Goal: Task Accomplishment & Management: Use online tool/utility

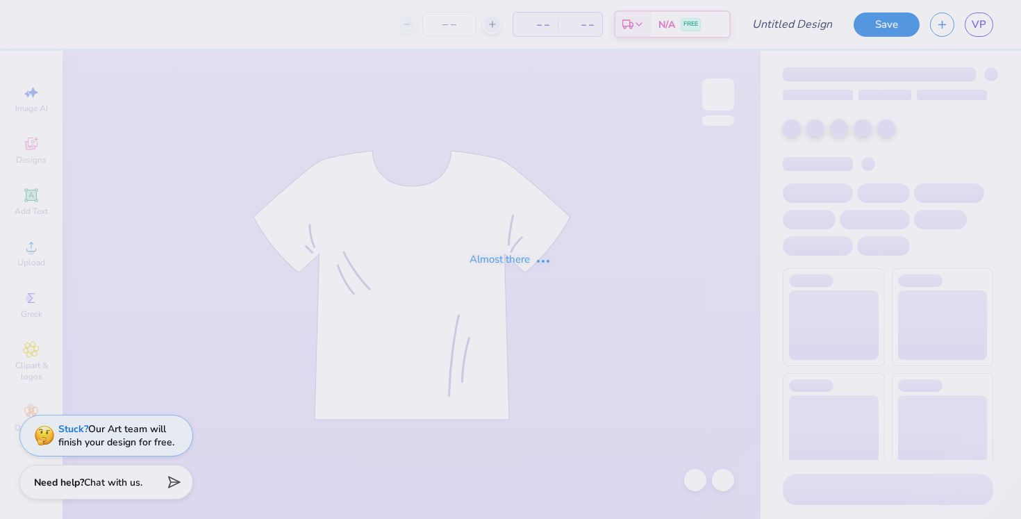
type input "possible tank"
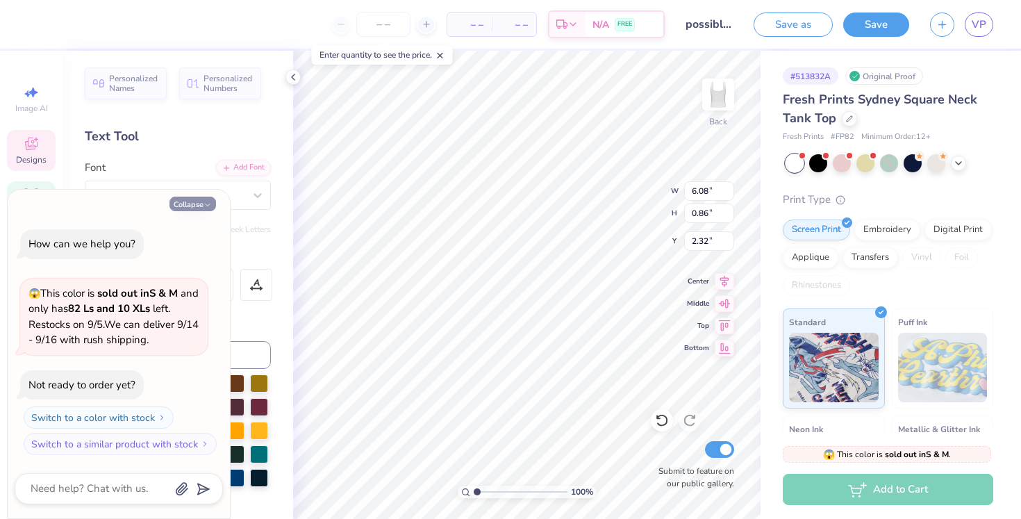
click at [206, 211] on button "Collapse" at bounding box center [193, 204] width 47 height 15
type textarea "x"
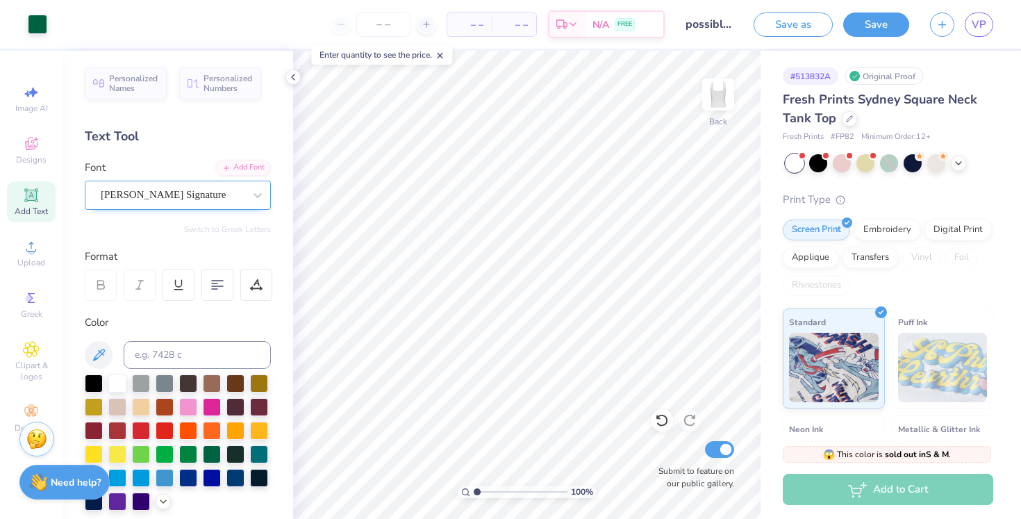
click at [206, 197] on div "Bettina Signature" at bounding box center [172, 195] width 146 height 22
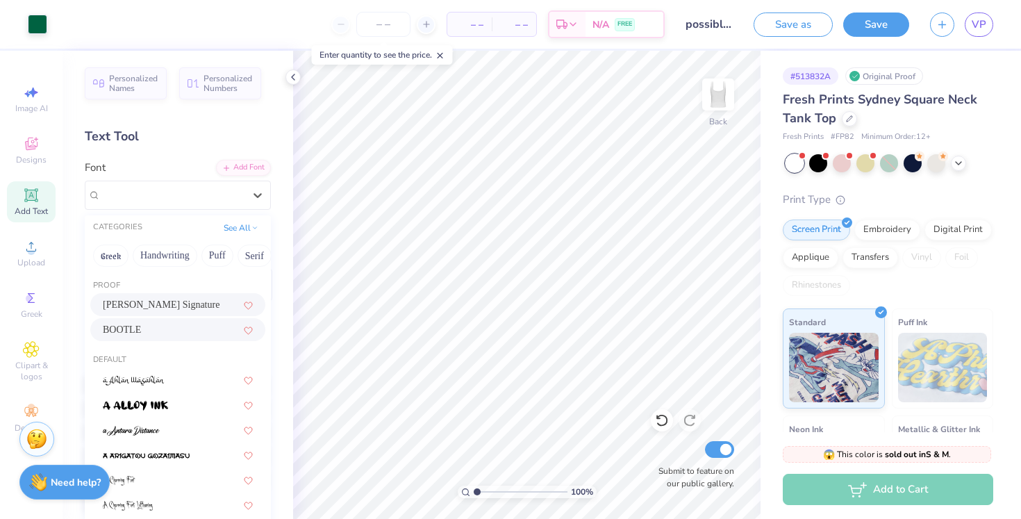
click at [147, 333] on div "BOOTLE" at bounding box center [178, 329] width 150 height 15
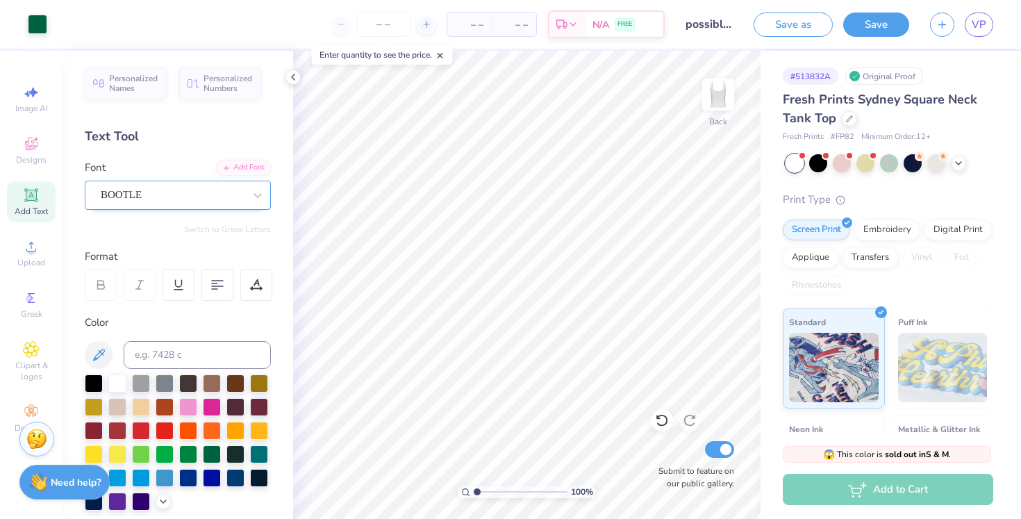
click at [177, 190] on div "BOOTLE" at bounding box center [172, 195] width 146 height 22
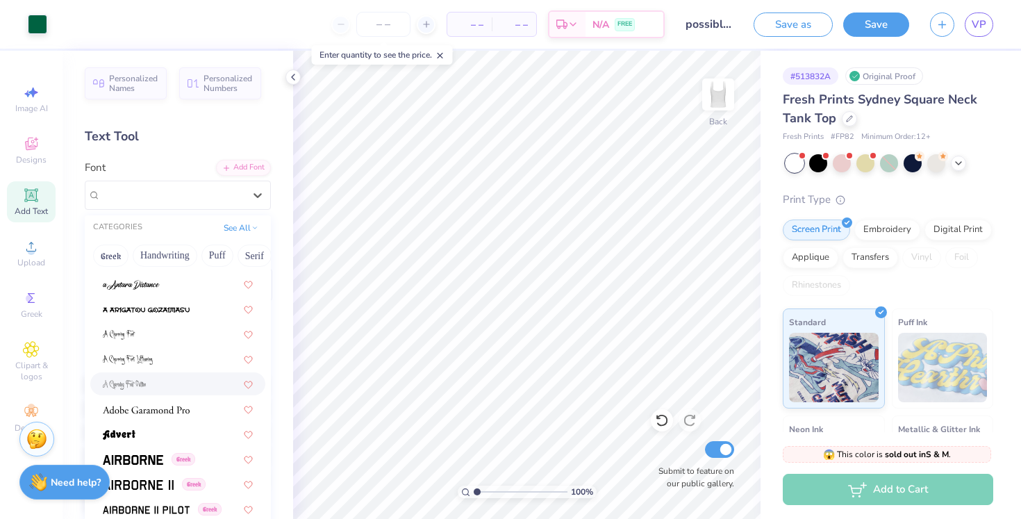
scroll to position [163, 0]
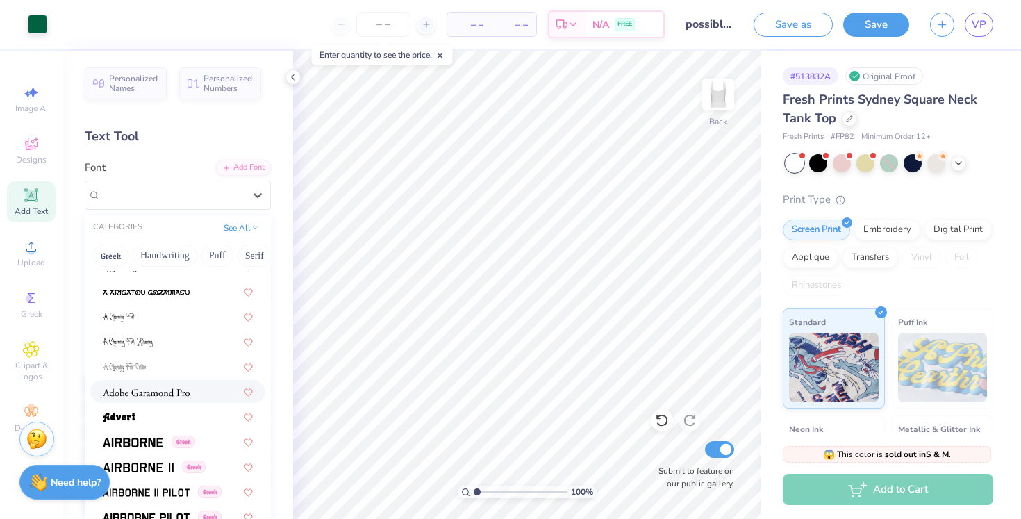
click at [171, 401] on div at bounding box center [177, 391] width 175 height 23
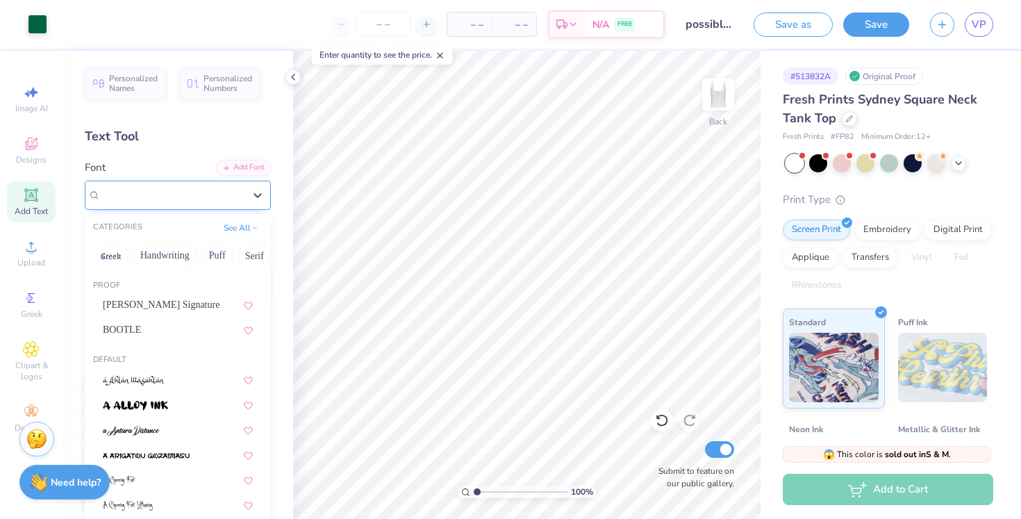
click at [190, 189] on div "Adobe Garamond Pro" at bounding box center [172, 195] width 146 height 22
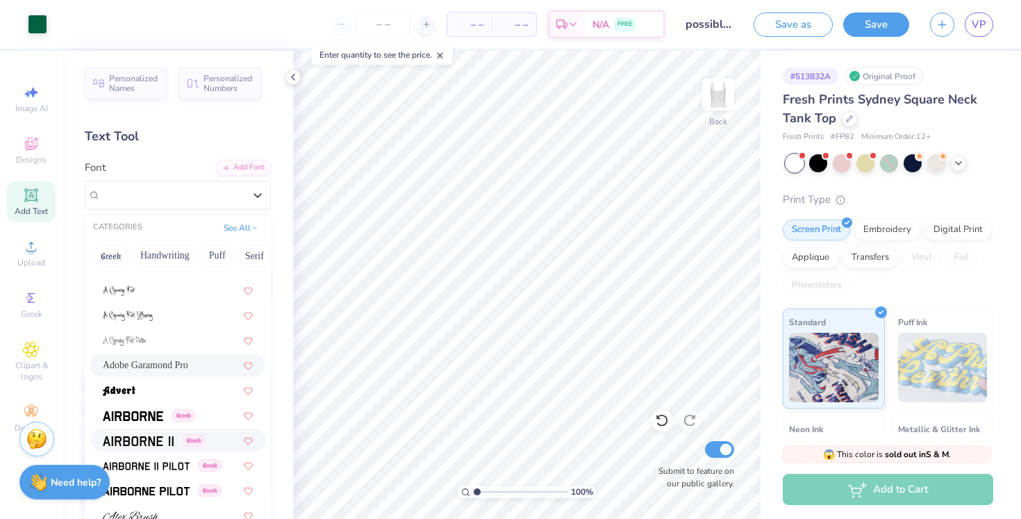
scroll to position [199, 0]
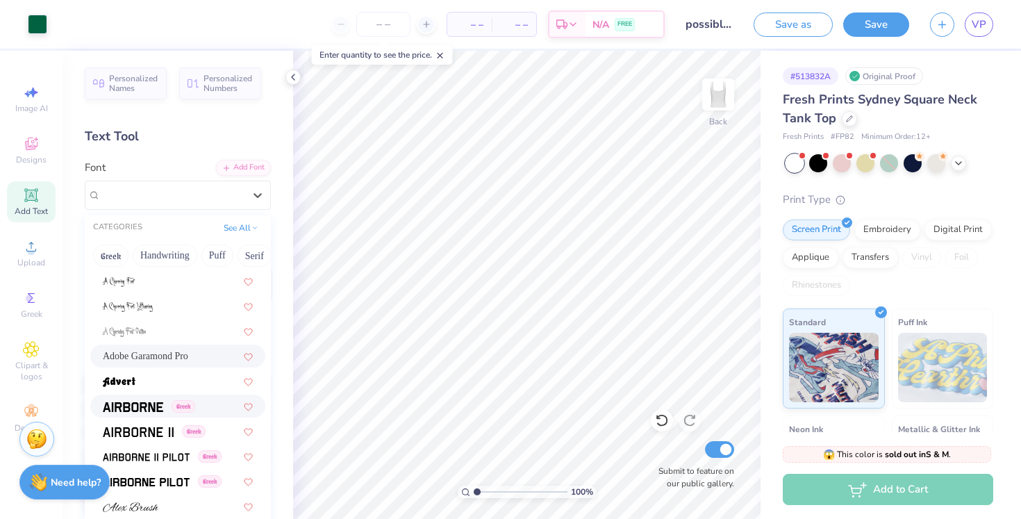
click at [147, 410] on img at bounding box center [133, 407] width 60 height 10
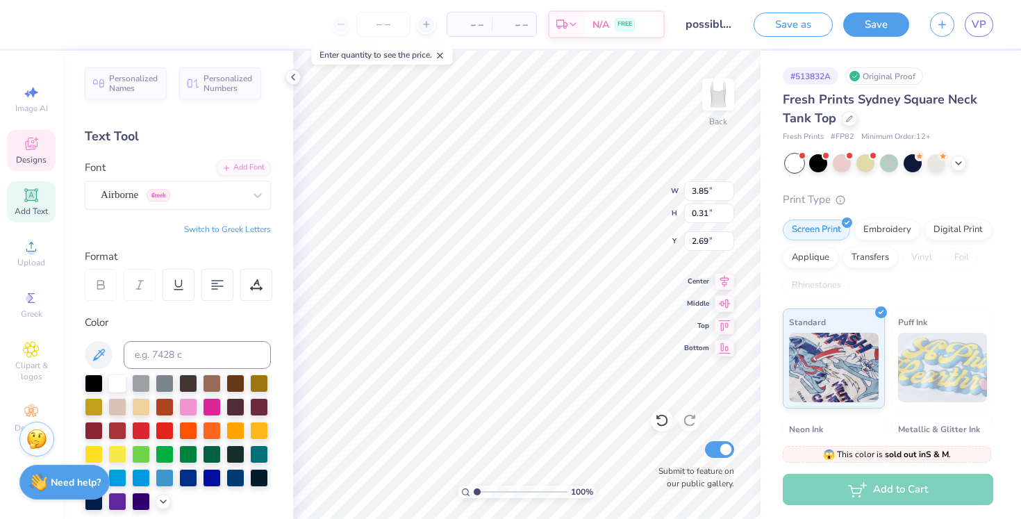
scroll to position [0, 5]
type textarea "CAMP NOVADANCE"
type input "2.50"
type input "3.00"
click at [203, 209] on div "Personalized Names Personalized Numbers Text Tool Add Font Font BOOTLE Switch t…" at bounding box center [178, 285] width 231 height 468
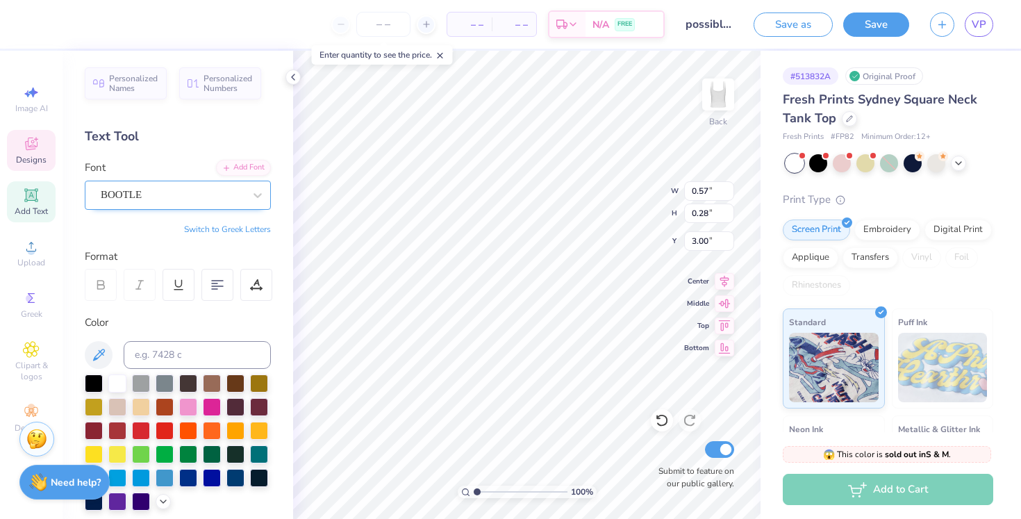
click at [203, 201] on div "BOOTLE" at bounding box center [172, 195] width 146 height 22
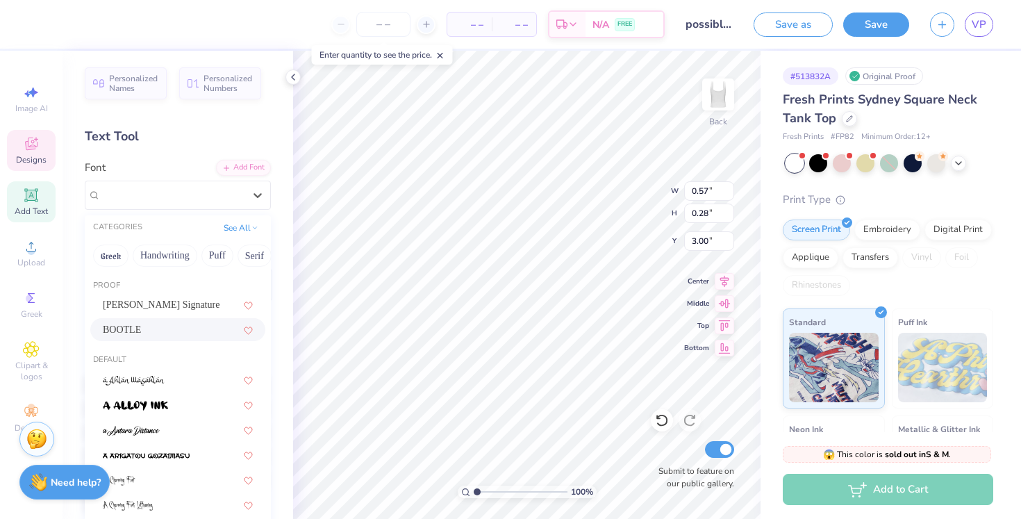
click at [180, 329] on div "BOOTLE" at bounding box center [178, 329] width 150 height 15
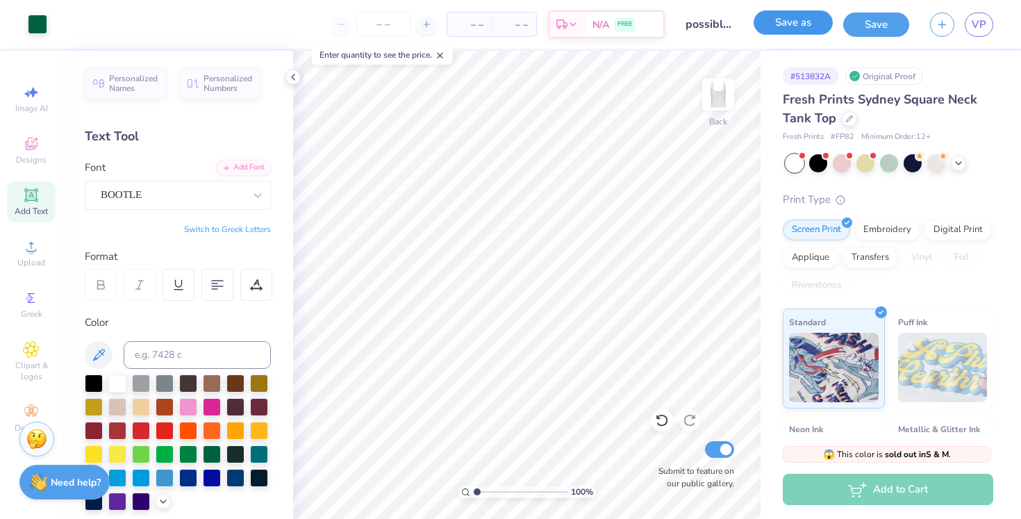
click at [790, 24] on button "Save as" at bounding box center [793, 22] width 79 height 24
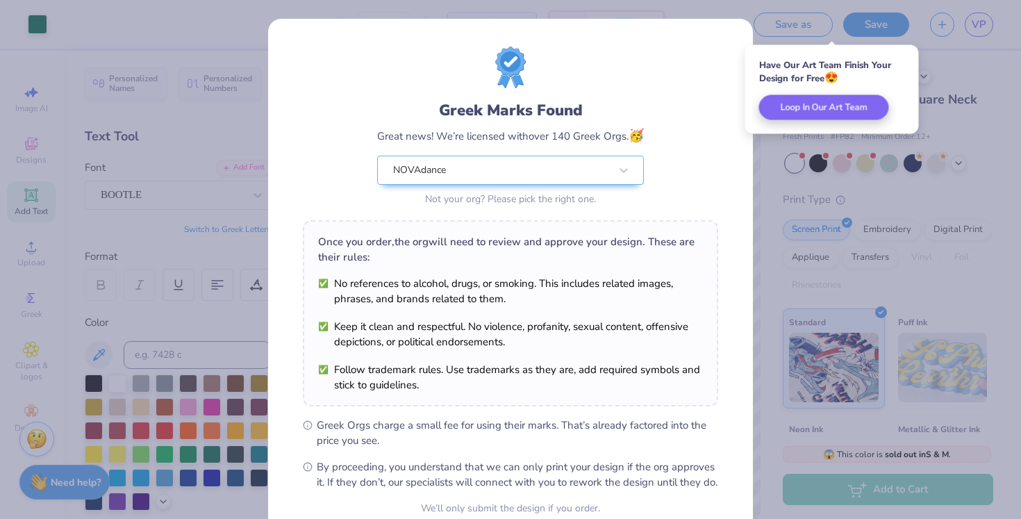
scroll to position [131, 0]
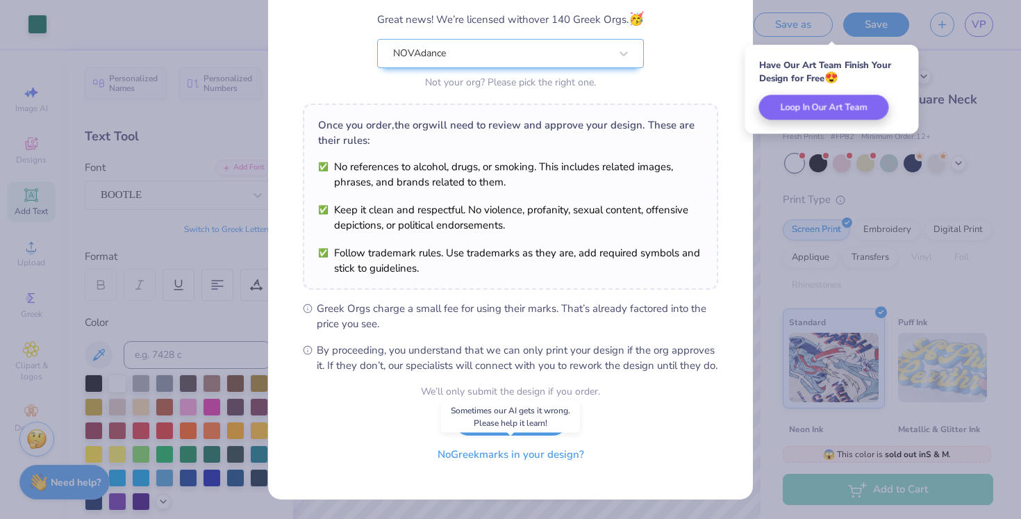
click at [530, 457] on button "No Greek marks in your design?" at bounding box center [511, 454] width 170 height 28
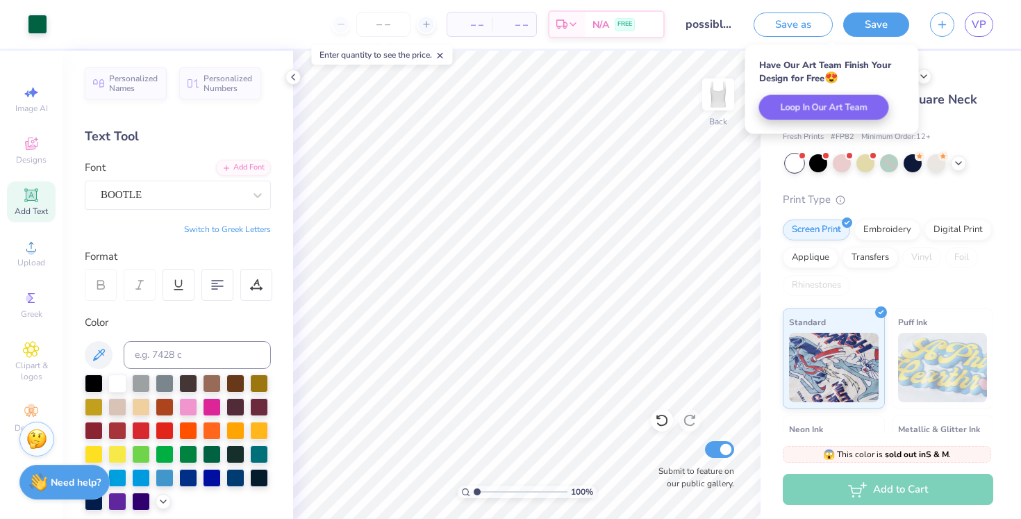
scroll to position [0, 0]
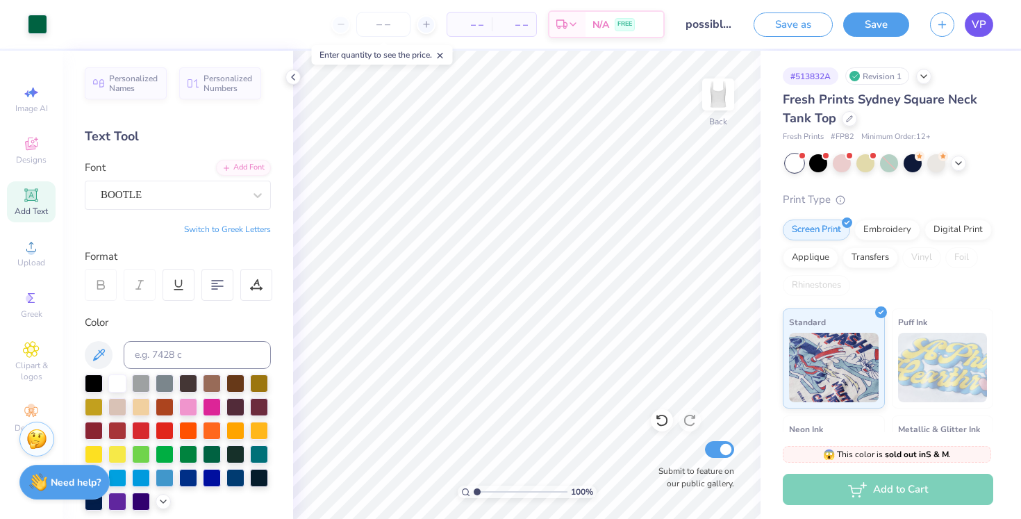
click at [980, 30] on span "VP" at bounding box center [979, 25] width 15 height 16
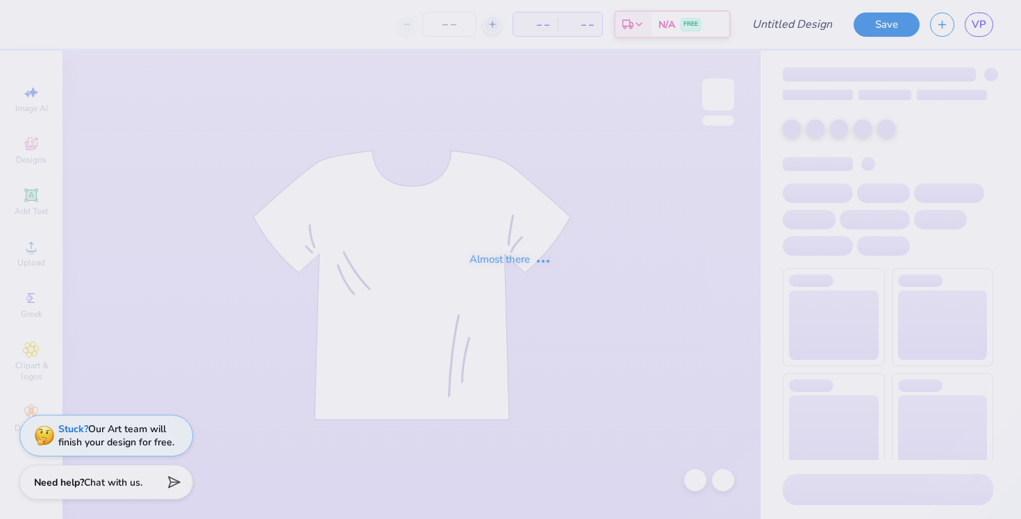
type input "[GEOGRAPHIC_DATA] : [PERSON_NAME]"
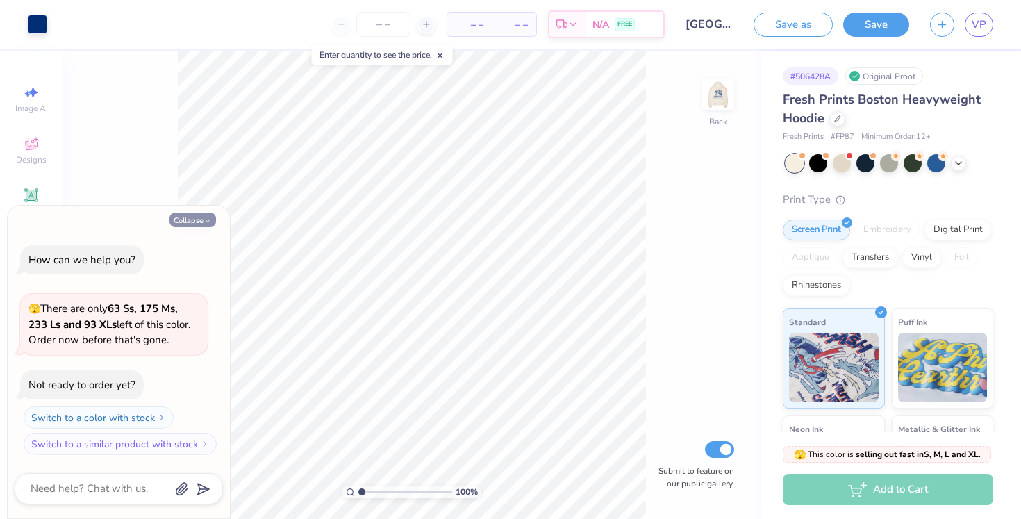
click at [200, 216] on button "Collapse" at bounding box center [193, 220] width 47 height 15
type textarea "x"
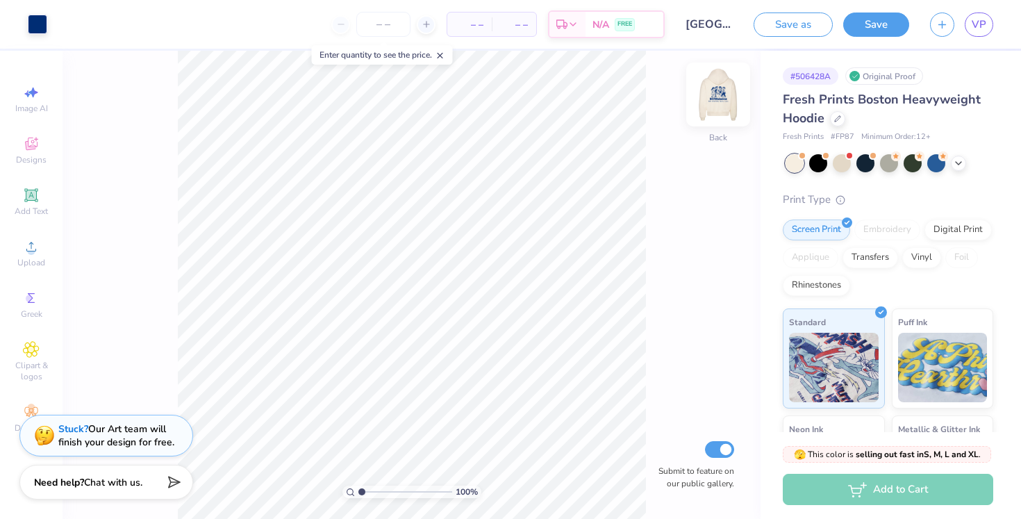
click at [714, 90] on img at bounding box center [719, 95] width 56 height 56
click at [31, 151] on icon at bounding box center [31, 143] width 17 height 17
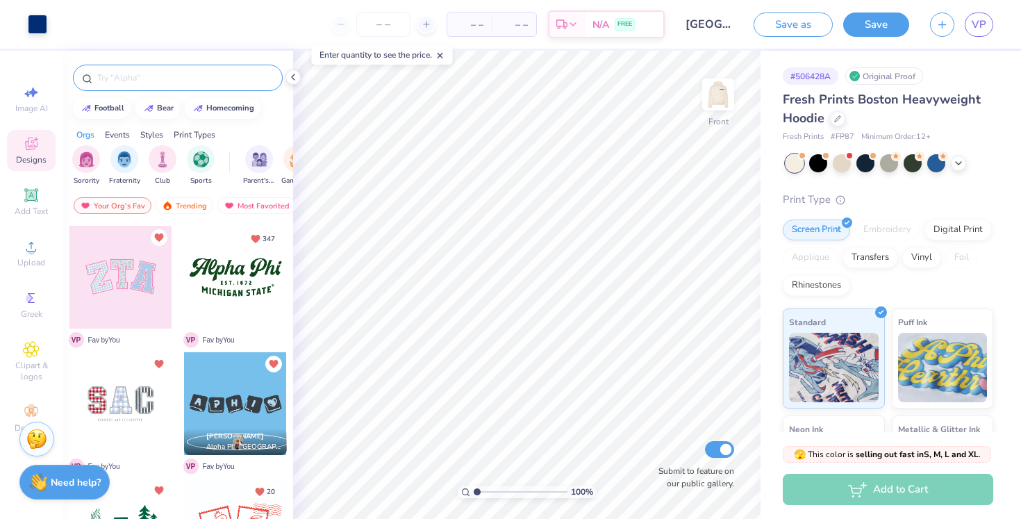
click at [166, 77] on input "text" at bounding box center [185, 78] width 178 height 14
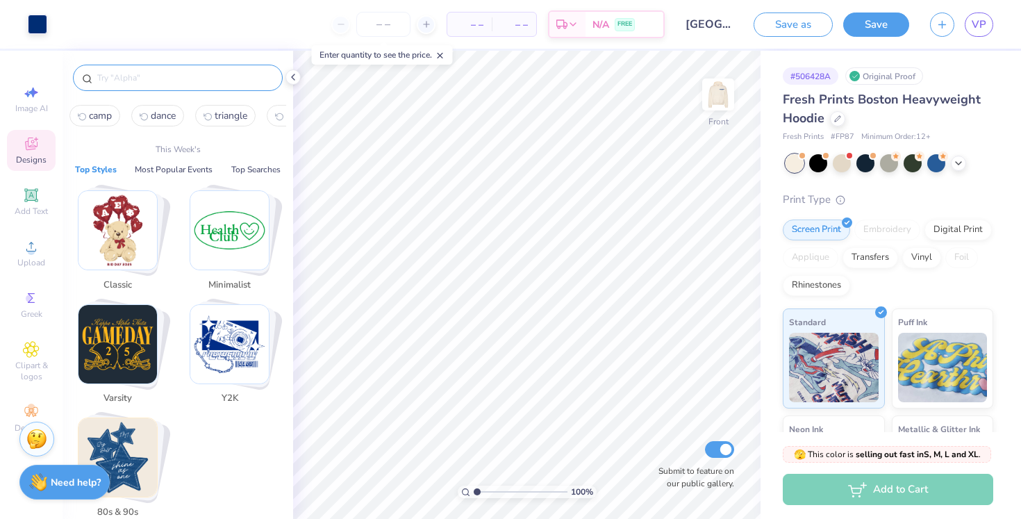
click at [256, 225] on img "Stack Card Button Minimalist" at bounding box center [229, 230] width 79 height 79
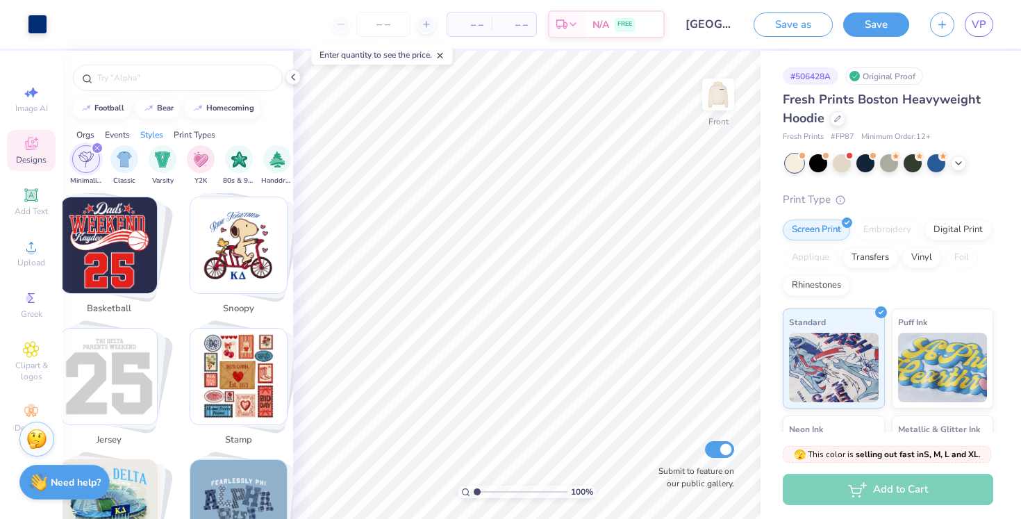
scroll to position [1307, 0]
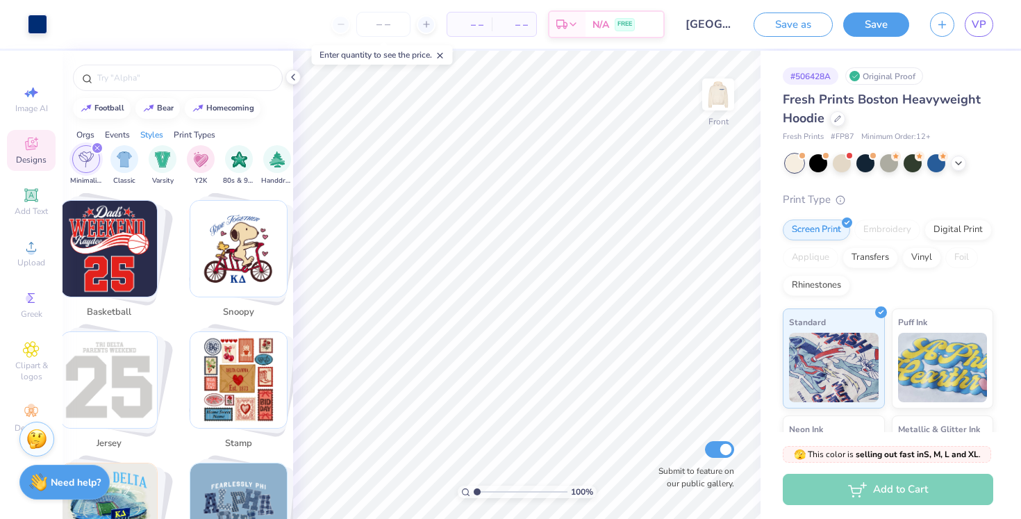
click at [224, 366] on img "Stack Card Button stamp" at bounding box center [238, 380] width 97 height 97
type input "stamp"
click at [239, 376] on img "Stack Card Button stamp" at bounding box center [238, 380] width 97 height 97
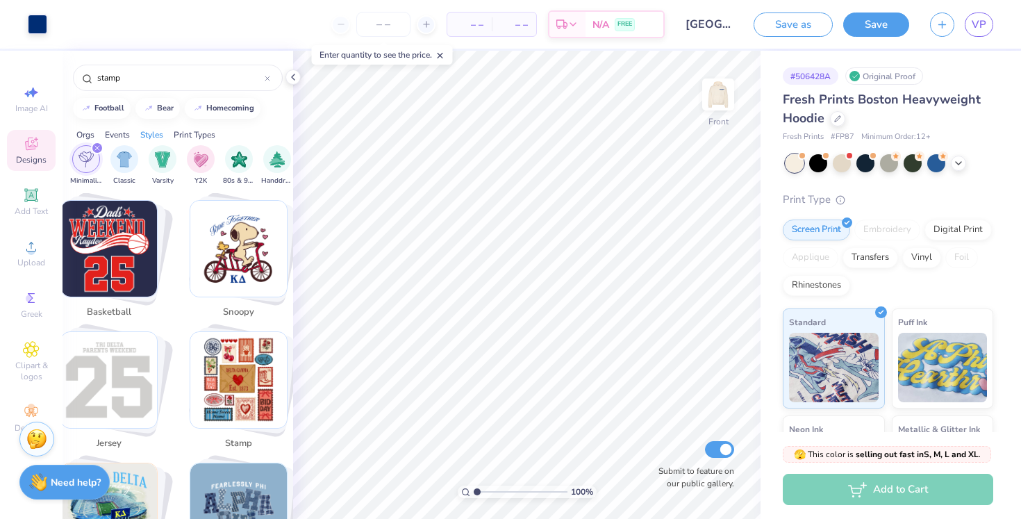
click at [227, 361] on img "Stack Card Button stamp" at bounding box center [238, 380] width 97 height 97
type input "6.17"
click at [250, 394] on img "Stack Card Button stamp" at bounding box center [238, 380] width 97 height 97
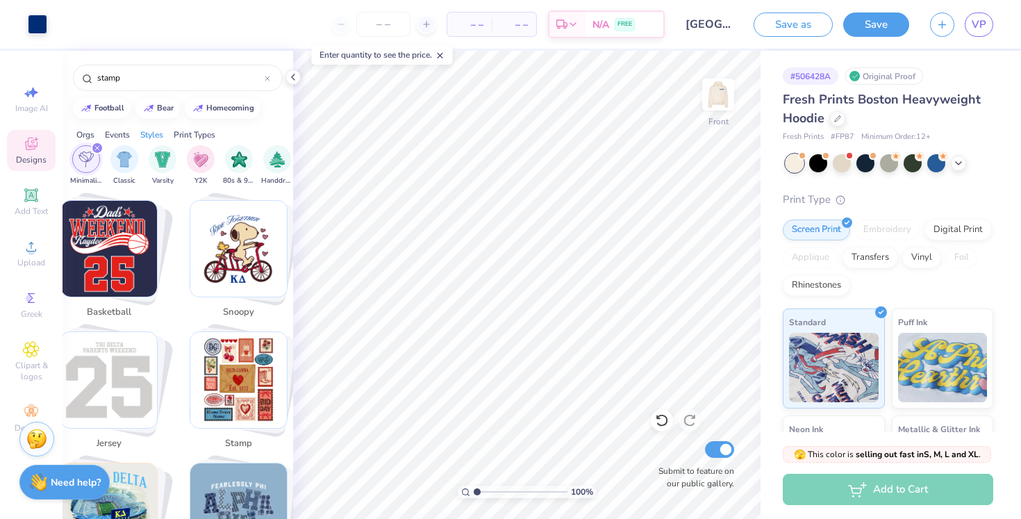
click at [250, 394] on img "Stack Card Button stamp" at bounding box center [238, 380] width 97 height 97
click at [230, 365] on img "Stack Card Button stamp" at bounding box center [238, 380] width 97 height 97
click at [220, 80] on input "stamp" at bounding box center [180, 78] width 169 height 14
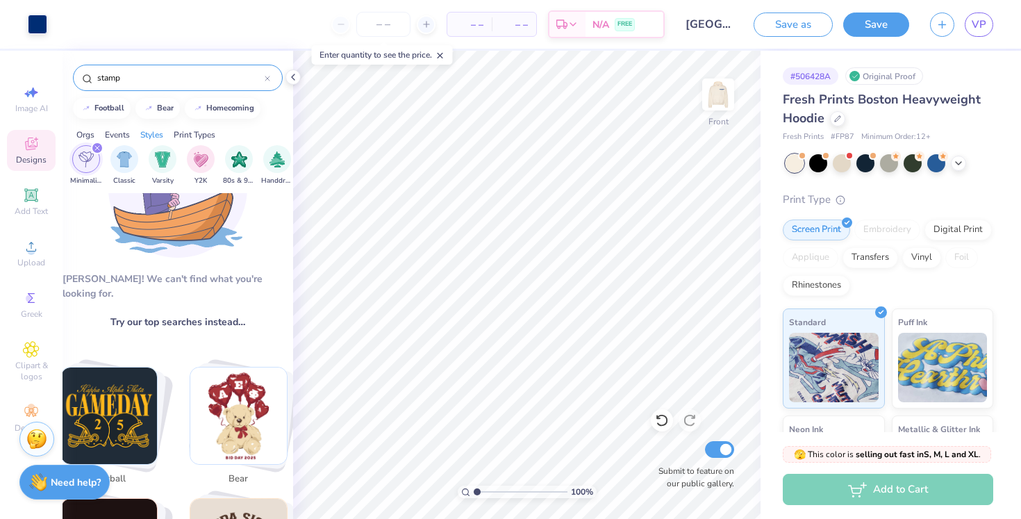
scroll to position [0, 0]
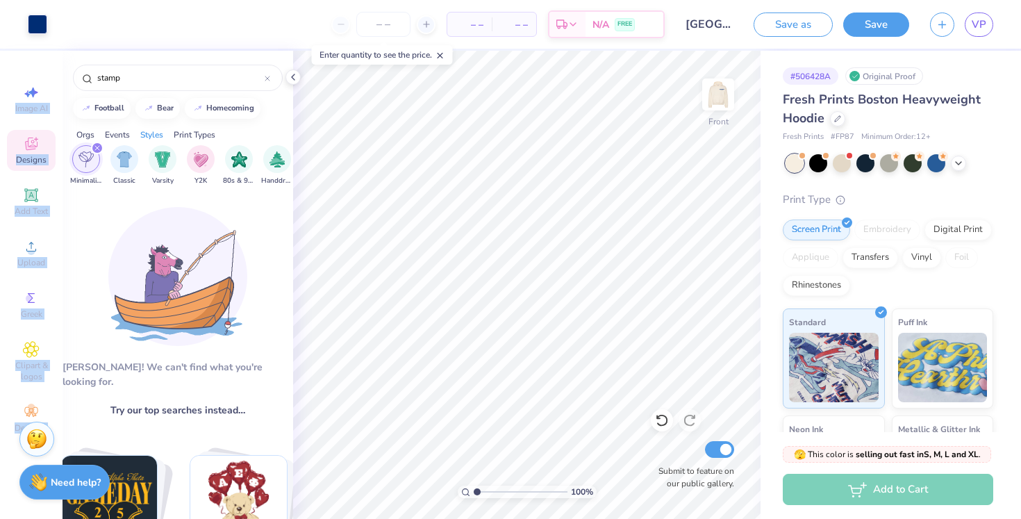
drag, startPoint x: 126, startPoint y: 70, endPoint x: 60, endPoint y: 69, distance: 65.3
click at [60, 69] on div "Art colors – – Per Item – – Total Est. Delivery N/A FREE Design Title Villanova…" at bounding box center [510, 259] width 1021 height 519
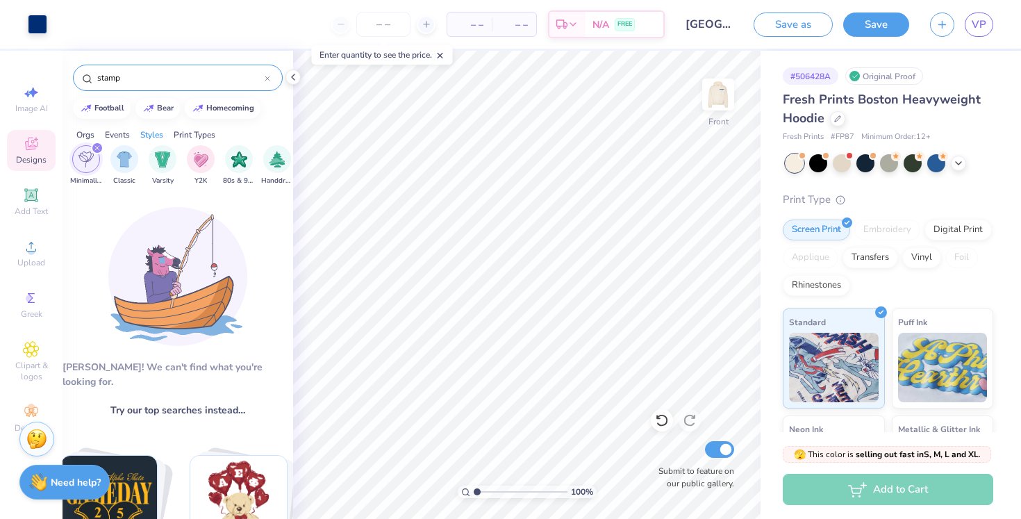
click at [128, 72] on input "stamp" at bounding box center [180, 78] width 169 height 14
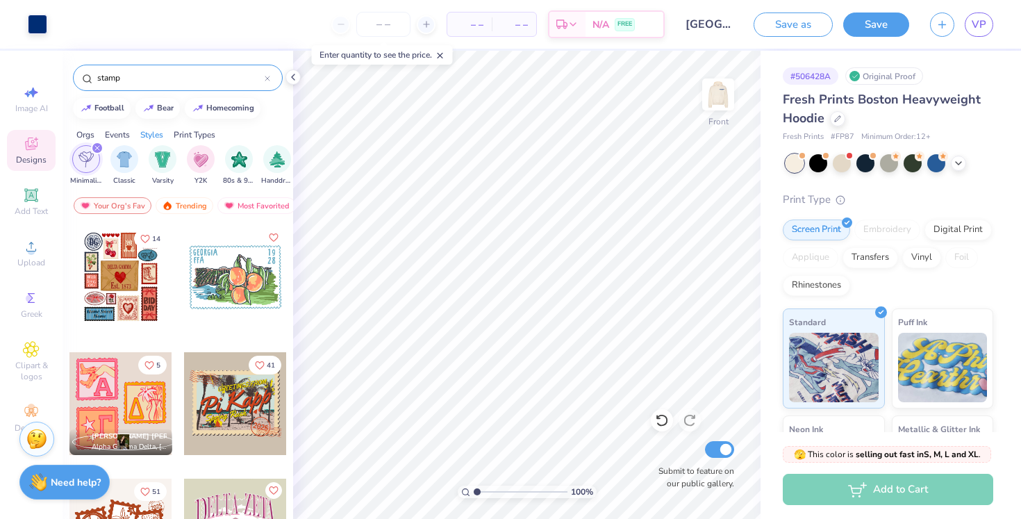
click at [128, 81] on input "stamp" at bounding box center [180, 78] width 169 height 14
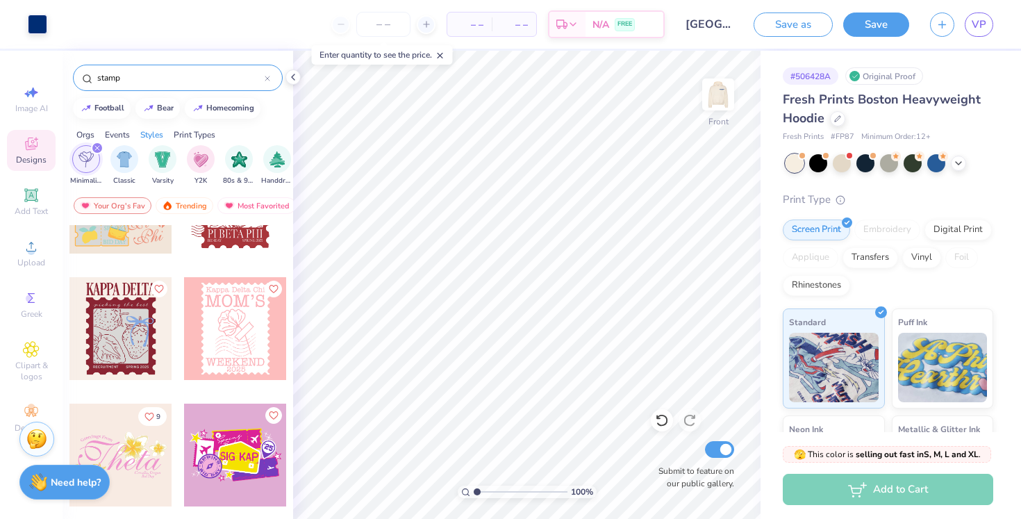
scroll to position [1209, 0]
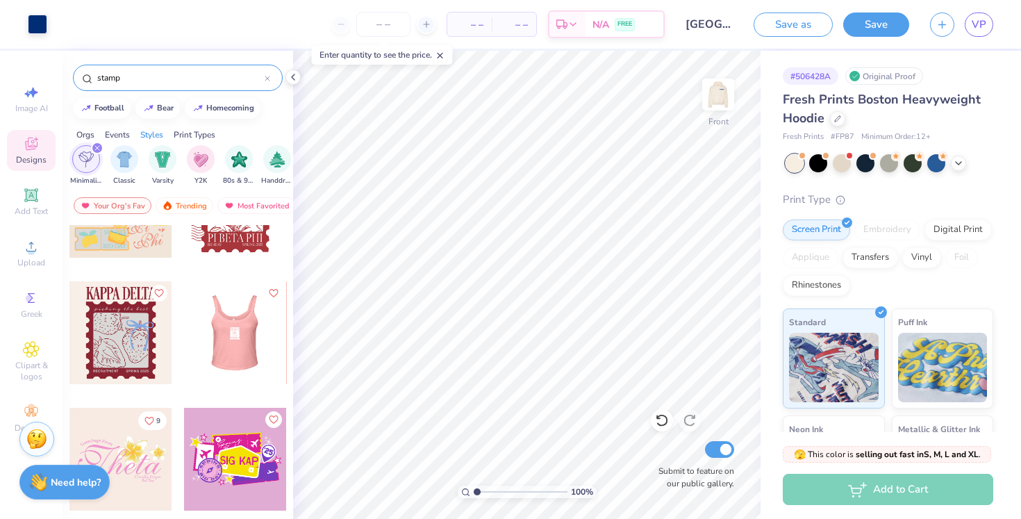
click at [237, 322] on div at bounding box center [235, 332] width 308 height 103
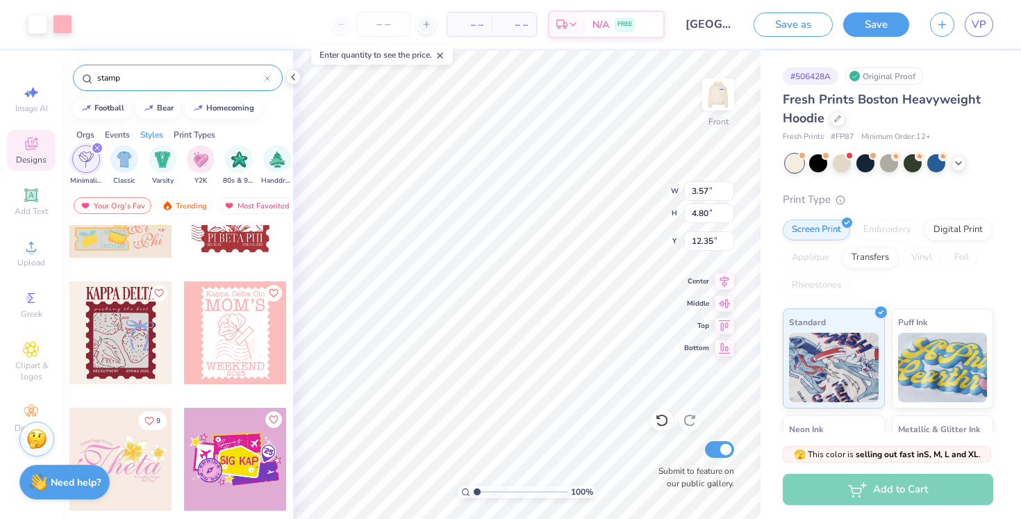
type input "8.21"
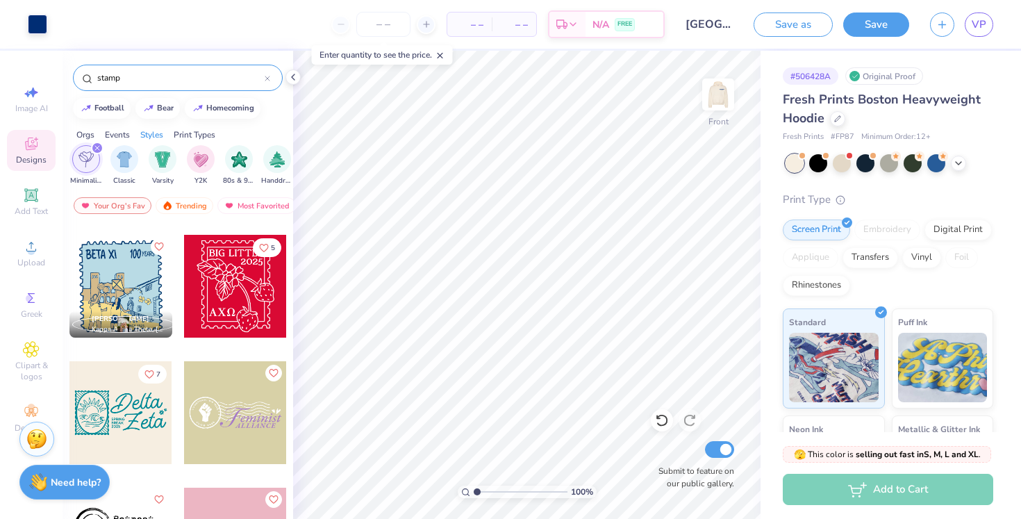
scroll to position [1635, 0]
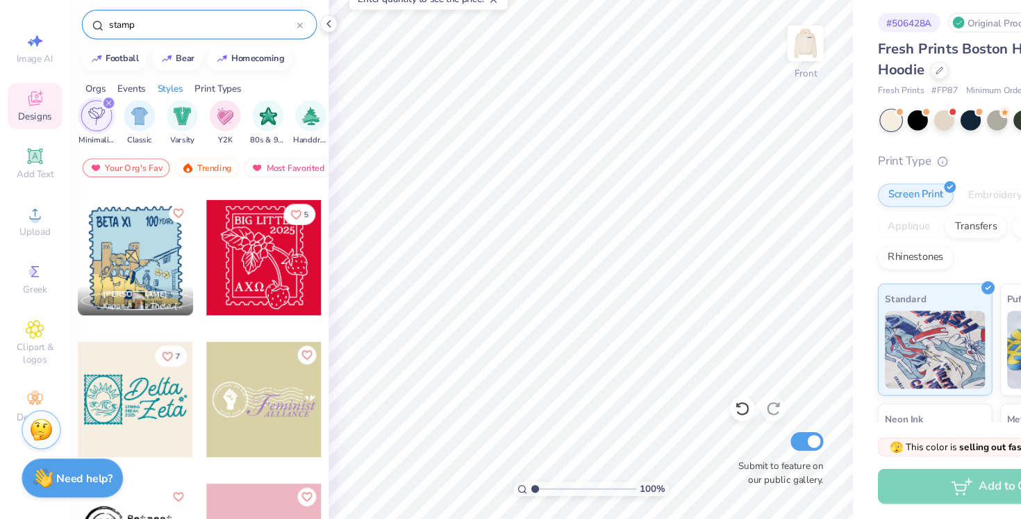
click at [140, 276] on div at bounding box center [120, 285] width 103 height 103
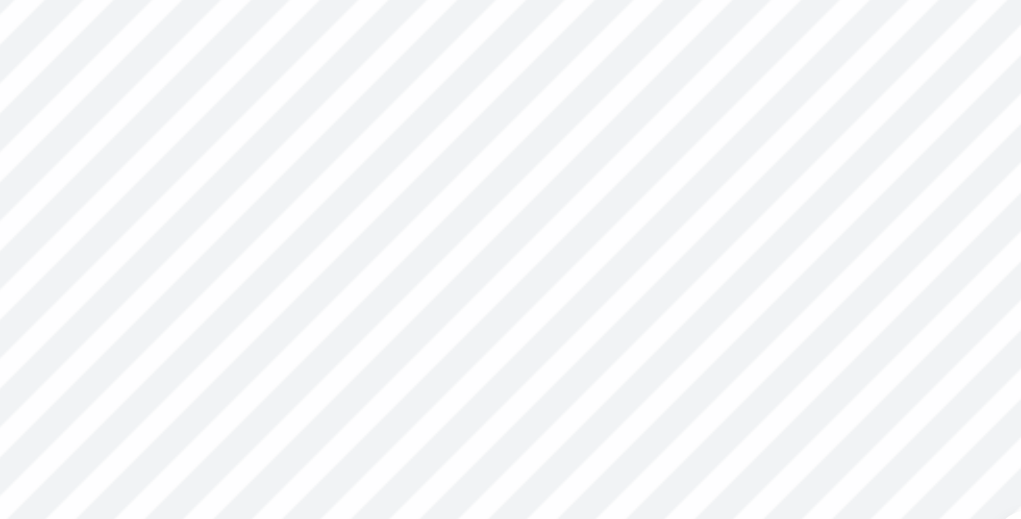
type input "11.18"
type input "0.50"
type input "0.24"
type input "16.33"
type input "9.09"
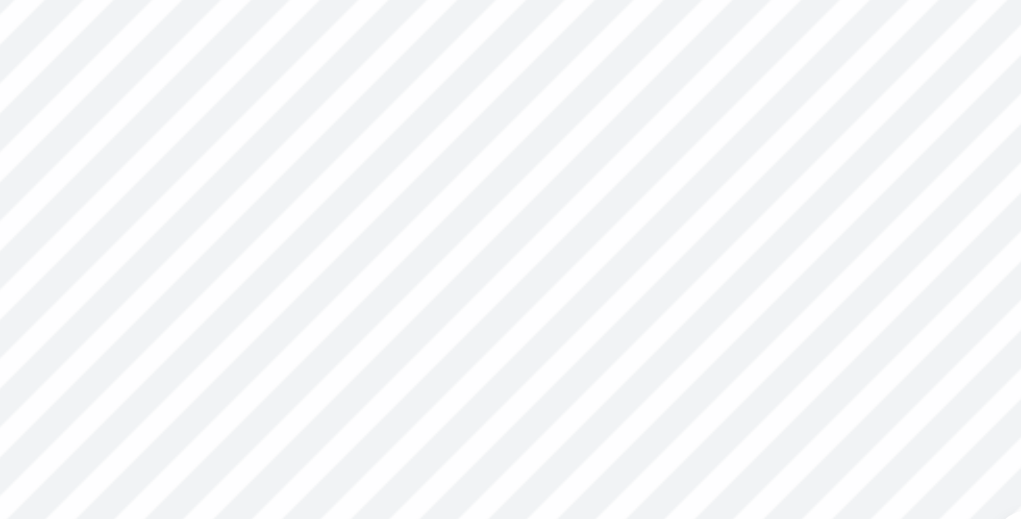
type input "9.68"
type input "7.14"
type input "11.18"
type input "16.98"
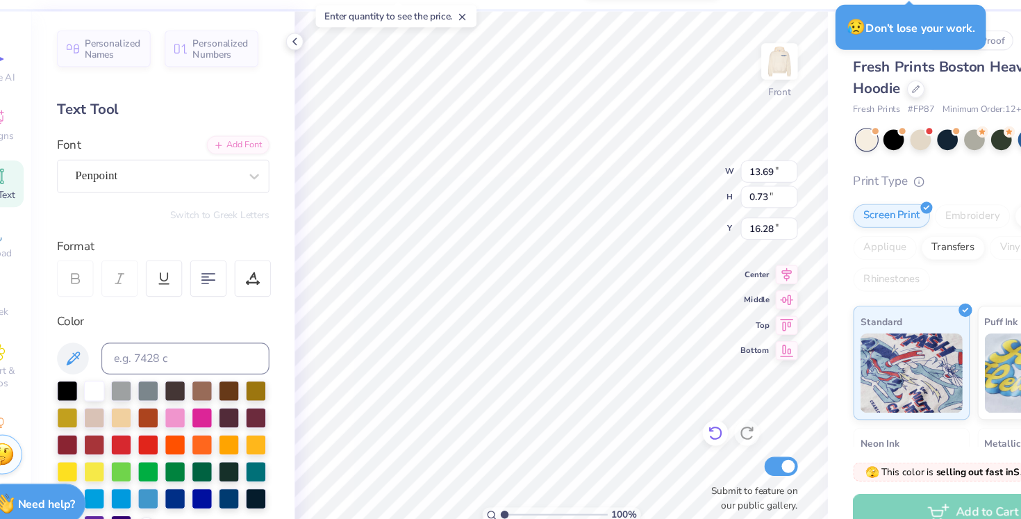
click at [656, 419] on icon at bounding box center [662, 420] width 14 height 14
type input "16.10"
click at [656, 419] on icon at bounding box center [662, 420] width 14 height 14
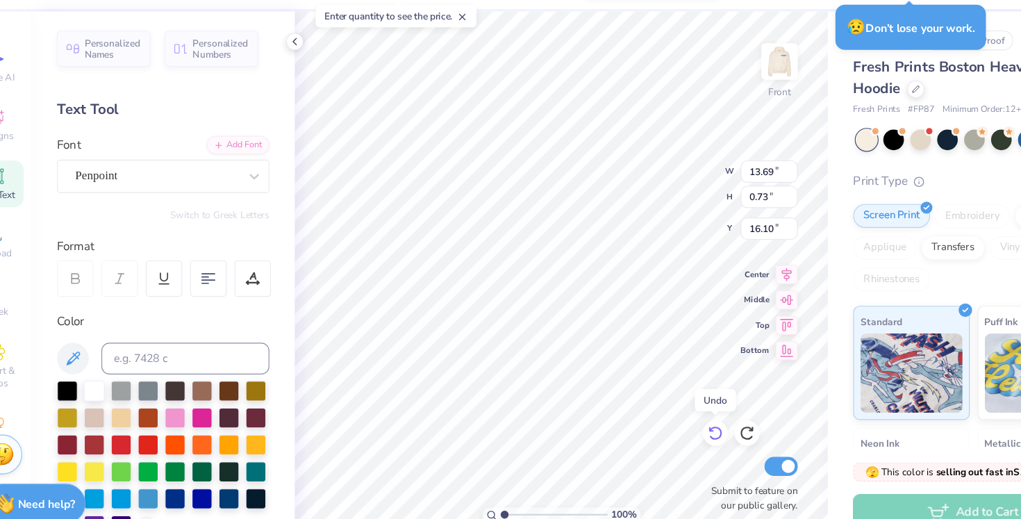
click at [656, 419] on icon at bounding box center [662, 420] width 14 height 14
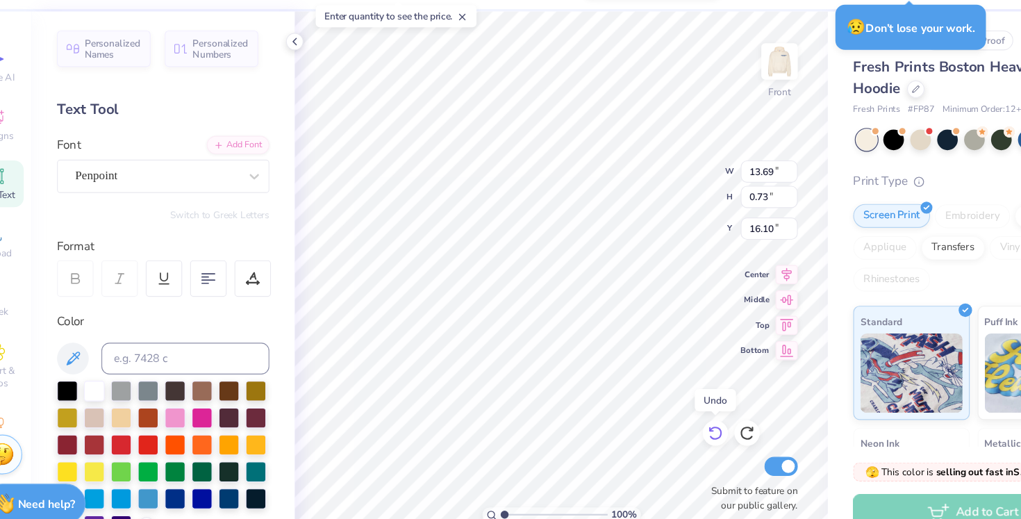
click at [656, 418] on icon at bounding box center [662, 420] width 14 height 14
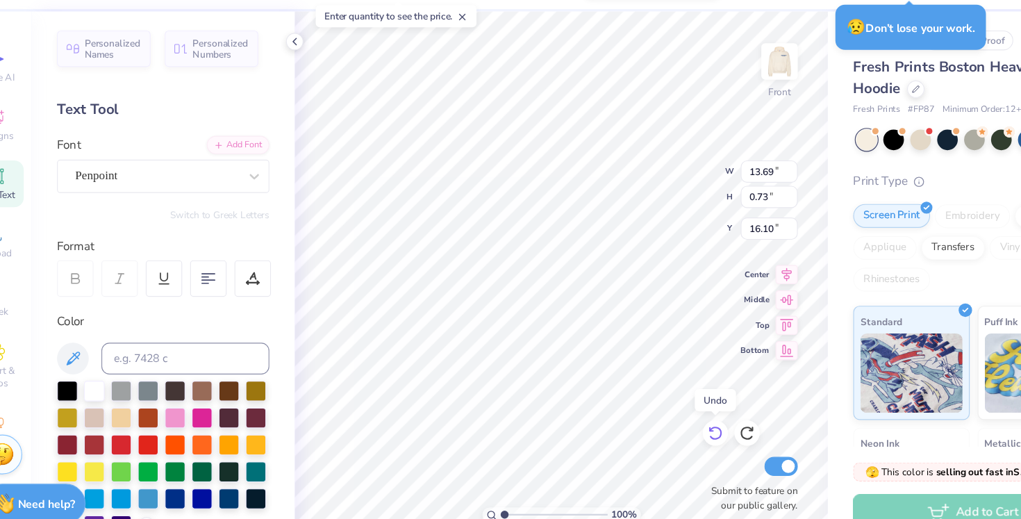
click at [656, 418] on icon at bounding box center [662, 420] width 14 height 14
click at [655, 420] on icon at bounding box center [662, 420] width 14 height 14
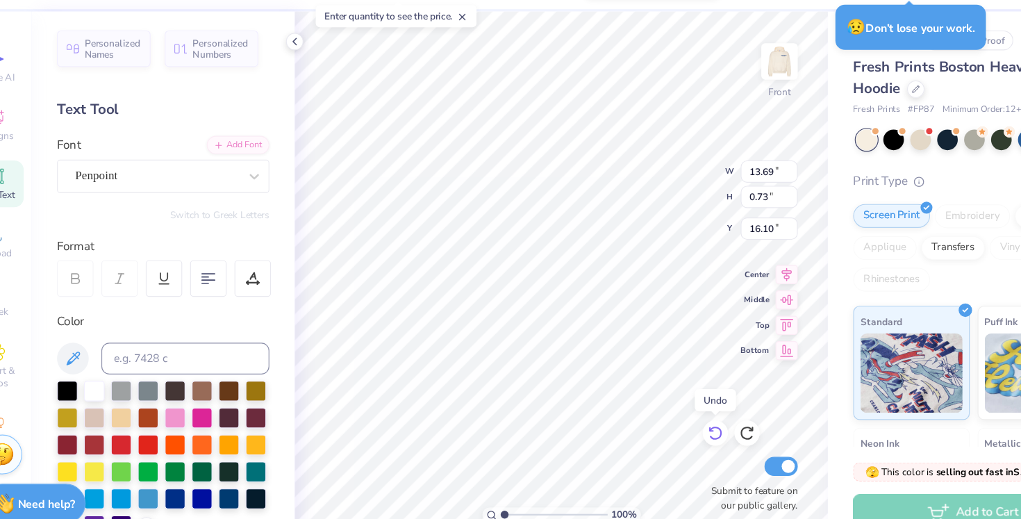
click at [655, 420] on icon at bounding box center [662, 420] width 14 height 14
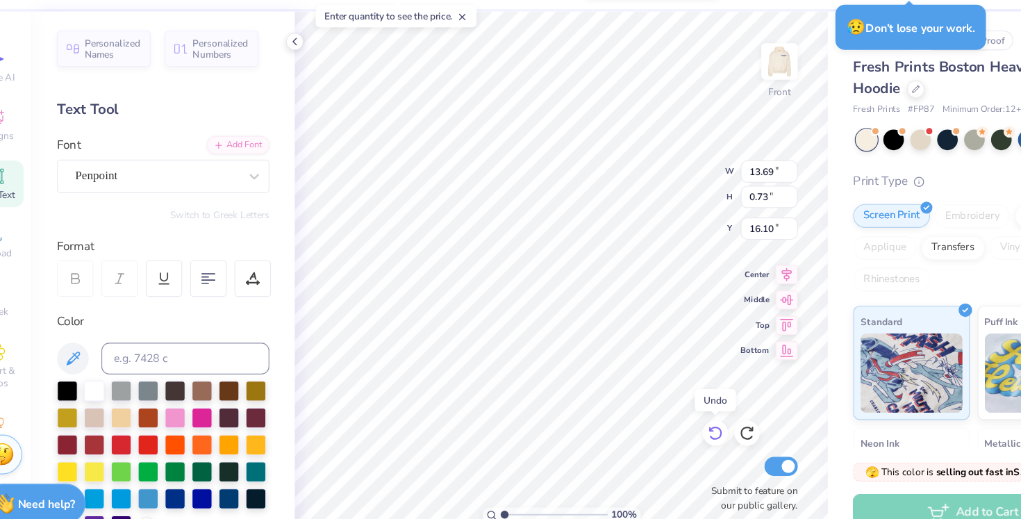
click at [655, 420] on icon at bounding box center [662, 420] width 14 height 14
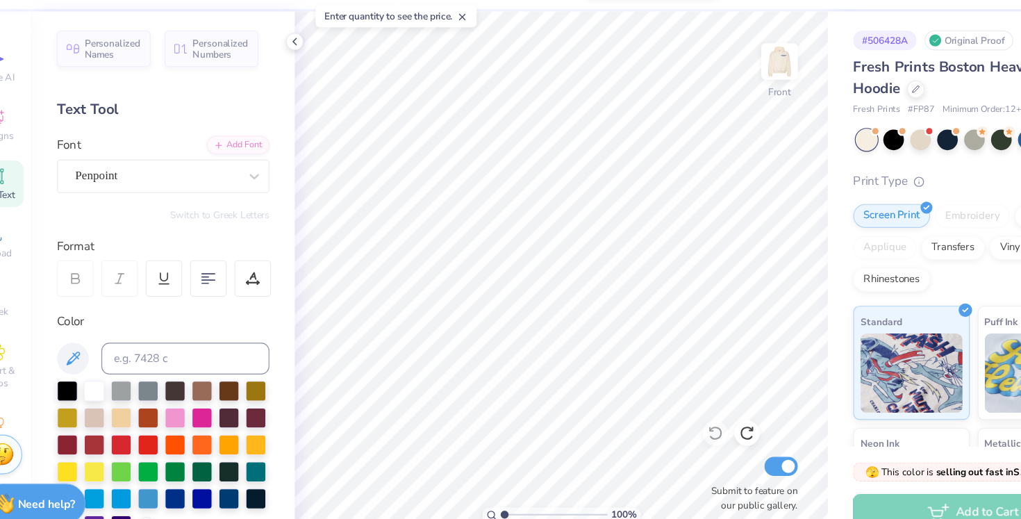
scroll to position [0, 0]
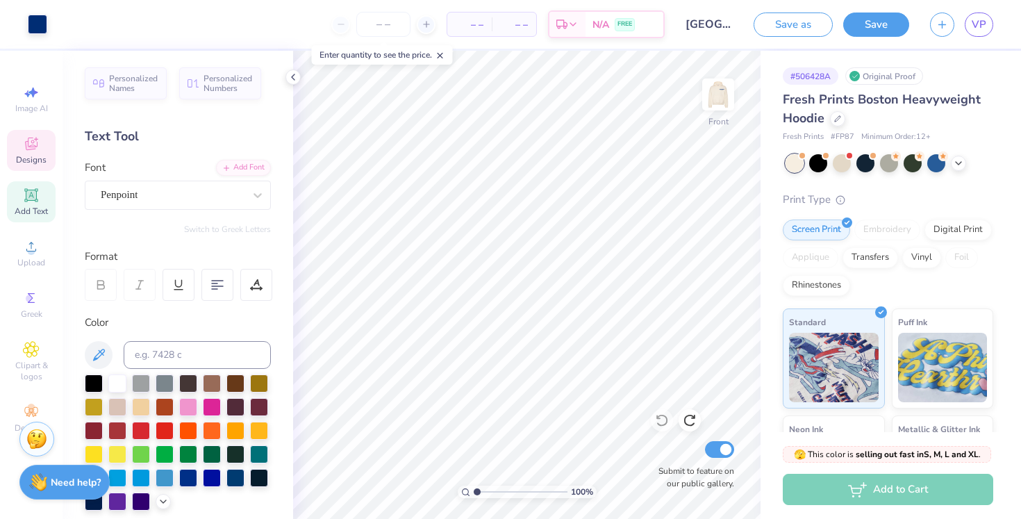
click at [26, 151] on icon at bounding box center [31, 143] width 17 height 17
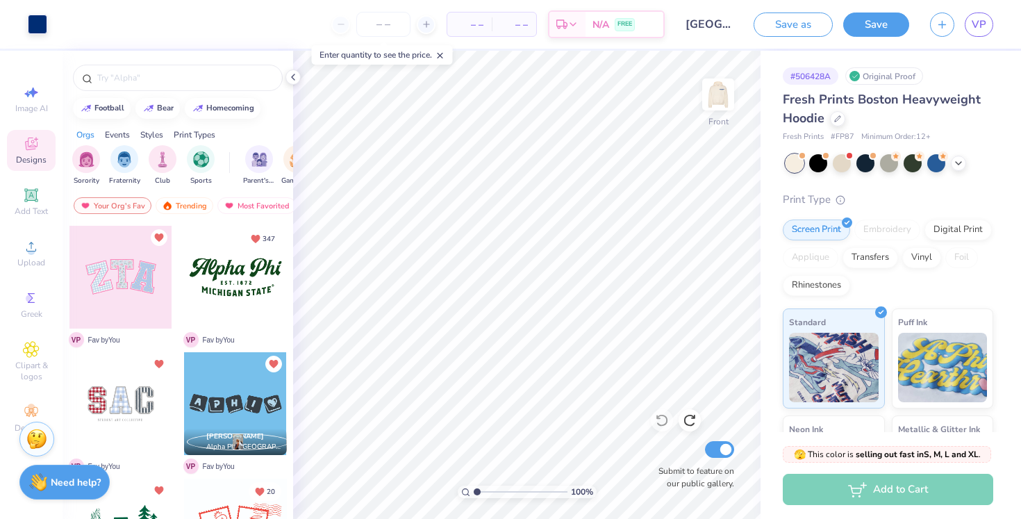
scroll to position [33, 0]
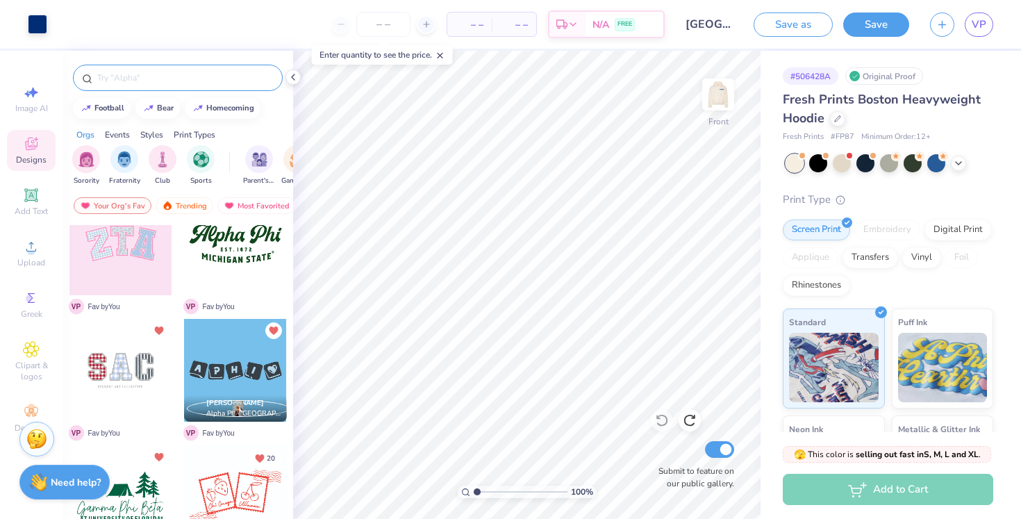
click at [226, 73] on input "text" at bounding box center [185, 78] width 178 height 14
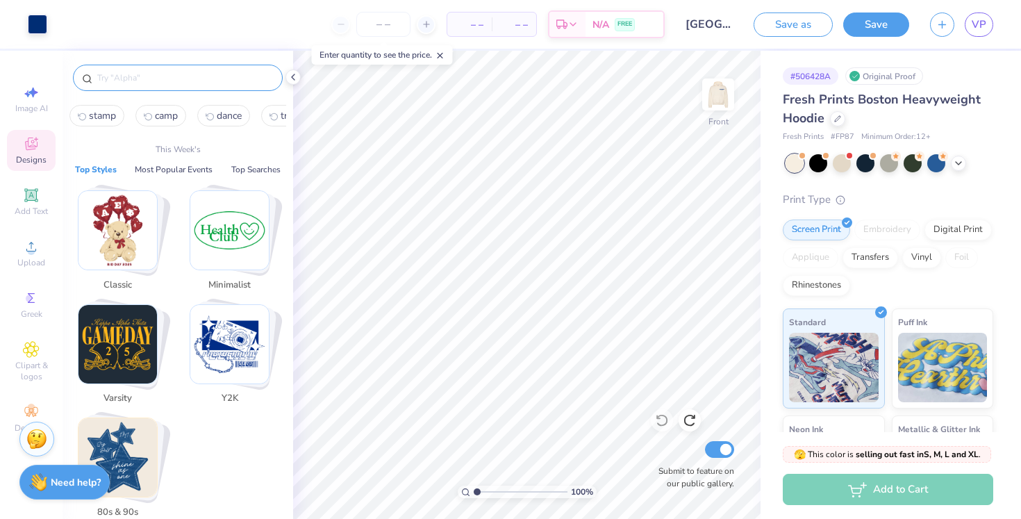
click at [234, 222] on img "Stack Card Button Minimalist" at bounding box center [229, 230] width 79 height 79
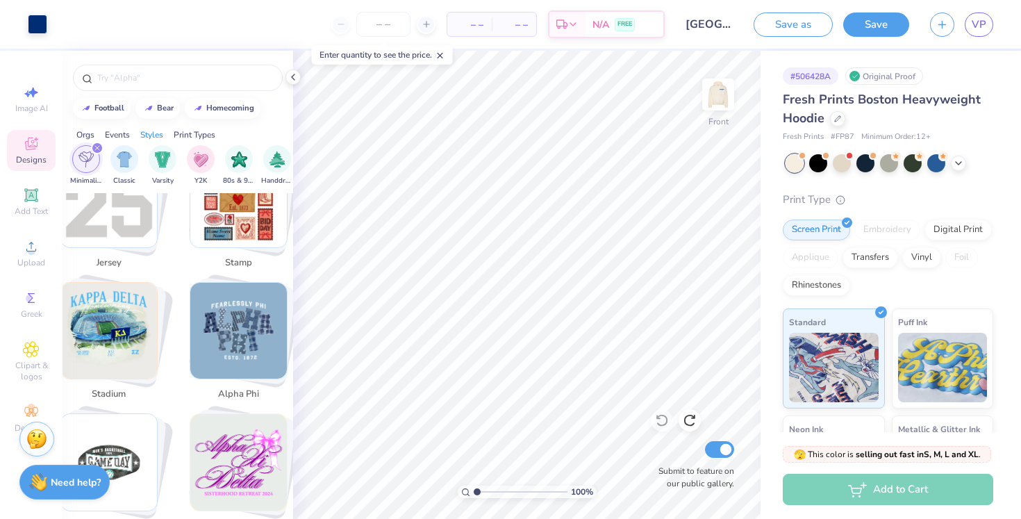
scroll to position [1481, 0]
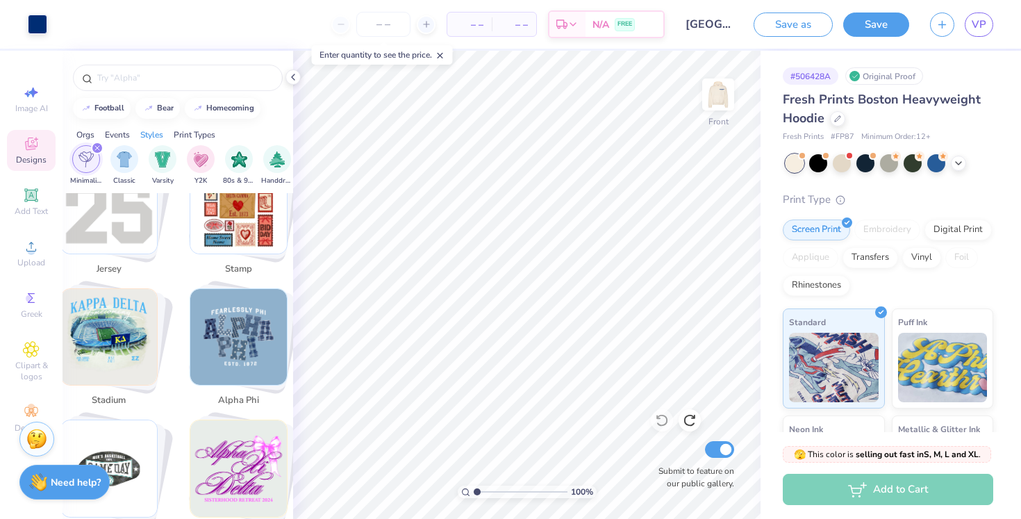
click at [247, 235] on img "Stack Card Button stamp" at bounding box center [238, 206] width 97 height 97
type input "stamp"
click at [247, 235] on img "Stack Card Button stamp" at bounding box center [238, 206] width 97 height 97
click at [254, 238] on img "Stack Card Button stamp" at bounding box center [238, 206] width 97 height 97
click at [247, 211] on img "Stack Card Button stamp" at bounding box center [238, 206] width 97 height 97
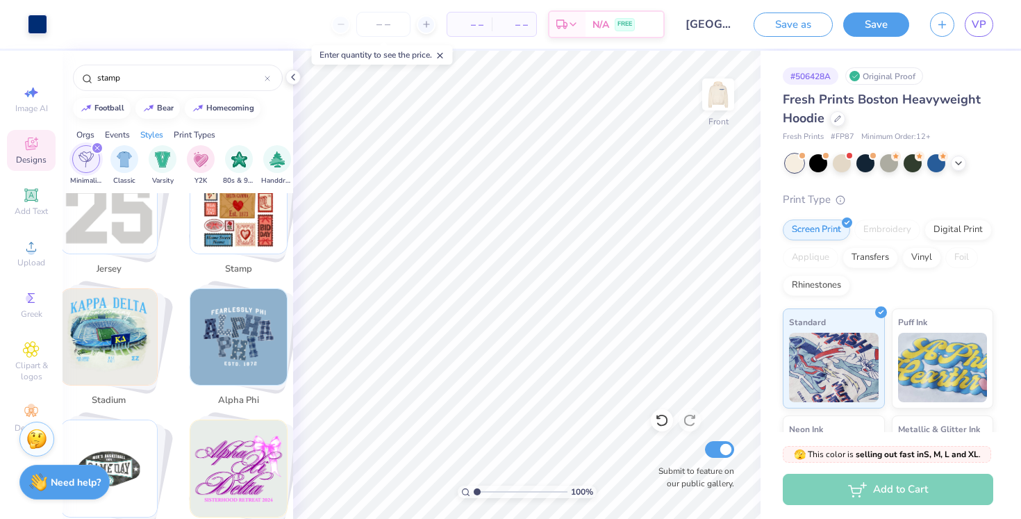
click at [243, 209] on img "Stack Card Button stamp" at bounding box center [238, 206] width 97 height 97
click at [242, 272] on span "stamp" at bounding box center [238, 270] width 45 height 14
click at [242, 263] on span "stamp" at bounding box center [238, 270] width 45 height 14
click at [244, 218] on img "Stack Card Button stamp" at bounding box center [238, 206] width 97 height 97
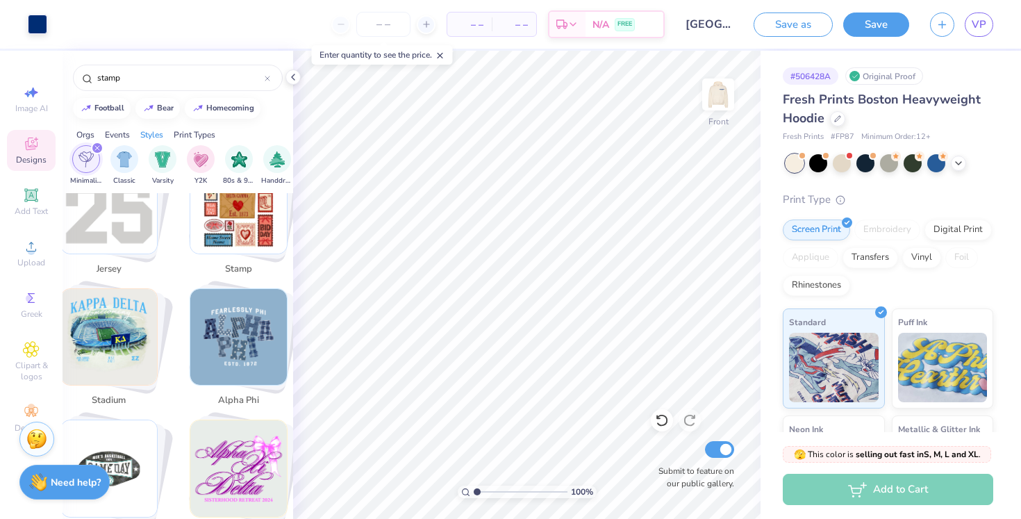
click at [244, 218] on img "Stack Card Button stamp" at bounding box center [238, 206] width 97 height 97
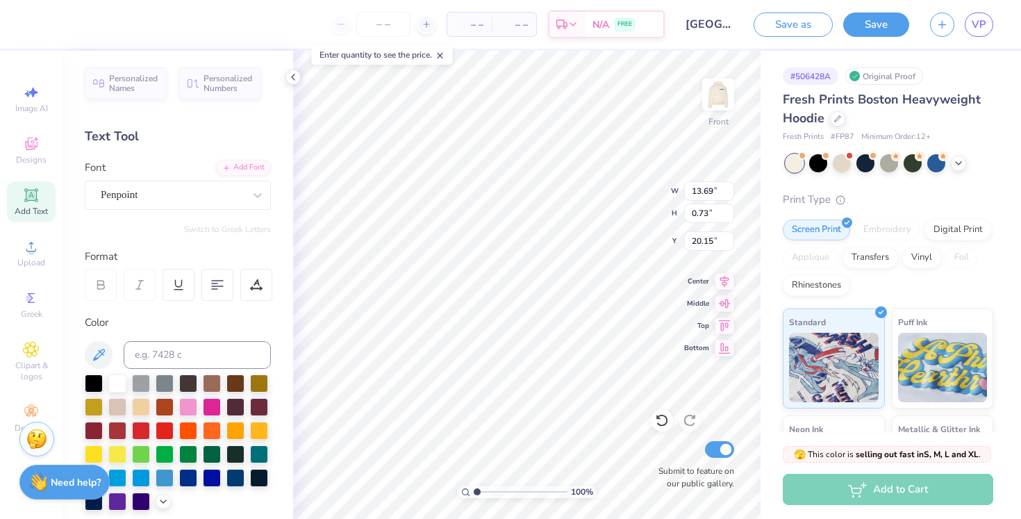
type input "20.15"
type input "17.76"
click at [201, 198] on div "FatFrank Heavy" at bounding box center [172, 195] width 146 height 22
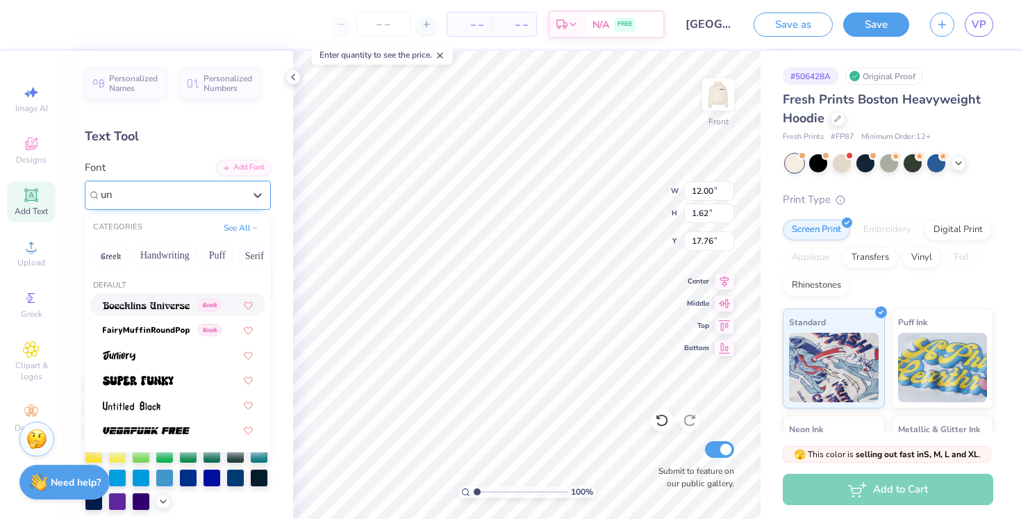
type input "u"
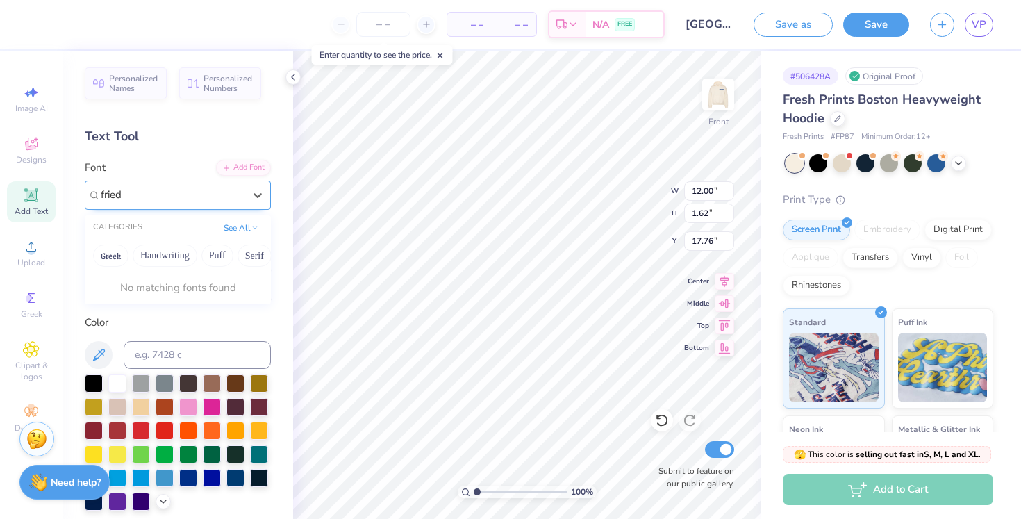
type input "fried"
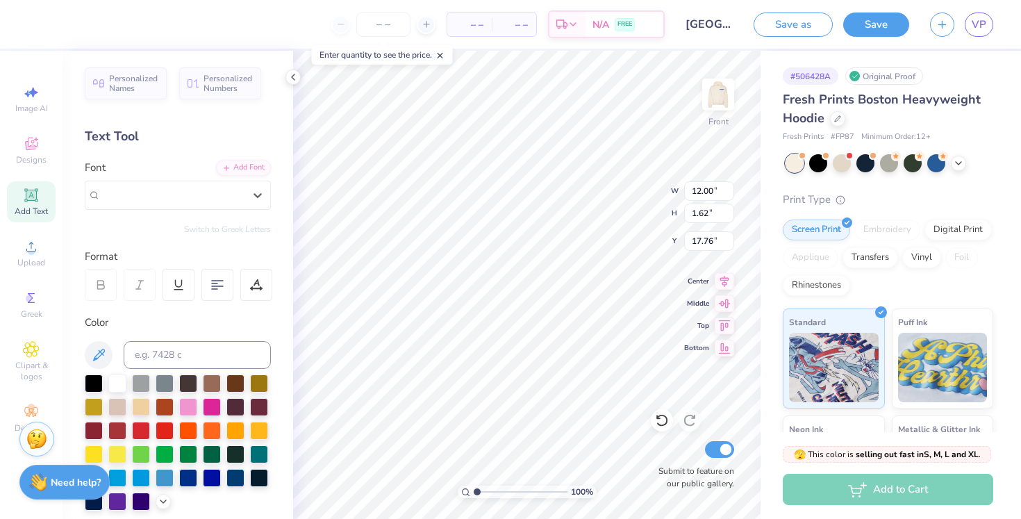
drag, startPoint x: 154, startPoint y: 191, endPoint x: 67, endPoint y: 191, distance: 86.8
click at [67, 191] on div "Personalized Names Personalized Numbers Text Tool Add Font Font Select is focus…" at bounding box center [178, 285] width 231 height 468
click at [35, 149] on icon at bounding box center [31, 143] width 17 height 17
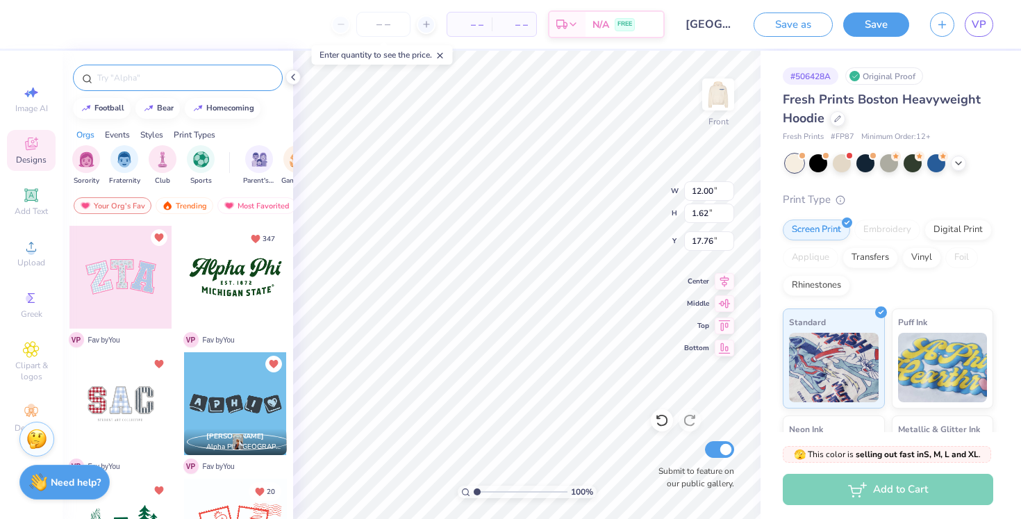
click at [186, 79] on input "text" at bounding box center [185, 78] width 178 height 14
type input "stamps"
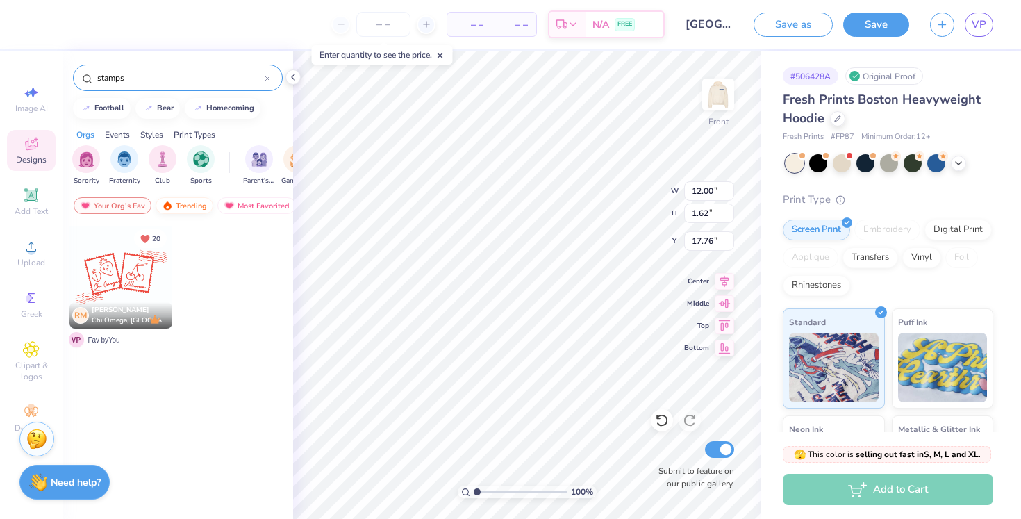
click at [185, 204] on div "Trending" at bounding box center [185, 205] width 58 height 17
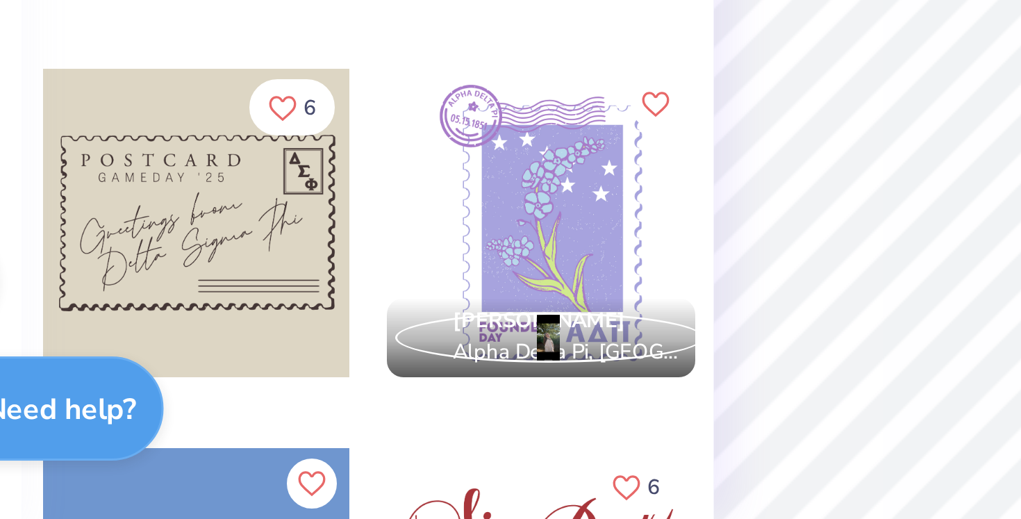
scroll to position [4166, 0]
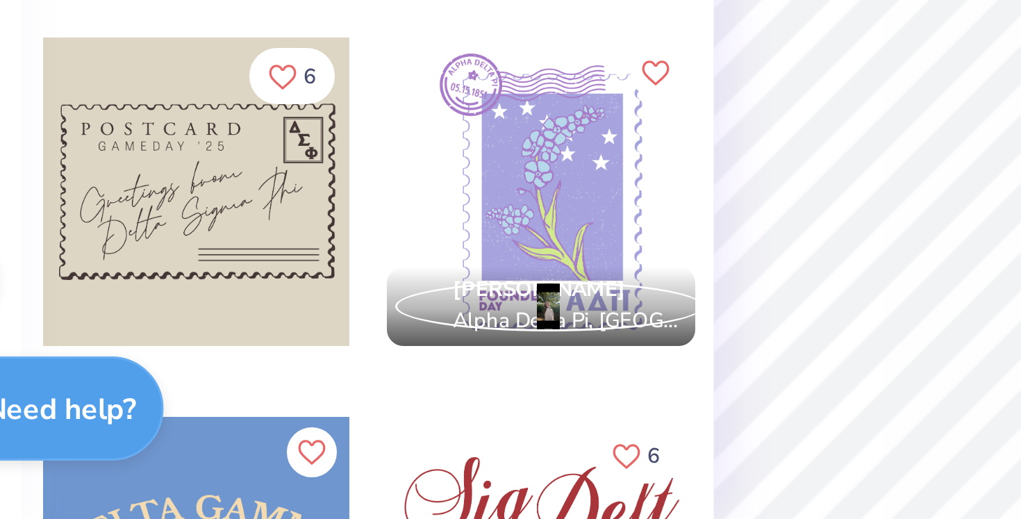
click at [238, 412] on div at bounding box center [235, 409] width 103 height 103
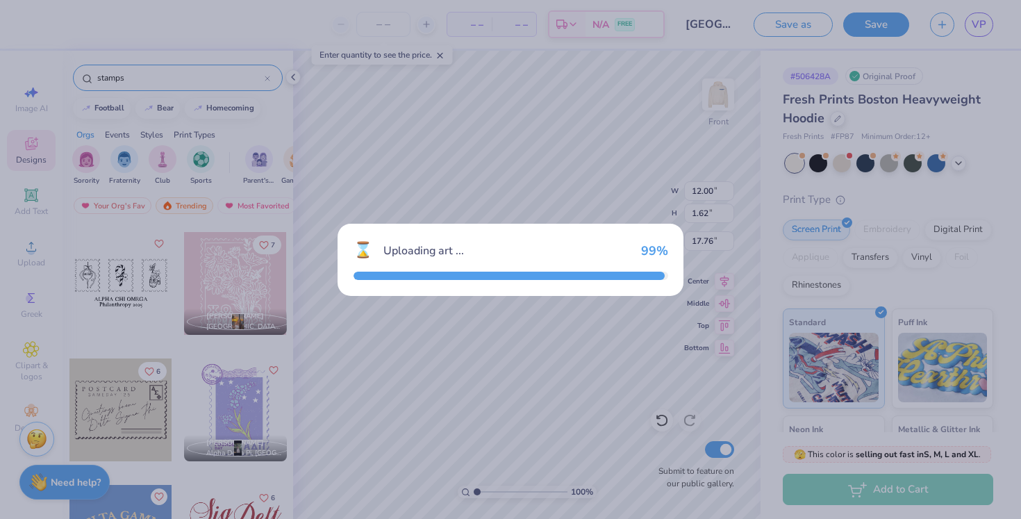
type input "13.19"
type input "18.00"
type input "5.75"
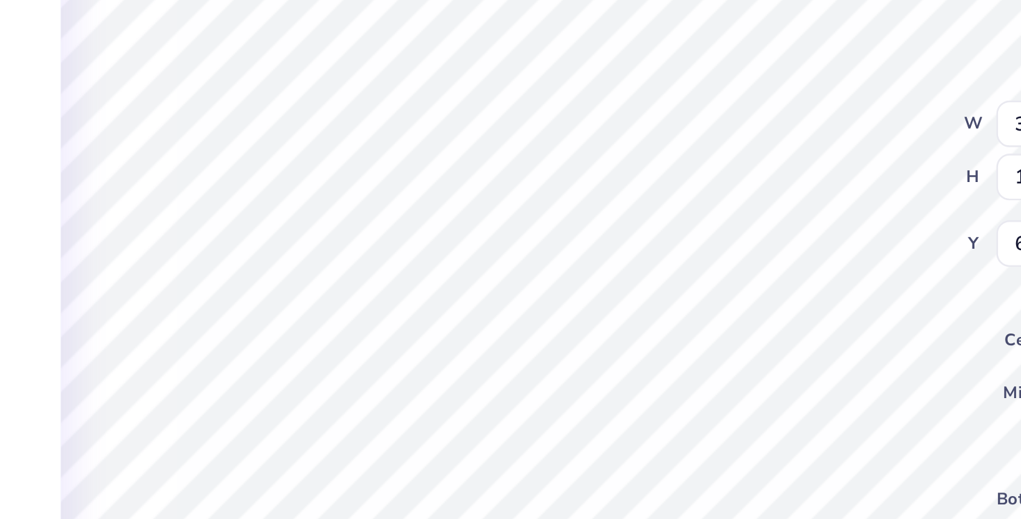
type input "3.20"
type input "1.76"
type input "5.90"
type textarea "A"
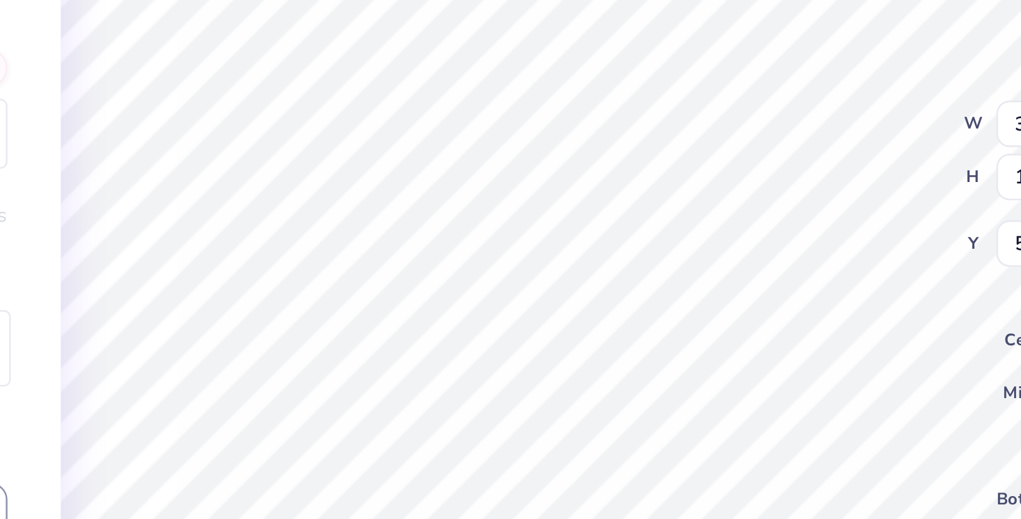
type textarea "NOVADANCE"
type input "10.83"
type input "4.06"
type input "5.63"
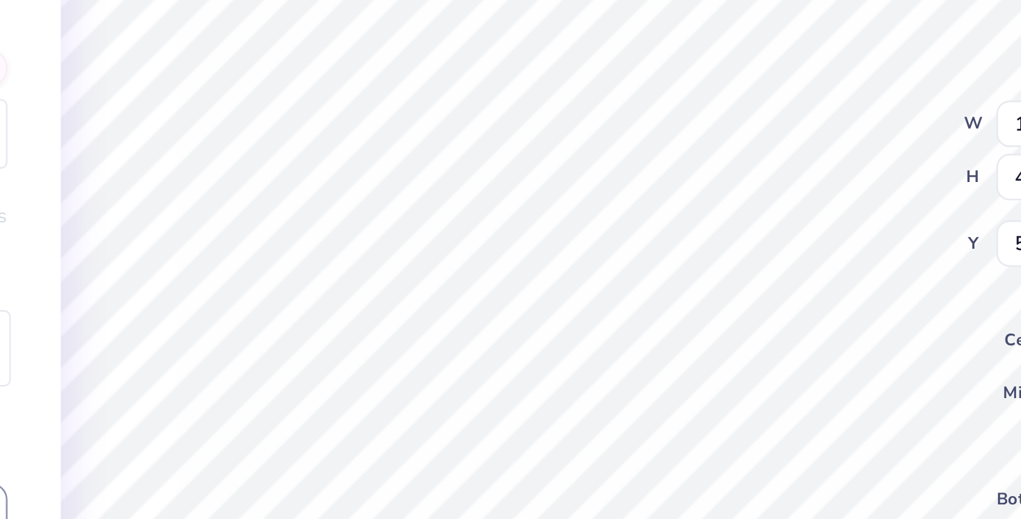
type input "2.37"
type input "1.03"
type input "7.66"
type textarea "0"
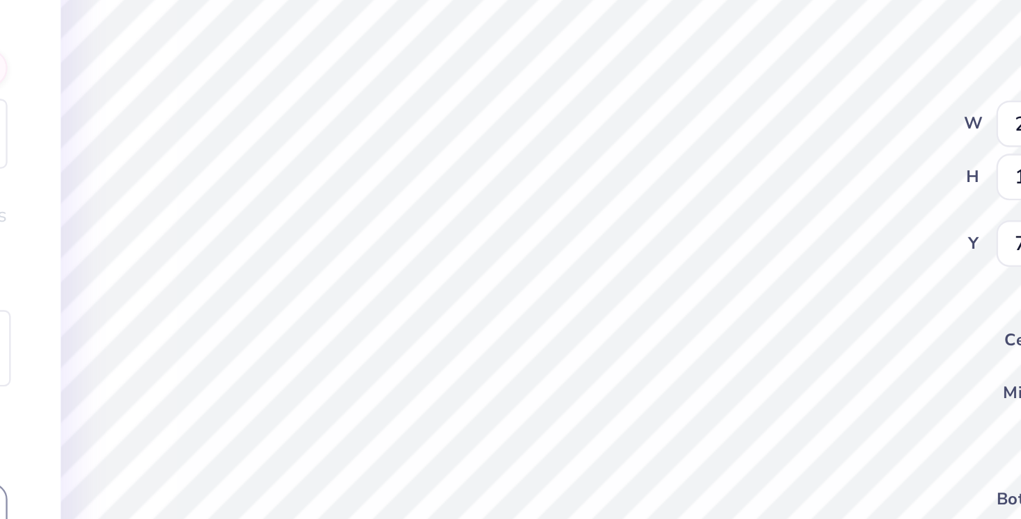
scroll to position [1, 1]
type textarea "EST. 2013"
type input "6.22"
type input "10.83"
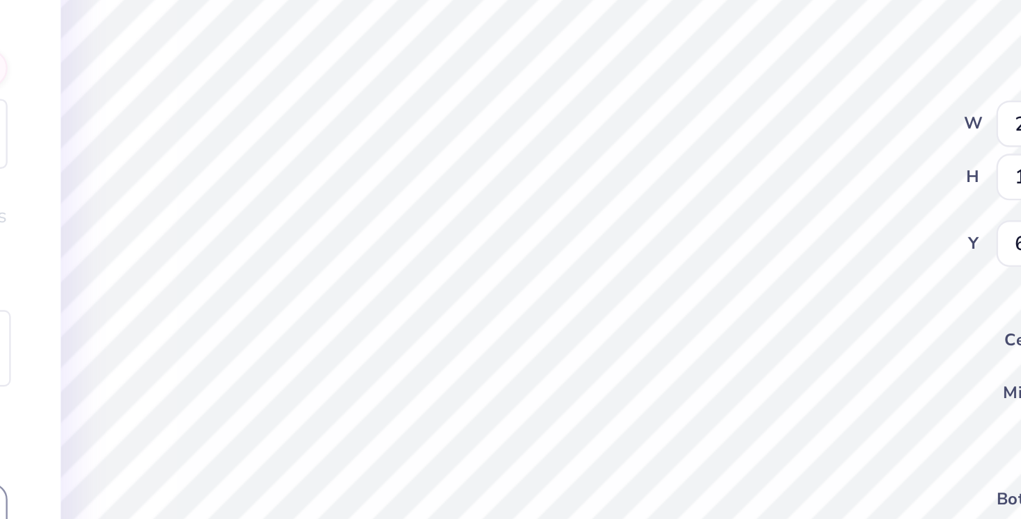
type input "4.06"
type input "5.63"
click at [619, 195] on div "100 % Front W 10.83 10.83 " H 4.06 4.06 " Y 5.63 5.63 " Center Middle Top Botto…" at bounding box center [527, 285] width 468 height 468
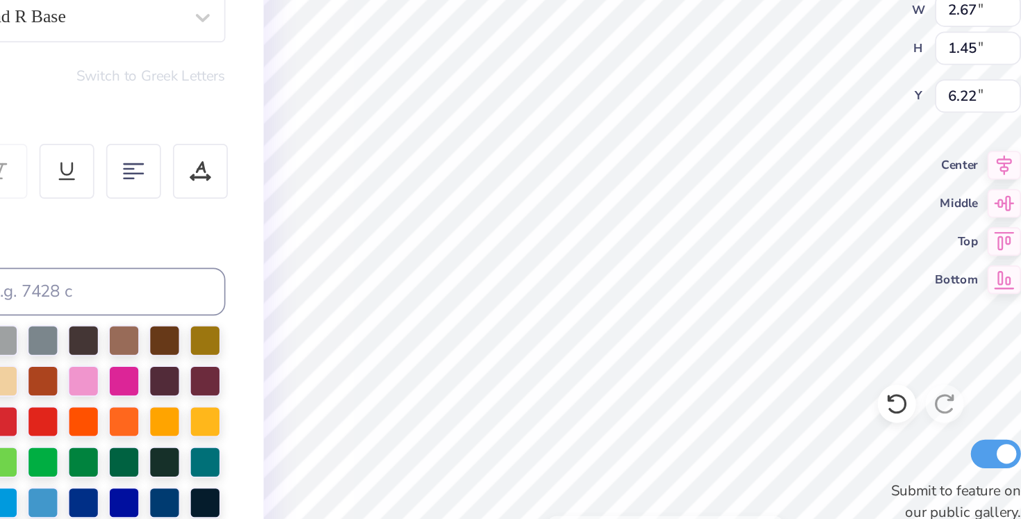
type textarea "VILLANOVA"
type input "5.25"
type input "0.67"
type input "21.18"
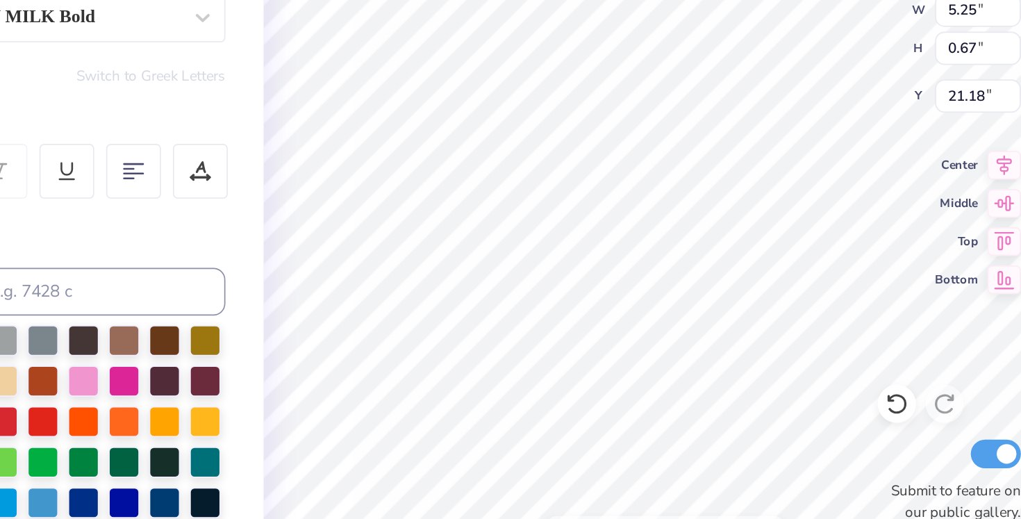
type textarea "NOVADANCE"
type input "1.48"
type input "0.55"
type input "21.93"
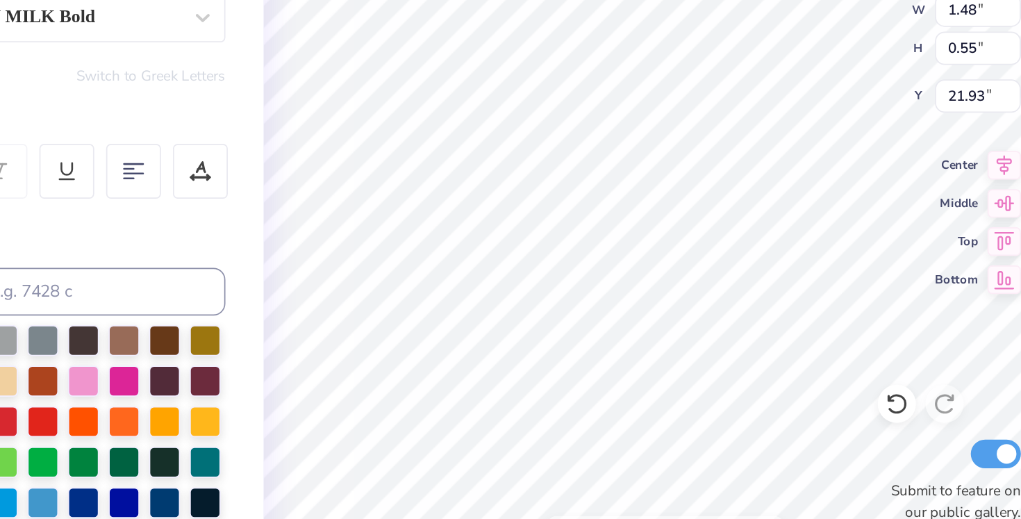
type input "4.18"
type input "1.44"
type input "21.06"
type input "13.69"
type input "0.73"
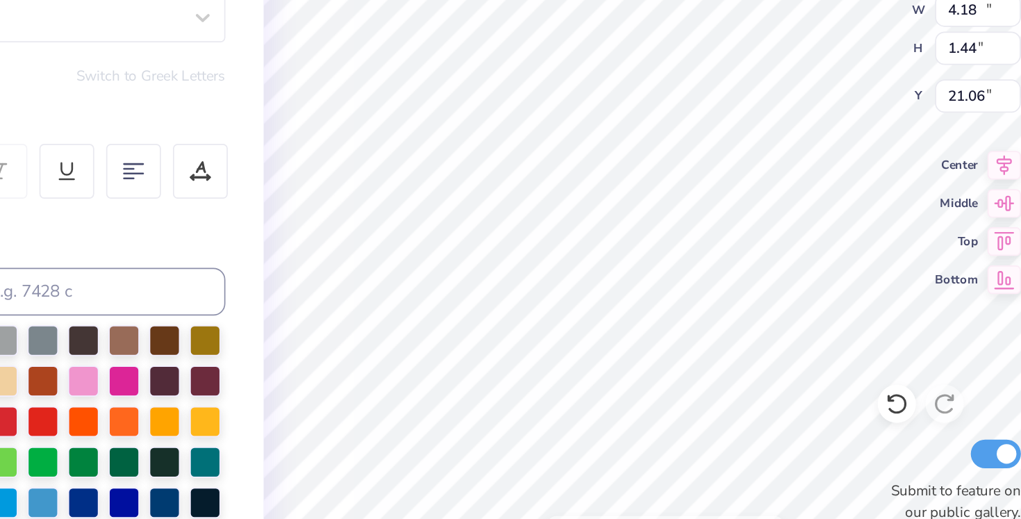
type input "20.15"
type input "8.66"
type input "5.00"
type input "6.42"
type textarea "N"
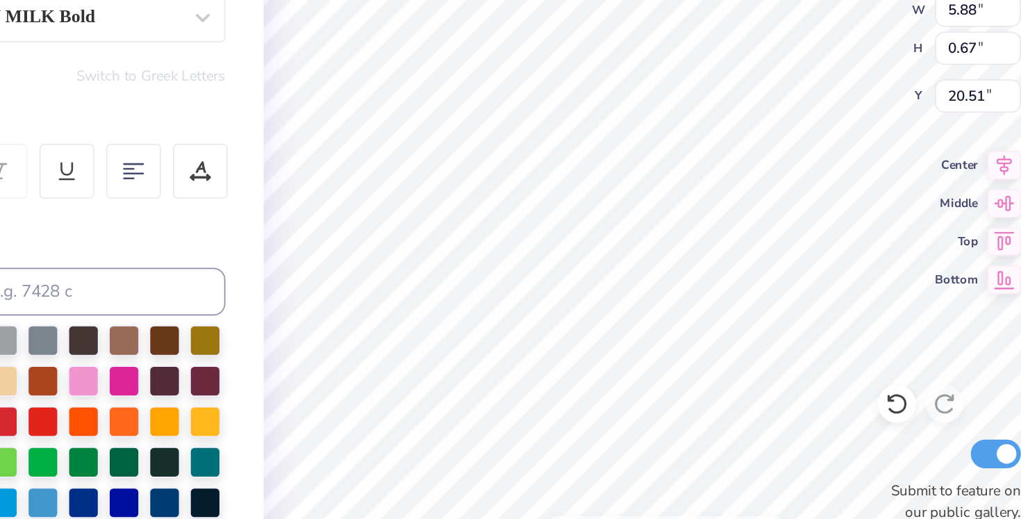
scroll to position [0, 8]
type textarea "BAD DANCING SAVES LIVES"
type input "20.72"
type input "8.37"
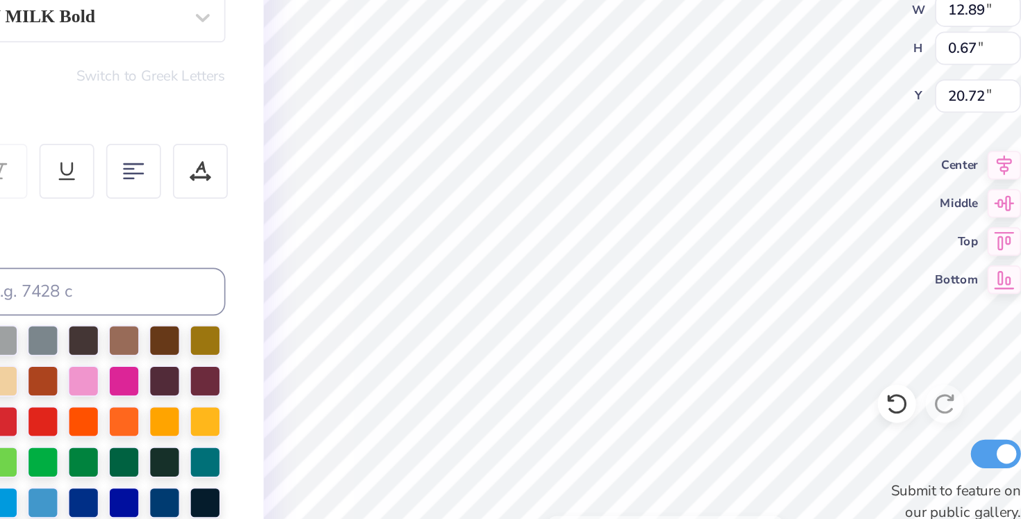
type input "0.43"
type input "20.79"
type input "20.56"
type input "19.87"
type input "8.37"
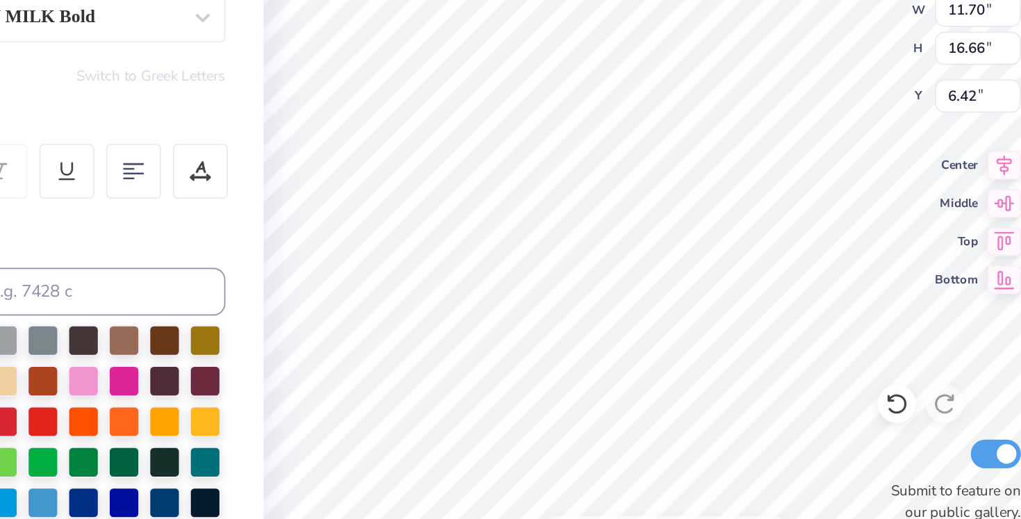
type input "0.43"
type input "20.53"
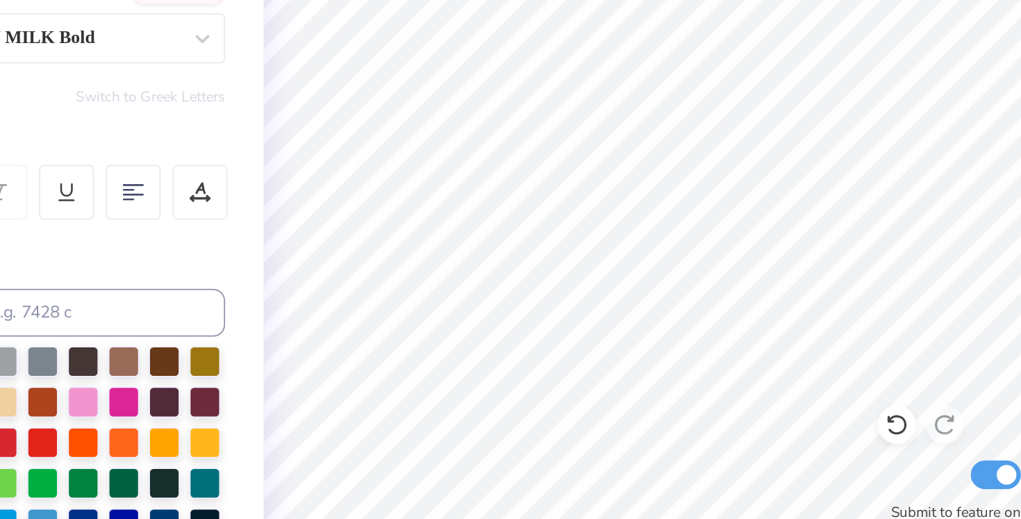
scroll to position [0, 0]
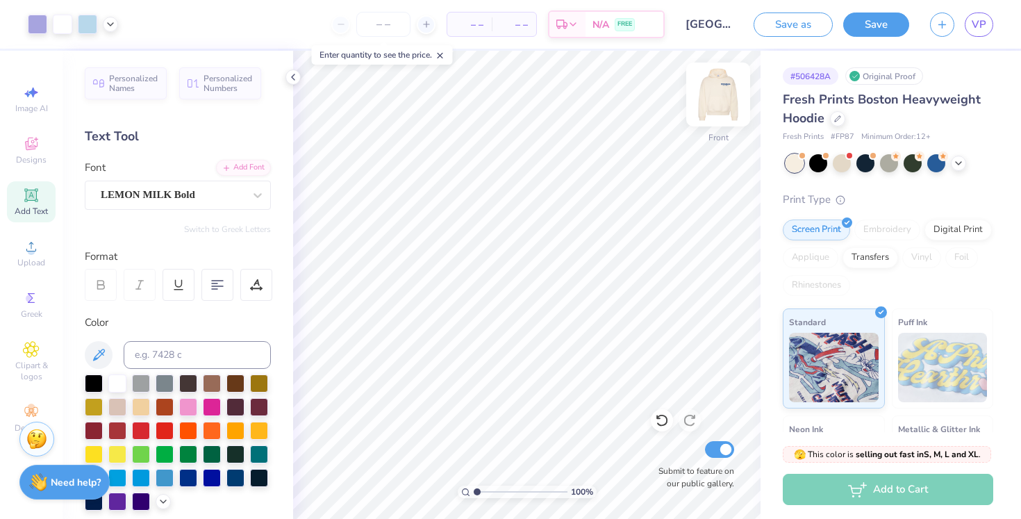
click at [719, 111] on img at bounding box center [719, 95] width 56 height 56
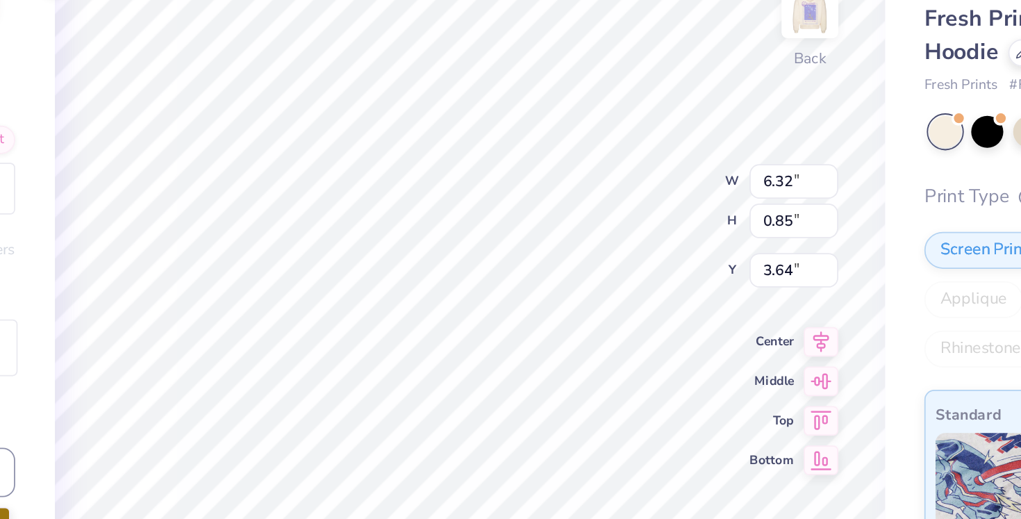
type input "3.65"
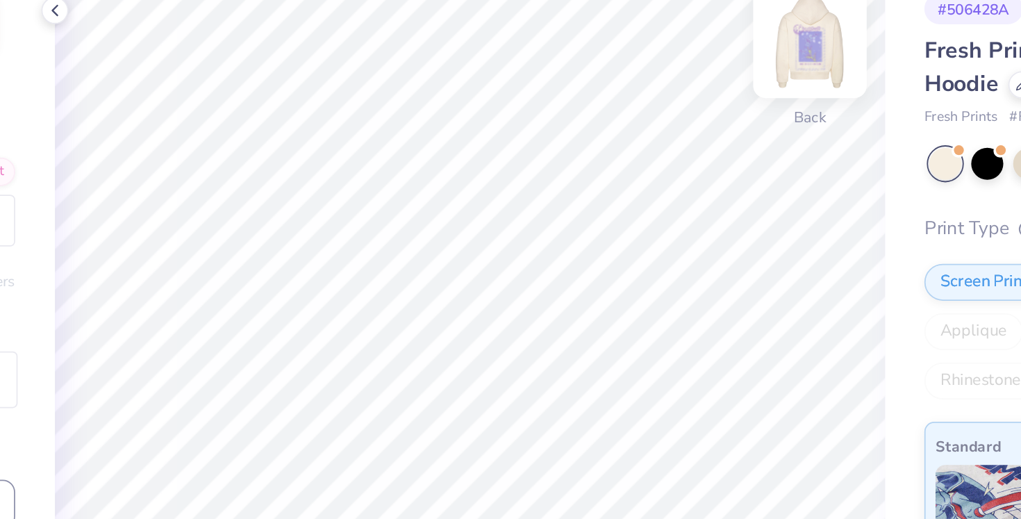
click at [722, 101] on img at bounding box center [719, 95] width 56 height 56
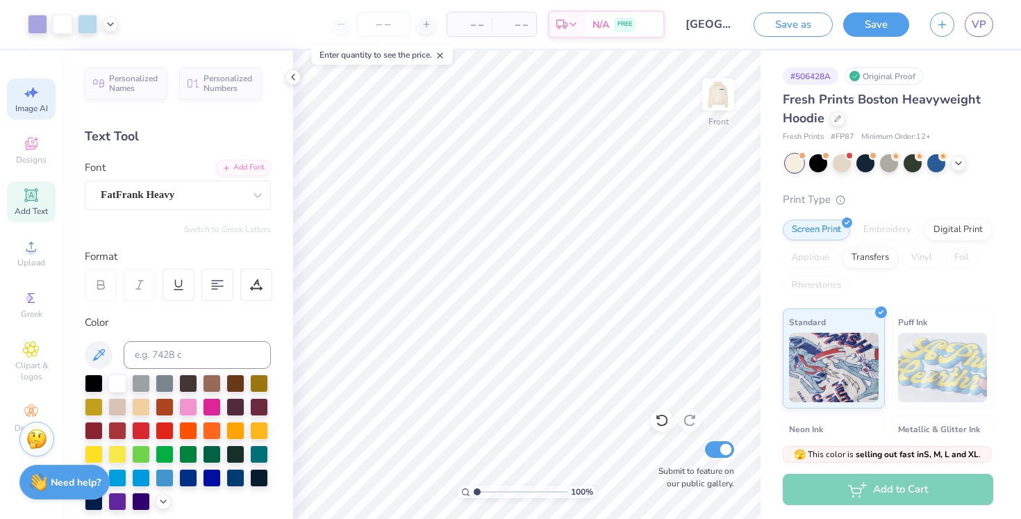
click at [26, 108] on span "Image AI" at bounding box center [31, 108] width 33 height 11
select select "4"
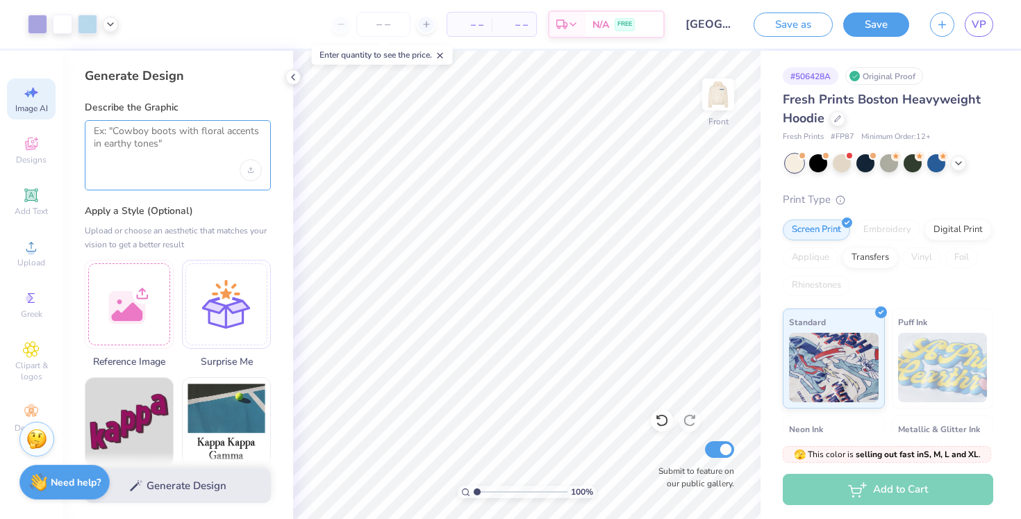
click at [140, 157] on textarea at bounding box center [178, 142] width 168 height 35
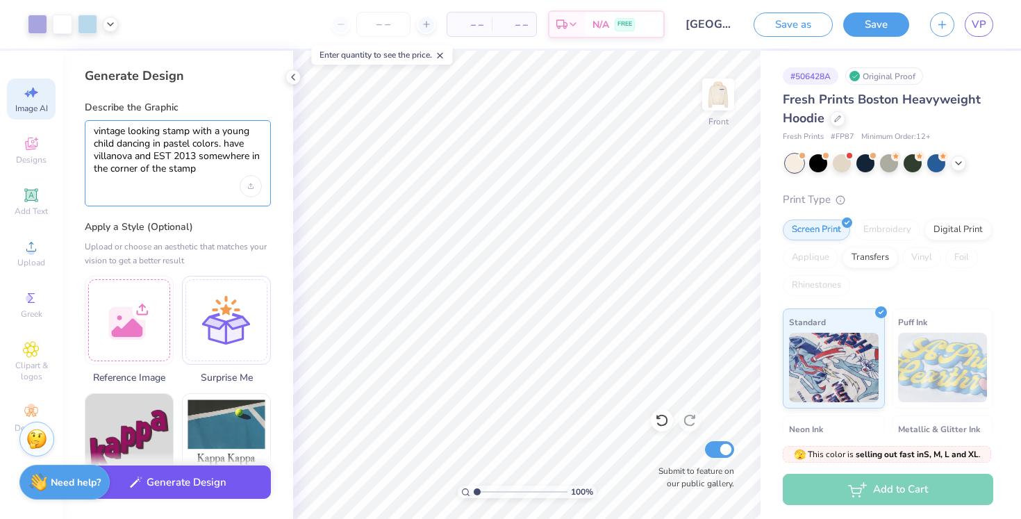
type textarea "vintage looking stamp with a young child dancing in pastel colors. have villano…"
click at [188, 488] on button "Generate Design" at bounding box center [178, 482] width 186 height 34
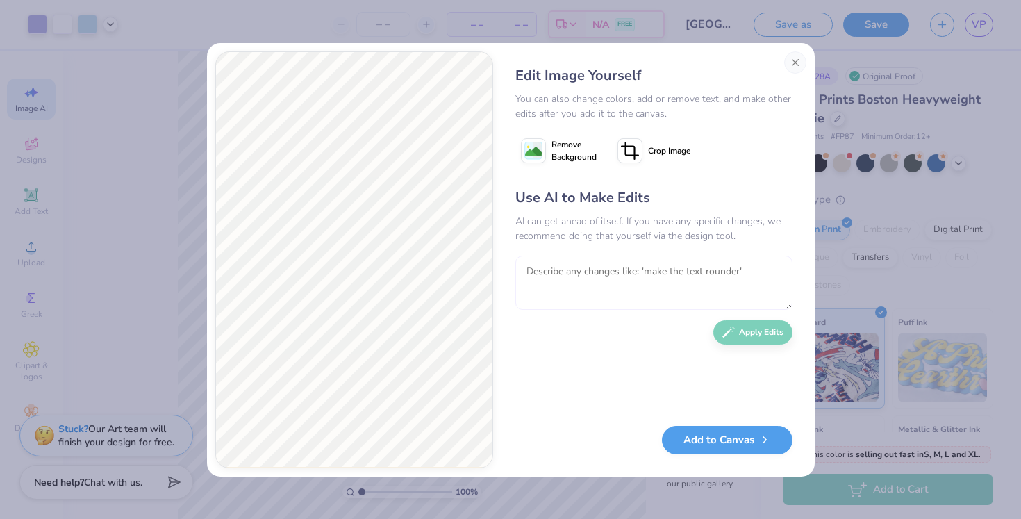
click at [653, 274] on textarea at bounding box center [654, 283] width 277 height 54
type textarea "make the child more silhouette"
click at [760, 336] on button "Apply Edits" at bounding box center [753, 329] width 79 height 24
click at [642, 257] on textarea "make the child more silhouette" at bounding box center [654, 283] width 277 height 54
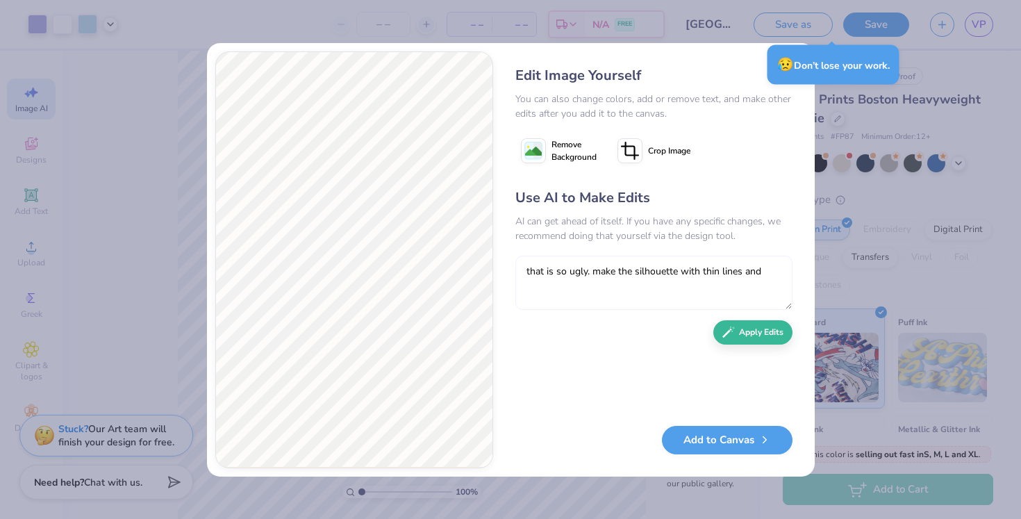
click at [764, 267] on textarea "that is so ugly. make the silhouette with thin lines and" at bounding box center [654, 283] width 277 height 54
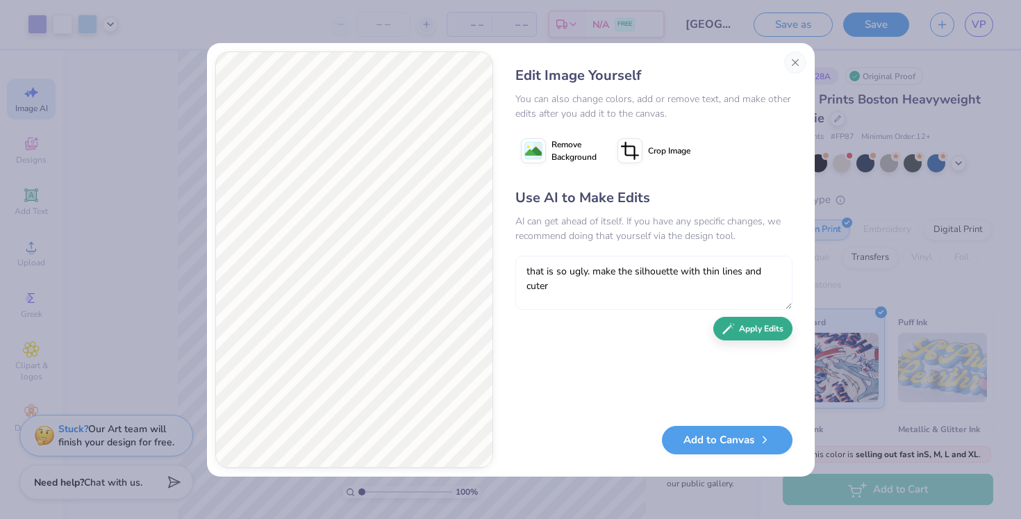
type textarea "that is so ugly. make the silhouette with thin lines and cuter"
click at [765, 324] on button "Apply Edits" at bounding box center [753, 329] width 79 height 24
click at [622, 271] on textarea "that is so ugly. make the silhouette with thin lines and cuter" at bounding box center [654, 283] width 277 height 54
click at [790, 60] on button "Close" at bounding box center [795, 62] width 22 height 22
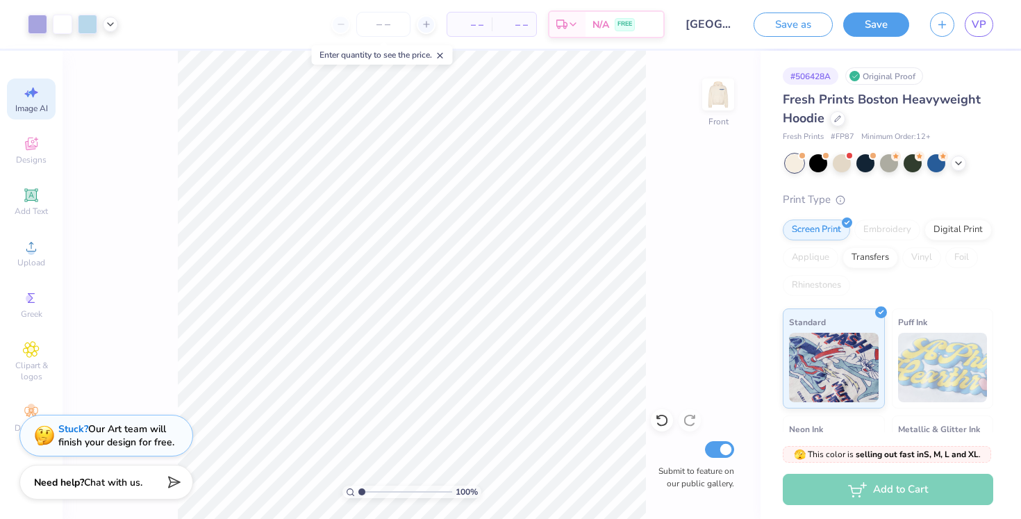
scroll to position [0, 31]
type input "8.22"
type input "4.60"
type input "9.06"
click at [38, 155] on span "Designs" at bounding box center [31, 159] width 31 height 11
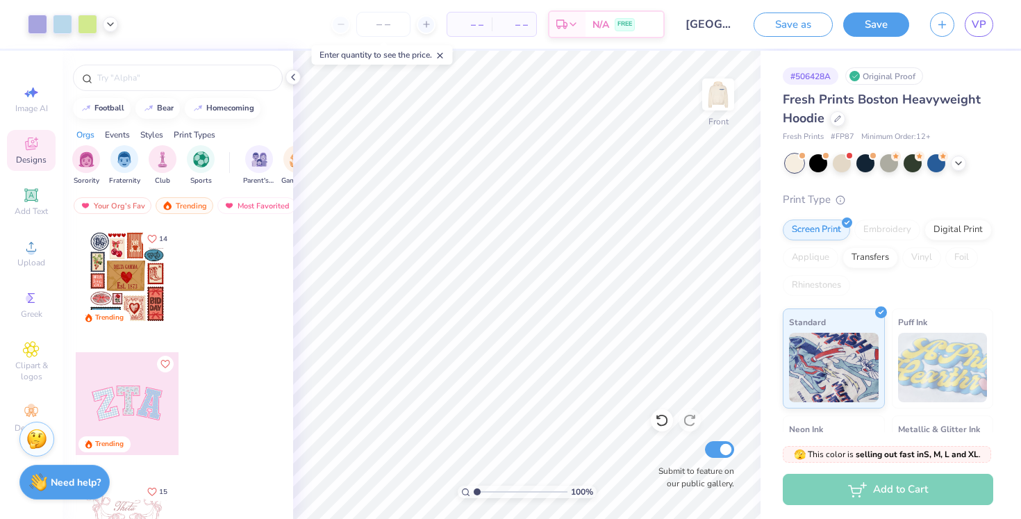
scroll to position [0, 0]
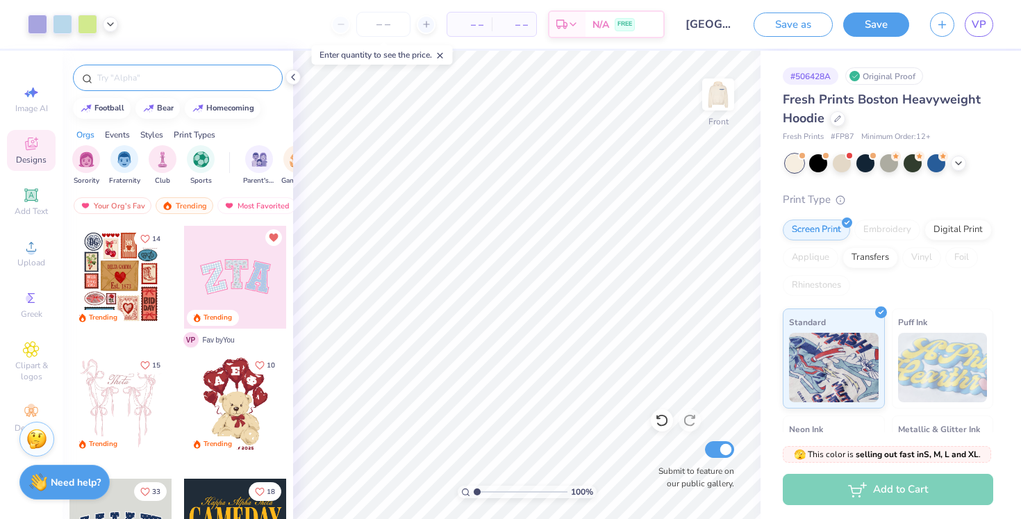
click at [175, 73] on input "text" at bounding box center [185, 78] width 178 height 14
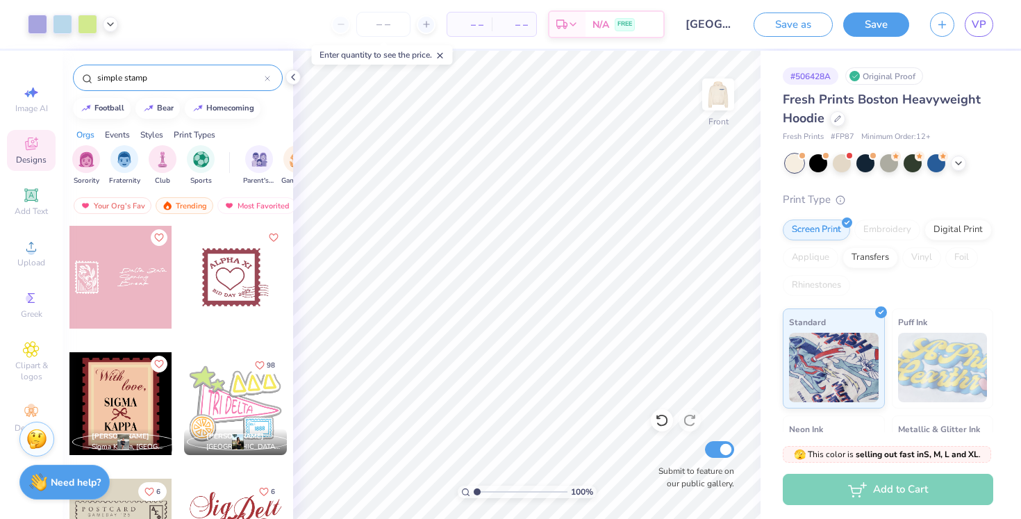
click at [157, 74] on input "simple stamp" at bounding box center [180, 78] width 169 height 14
click at [113, 83] on input "simple stamp" at bounding box center [180, 78] width 169 height 14
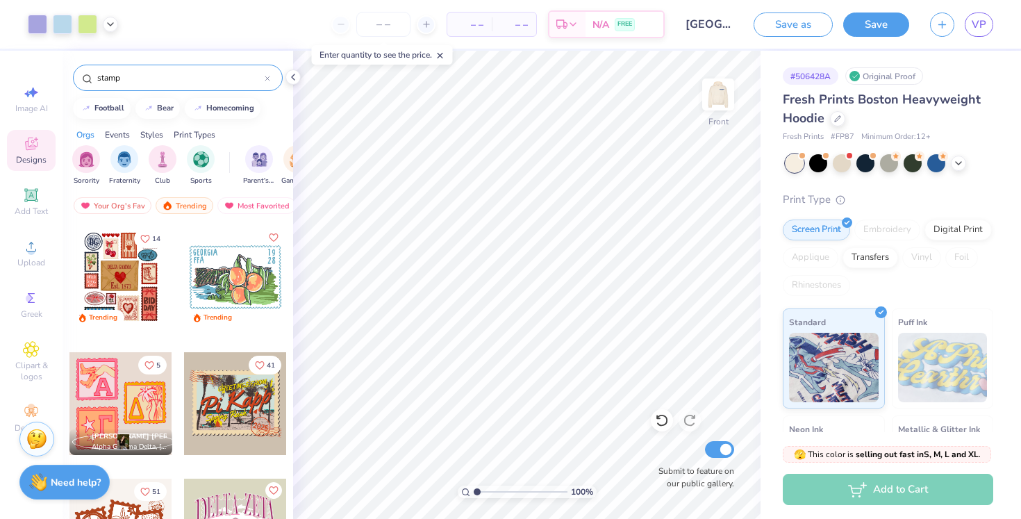
click at [146, 83] on input "stamp" at bounding box center [180, 78] width 169 height 14
type input "stamp dance"
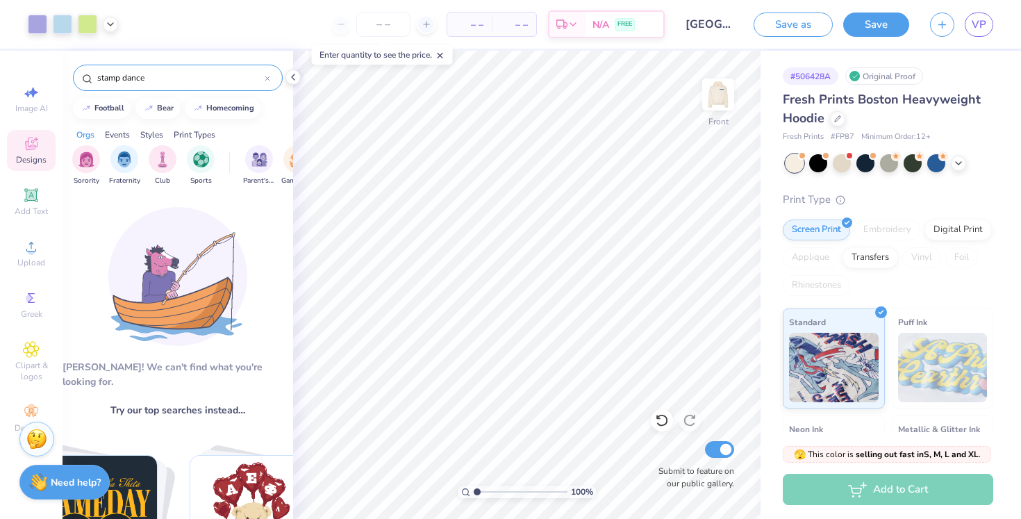
drag, startPoint x: 154, startPoint y: 83, endPoint x: 72, endPoint y: 83, distance: 82.7
click at [72, 83] on div "stamp dance" at bounding box center [178, 74] width 231 height 47
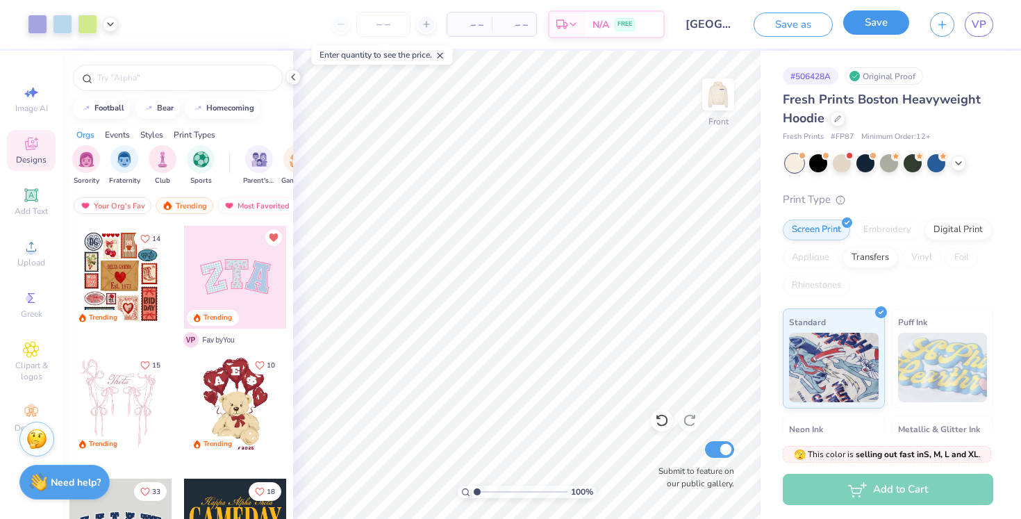
click at [864, 27] on button "Save" at bounding box center [876, 22] width 66 height 24
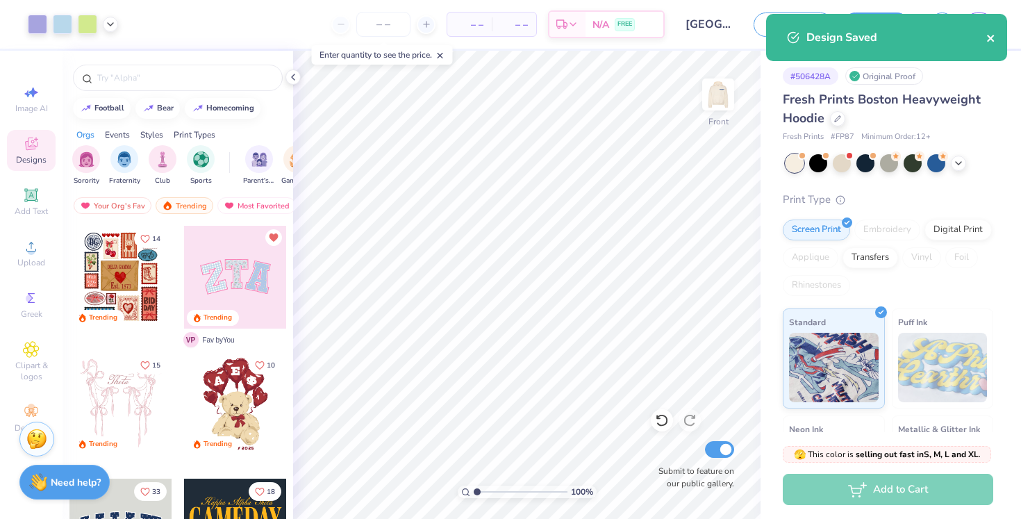
click at [992, 33] on icon "close" at bounding box center [992, 38] width 10 height 11
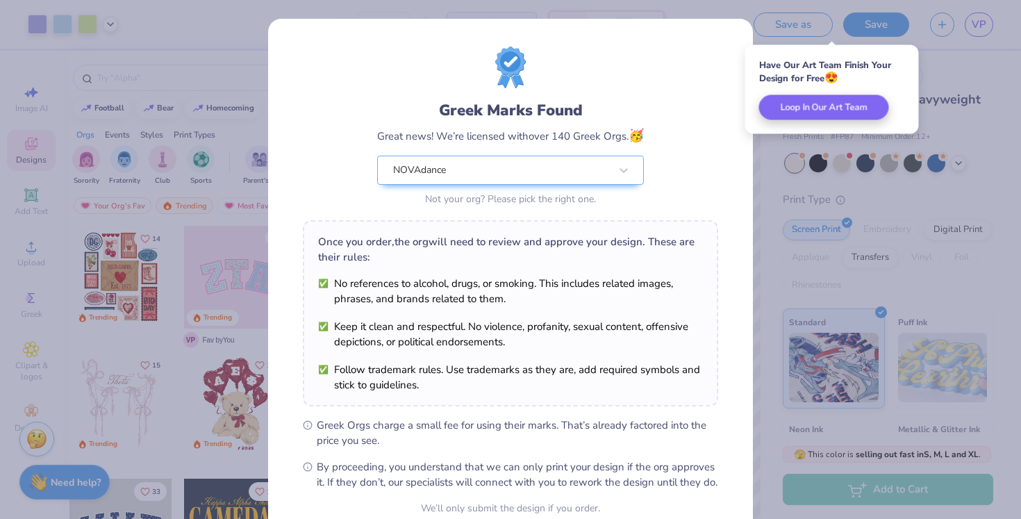
scroll to position [131, 0]
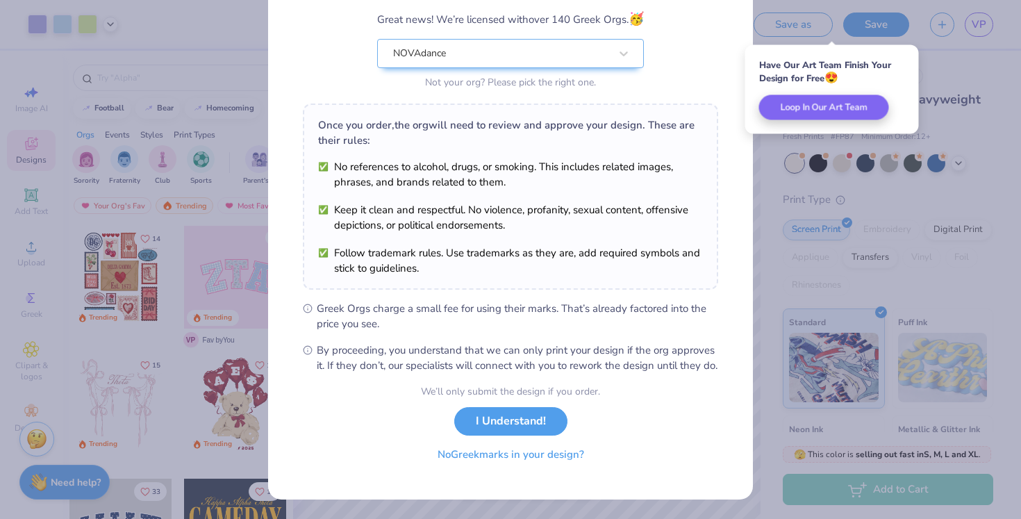
click at [552, 456] on button "No Greek marks in your design?" at bounding box center [511, 454] width 170 height 28
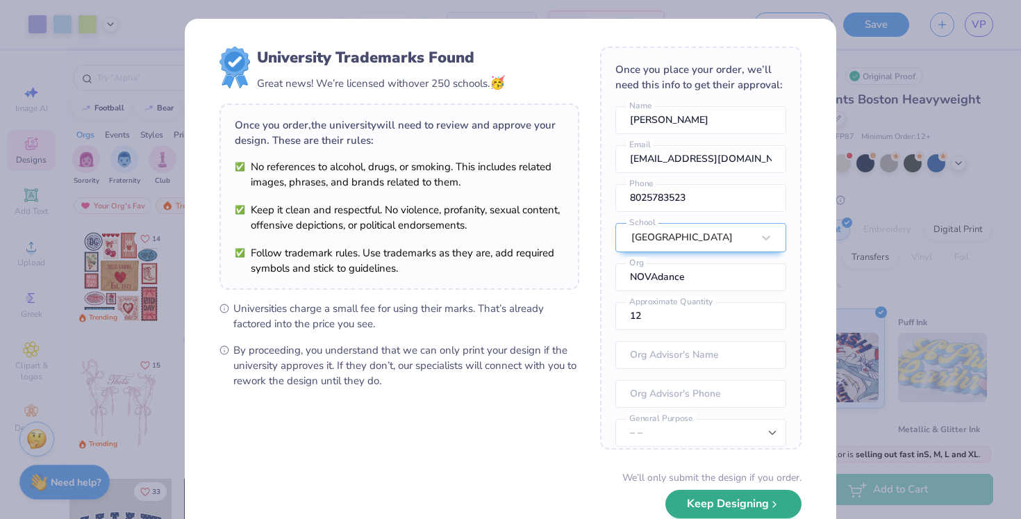
scroll to position [85, 0]
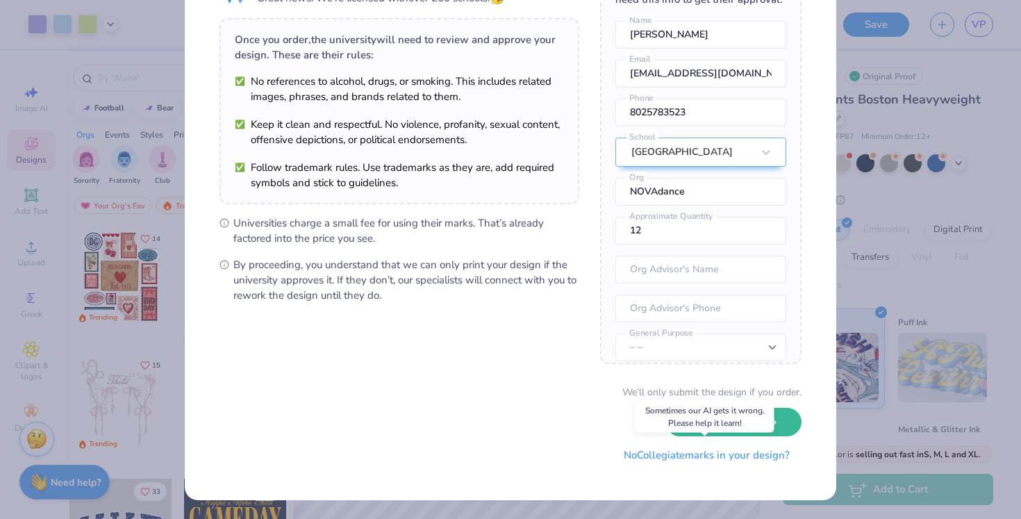
click at [727, 456] on button "No Collegiate marks in your design?" at bounding box center [707, 455] width 190 height 28
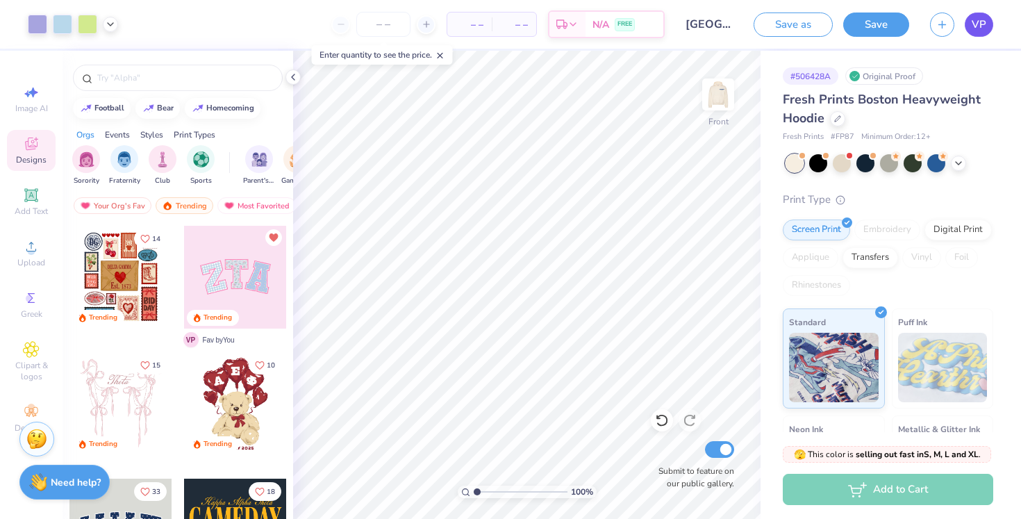
click at [977, 21] on span "VP" at bounding box center [979, 25] width 15 height 16
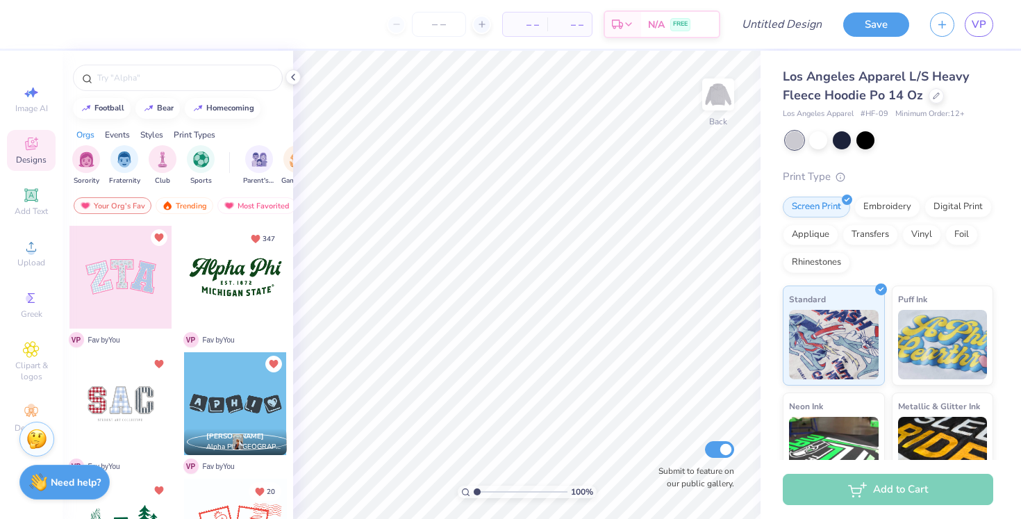
click at [111, 262] on div at bounding box center [120, 277] width 103 height 103
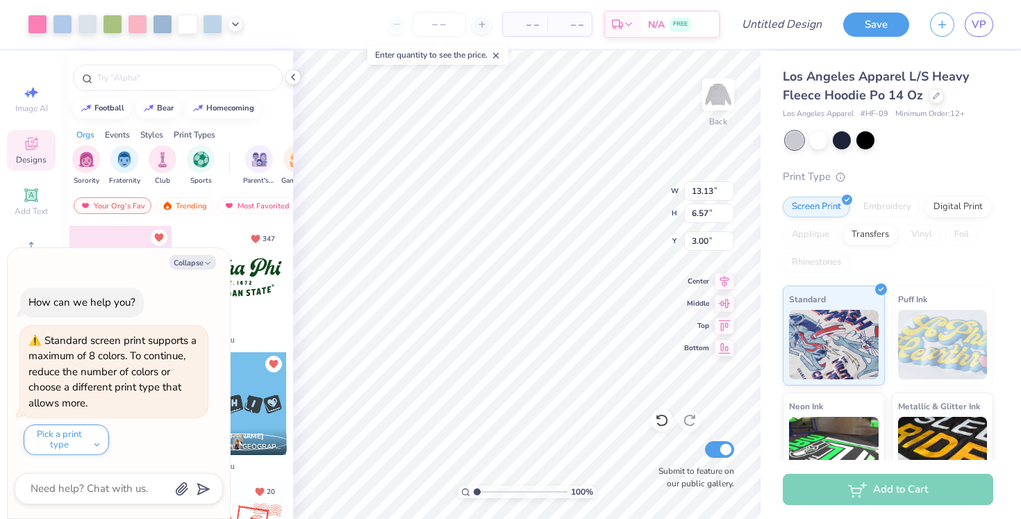
type textarea "x"
type input "4.86"
click at [206, 263] on icon "button" at bounding box center [208, 263] width 8 height 8
type textarea "x"
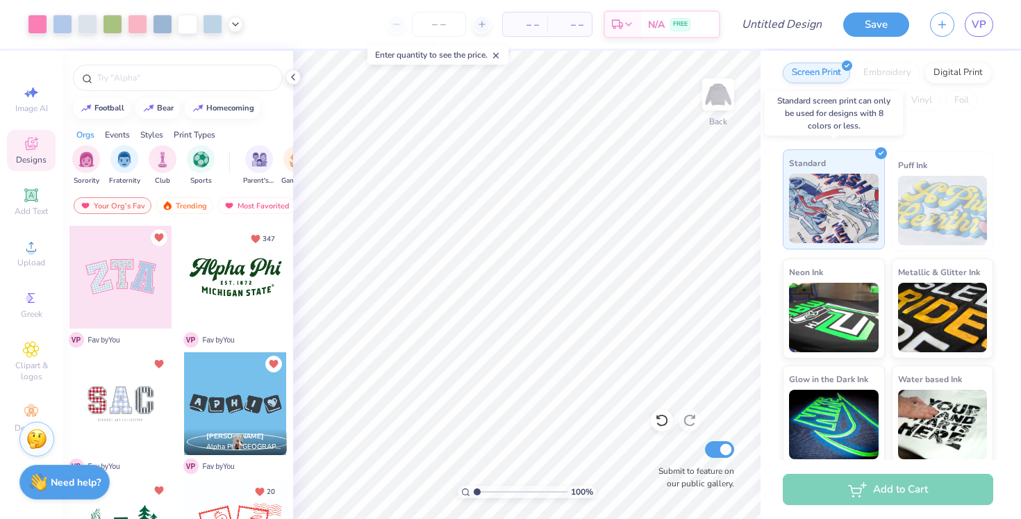
scroll to position [140, 0]
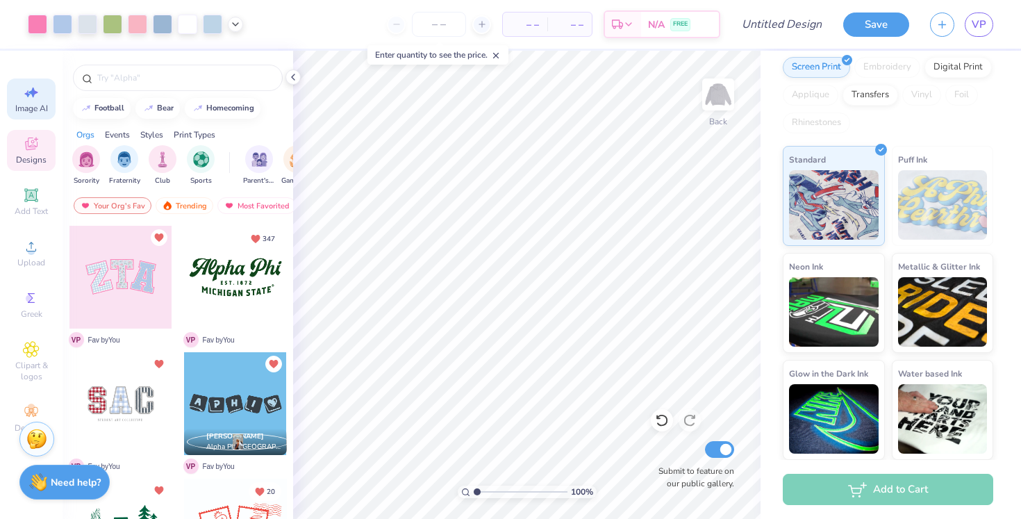
click at [28, 104] on span "Image AI" at bounding box center [31, 108] width 33 height 11
select select "4"
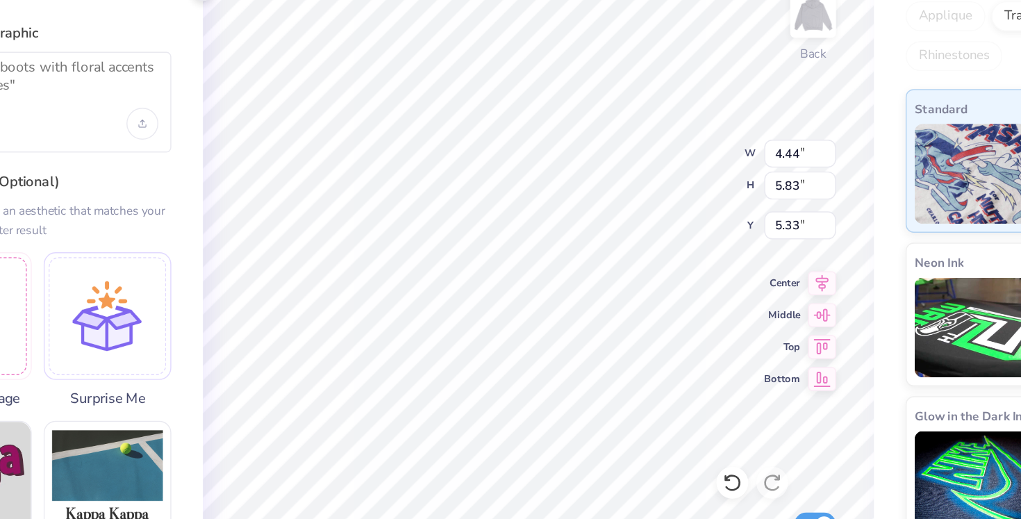
type input "5.22"
type input "13.13"
type input "6.57"
type input "4.95"
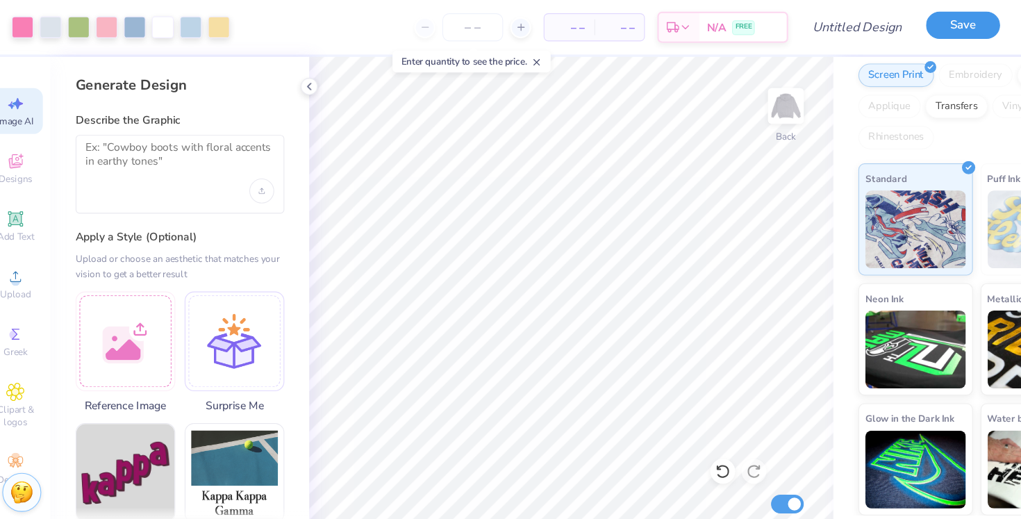
click at [866, 13] on button "Save" at bounding box center [876, 22] width 66 height 24
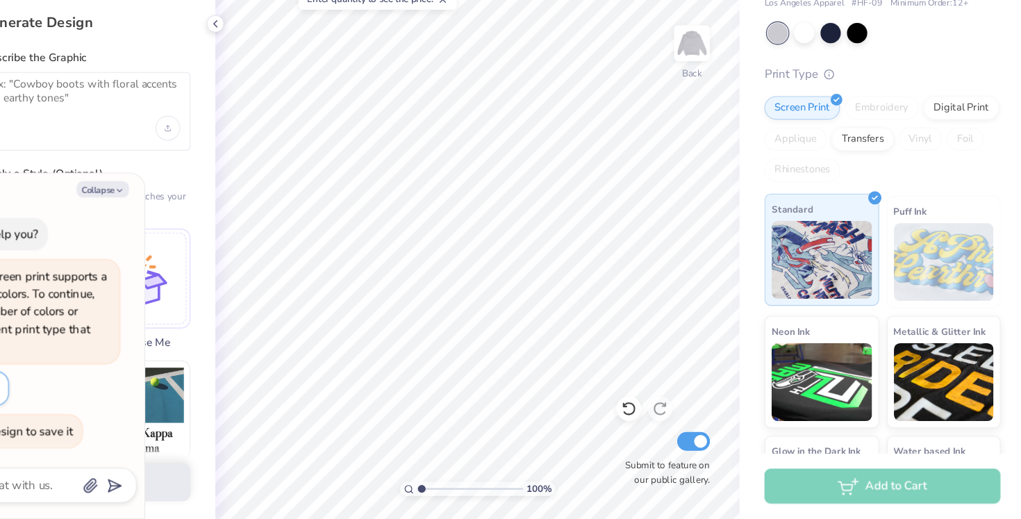
scroll to position [0, 0]
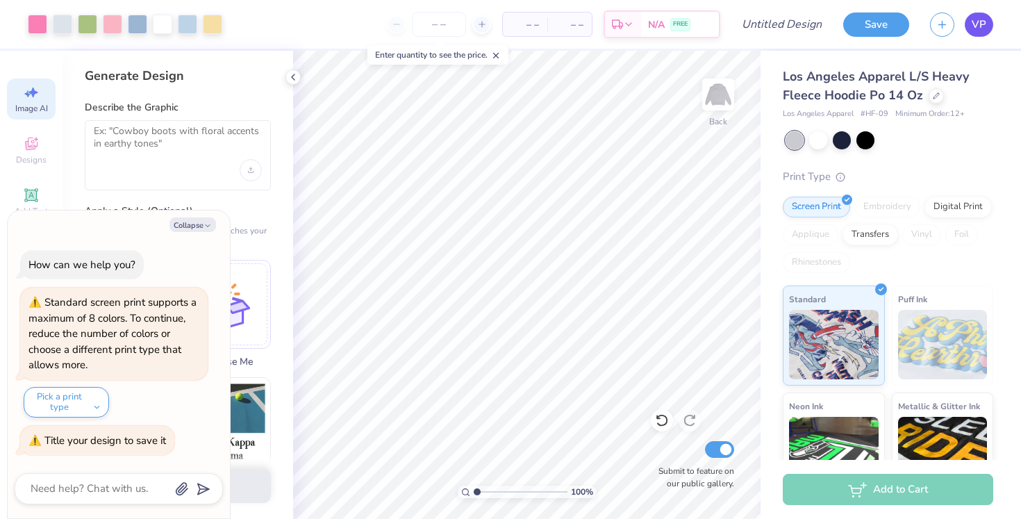
click at [987, 17] on link "VP" at bounding box center [979, 25] width 28 height 24
type textarea "x"
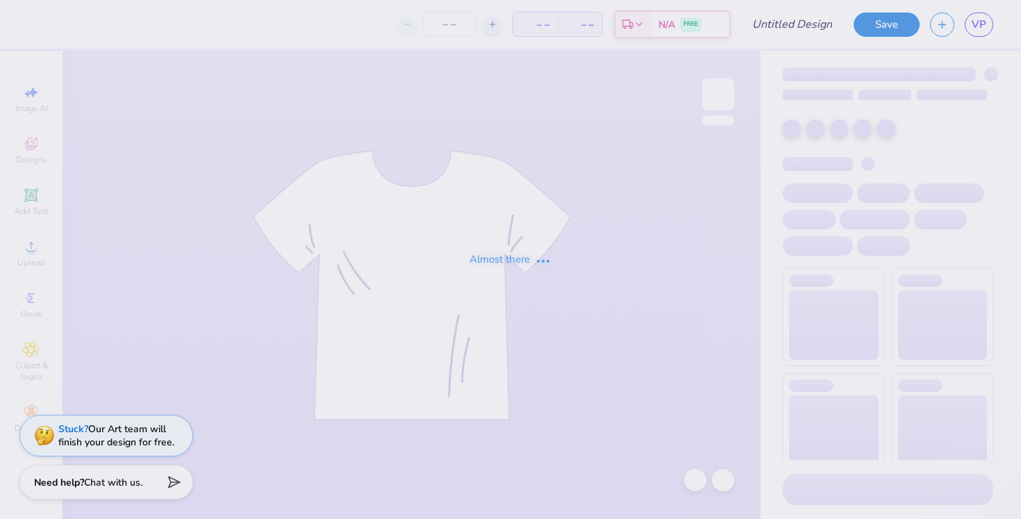
type input "[GEOGRAPHIC_DATA] : [PERSON_NAME]"
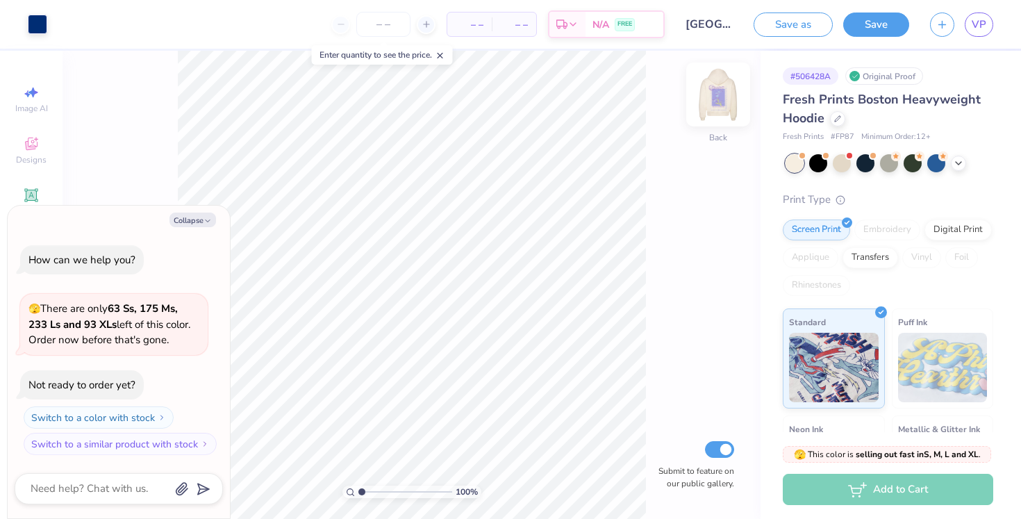
click at [727, 85] on img at bounding box center [719, 95] width 56 height 56
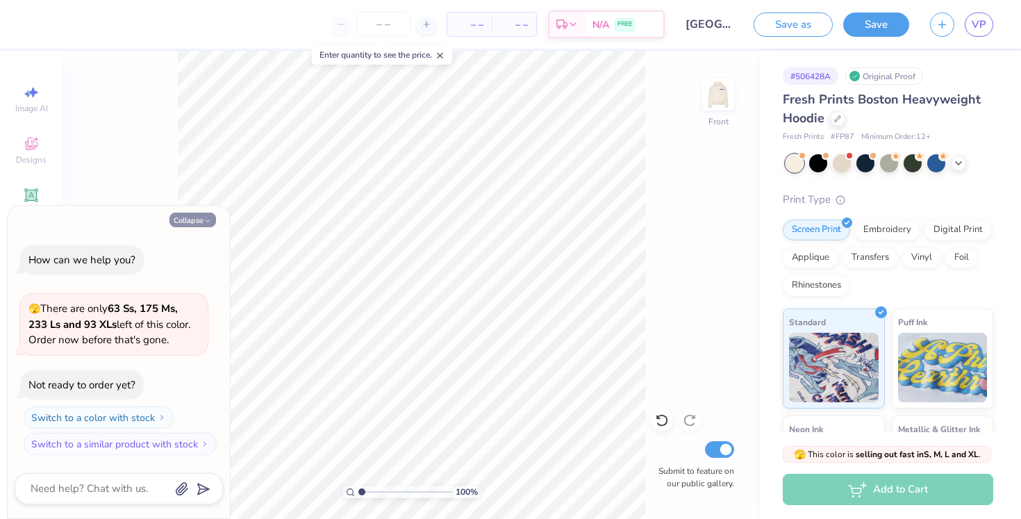
click at [192, 217] on button "Collapse" at bounding box center [193, 220] width 47 height 15
type textarea "x"
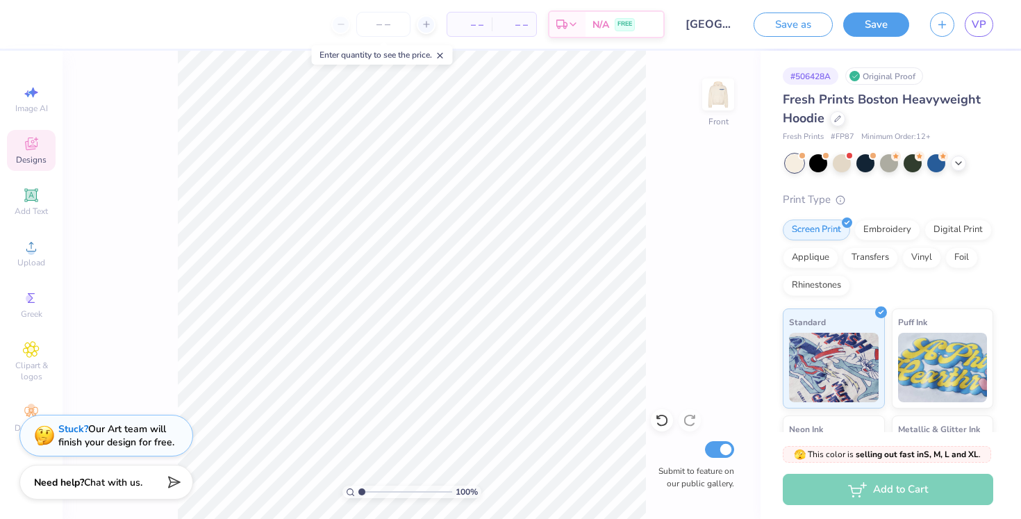
click at [33, 154] on span "Designs" at bounding box center [31, 159] width 31 height 11
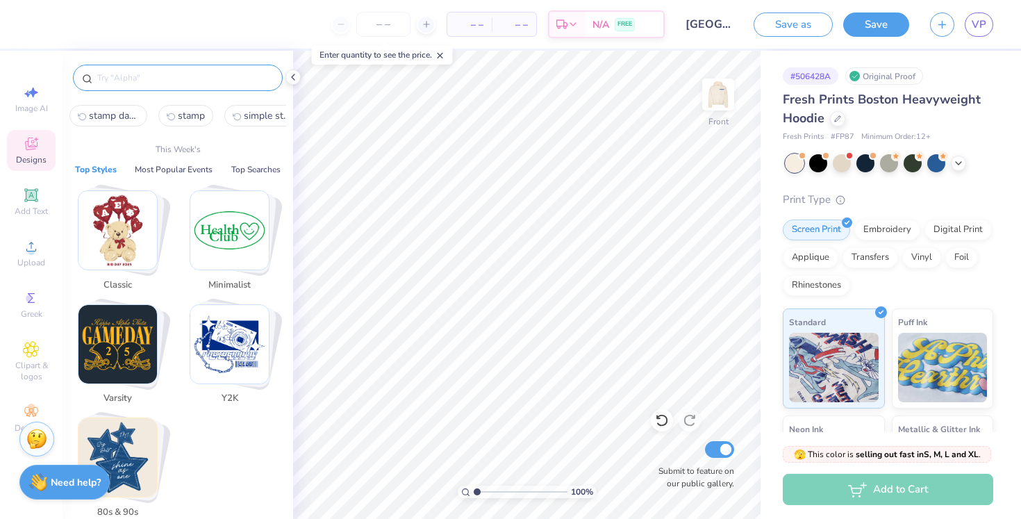
click at [175, 72] on input "text" at bounding box center [185, 78] width 178 height 14
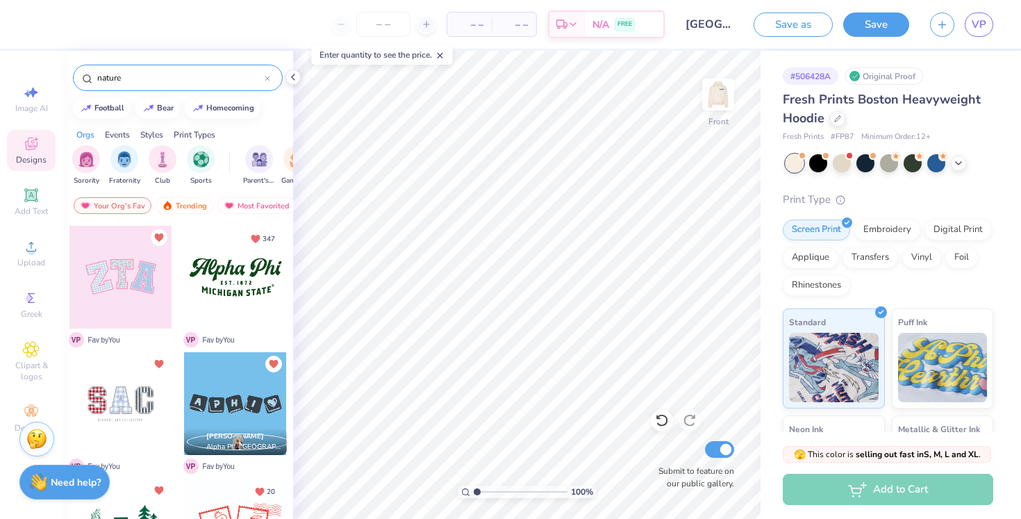
type input "nature"
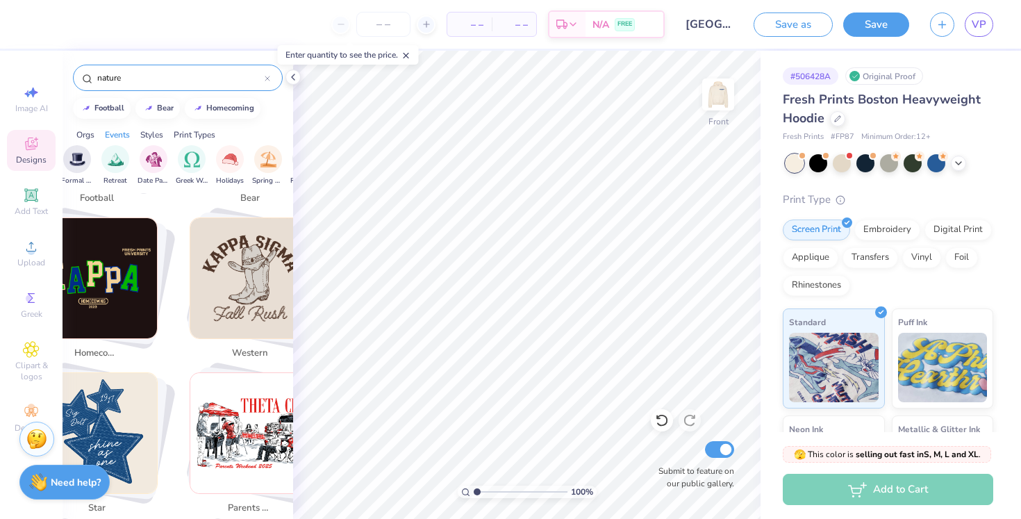
scroll to position [0, 412]
click at [104, 164] on div "filter for Retreat" at bounding box center [115, 158] width 28 height 28
click at [159, 77] on input "nature" at bounding box center [180, 78] width 169 height 14
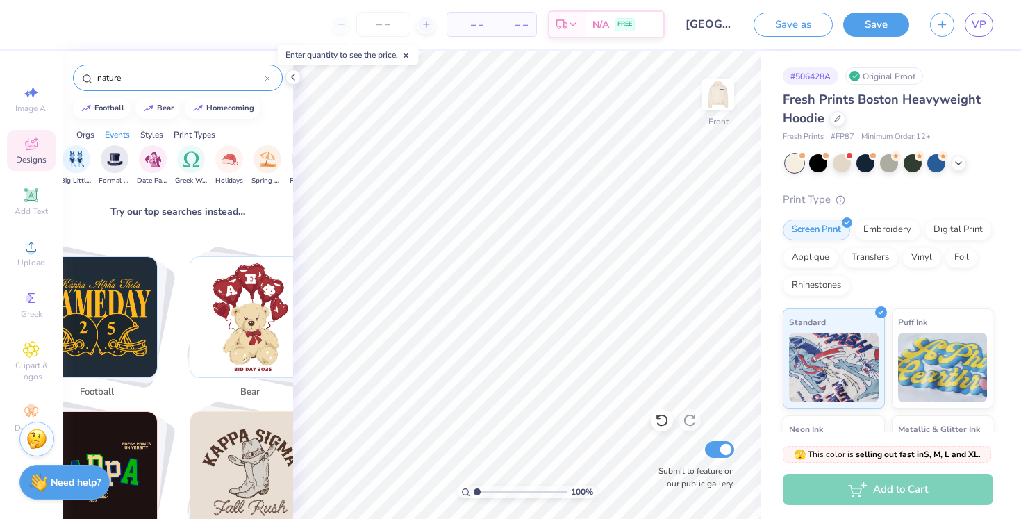
scroll to position [196, 0]
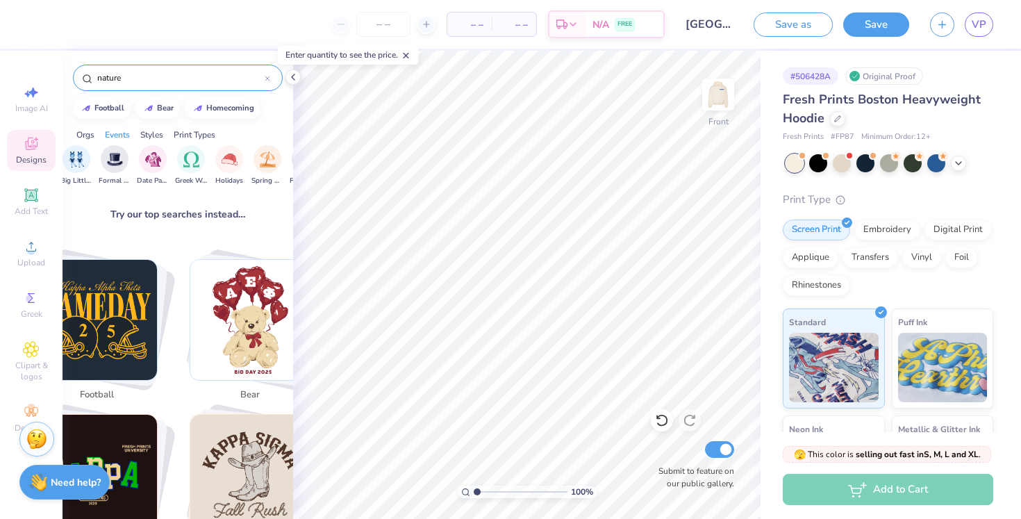
click at [131, 88] on div "nature" at bounding box center [178, 78] width 210 height 26
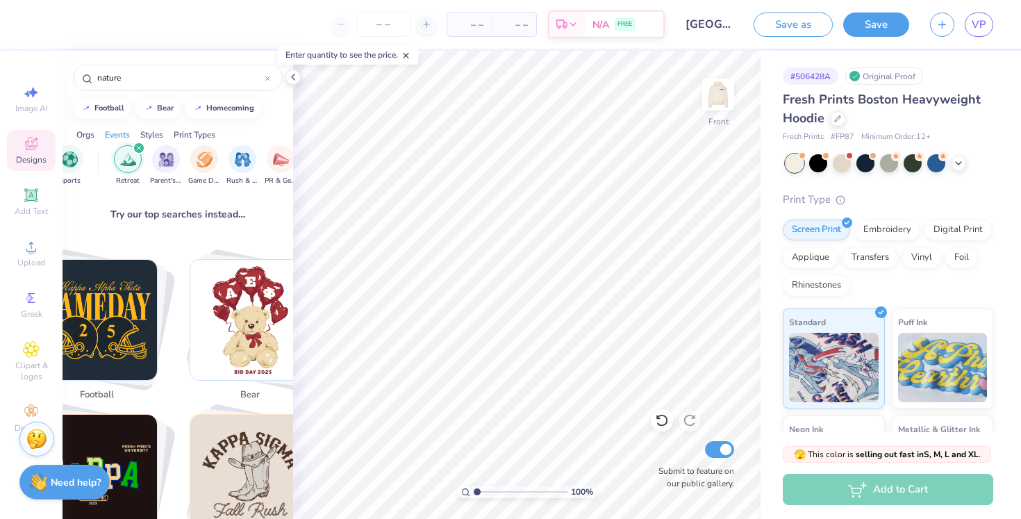
scroll to position [0, 75]
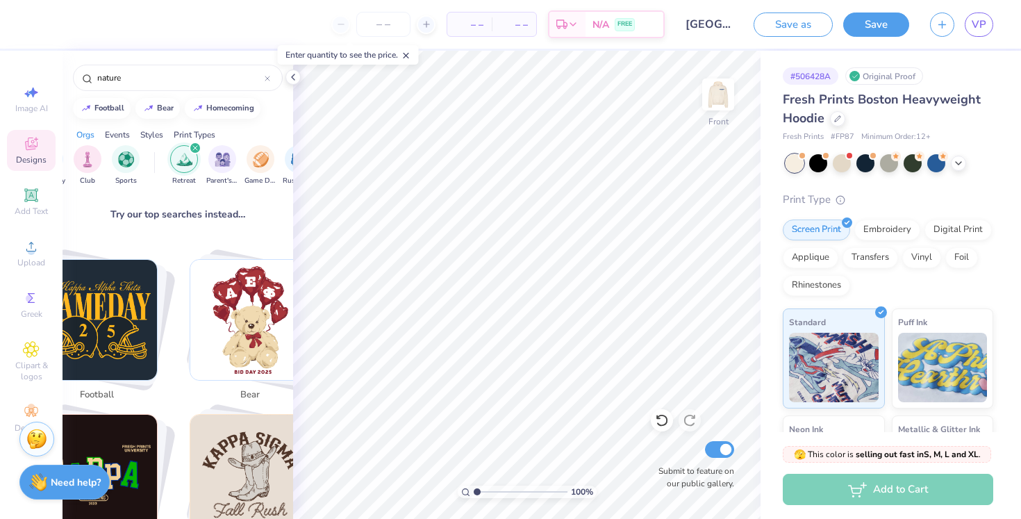
click at [172, 158] on div "filter for Retreat" at bounding box center [184, 159] width 28 height 28
click at [231, 158] on img "filter for Retreat" at bounding box center [236, 158] width 16 height 16
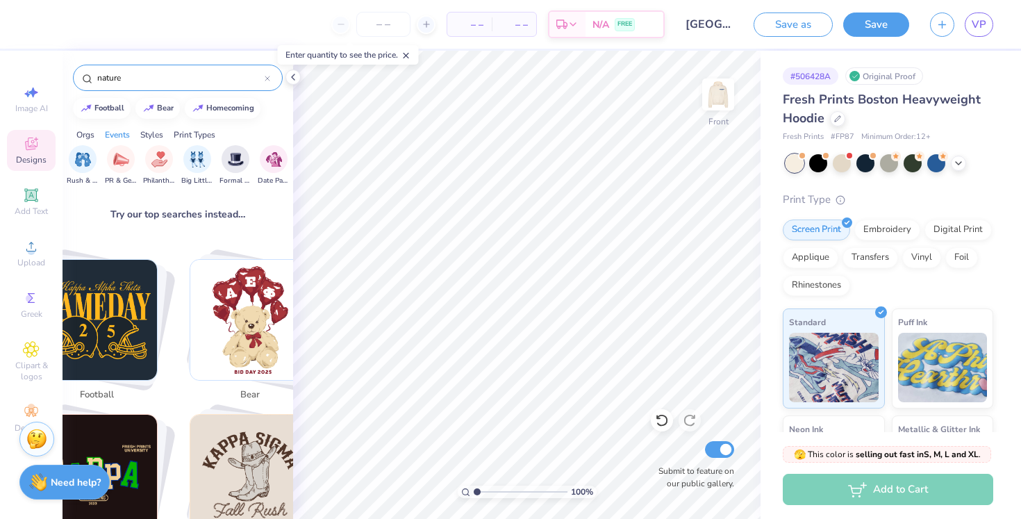
click at [267, 76] on icon at bounding box center [268, 79] width 6 height 6
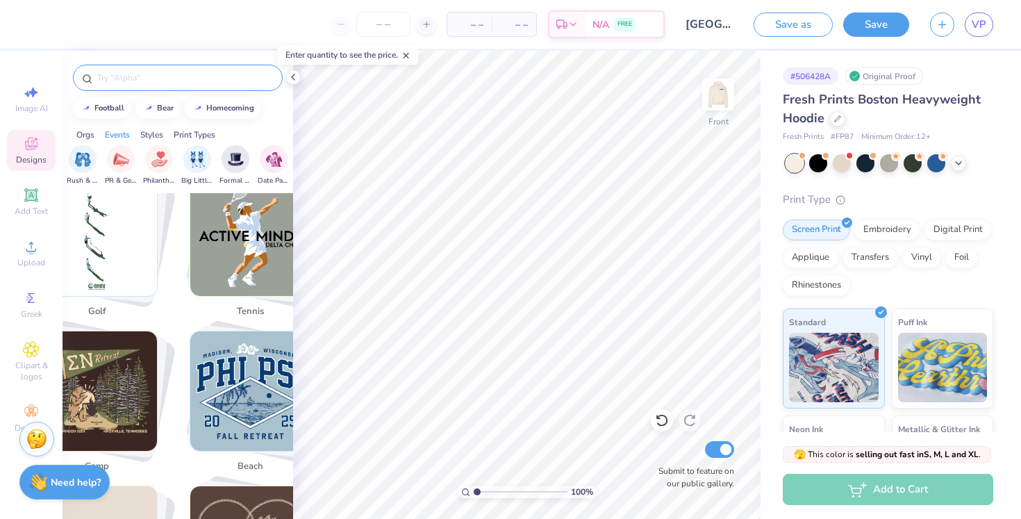
scroll to position [760, 0]
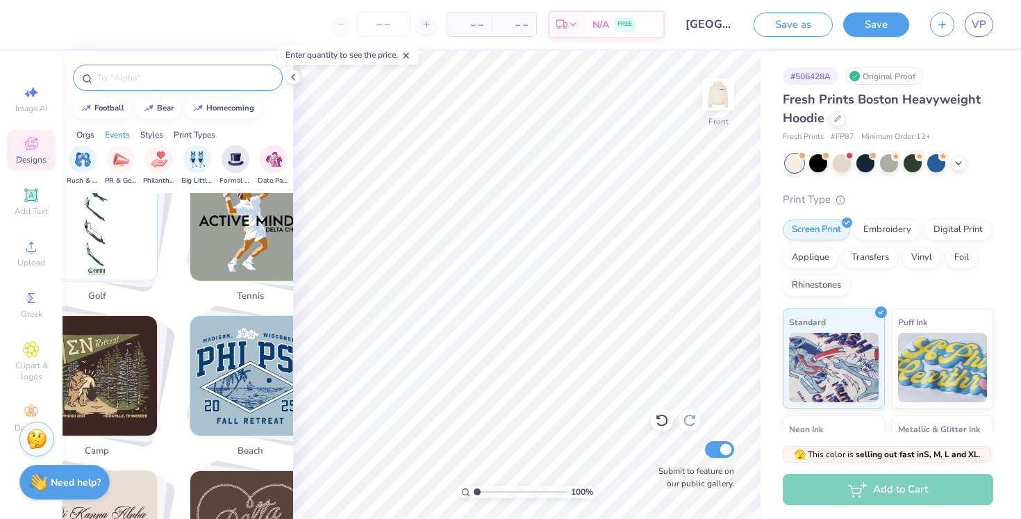
click at [222, 364] on img "Stack Card Button beach" at bounding box center [250, 376] width 120 height 120
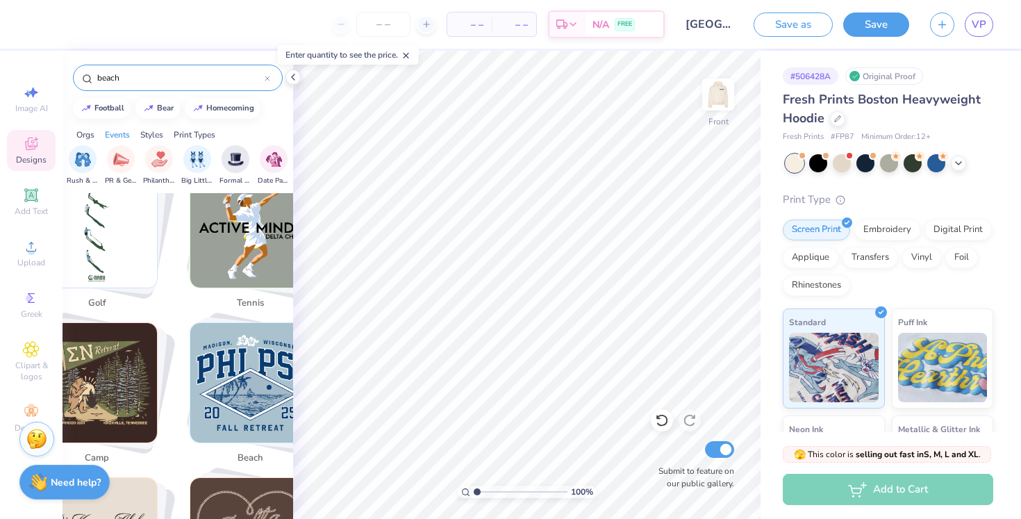
scroll to position [744, 0]
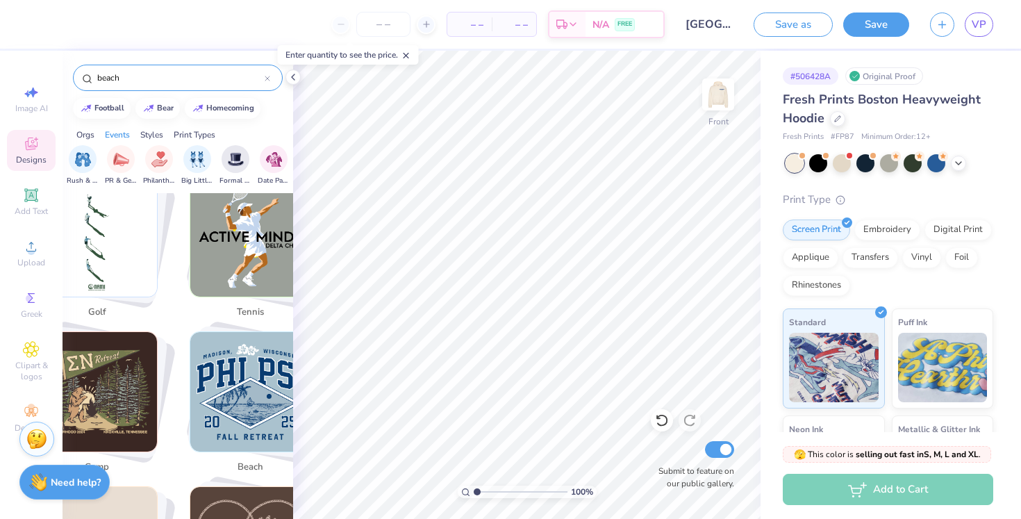
click at [122, 349] on img "Stack Card Button camp" at bounding box center [98, 392] width 120 height 120
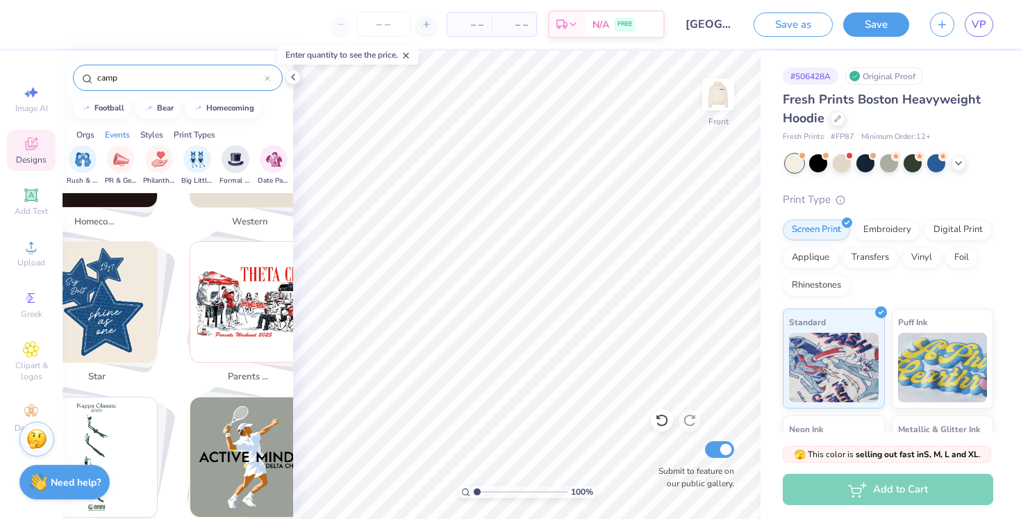
scroll to position [465, 0]
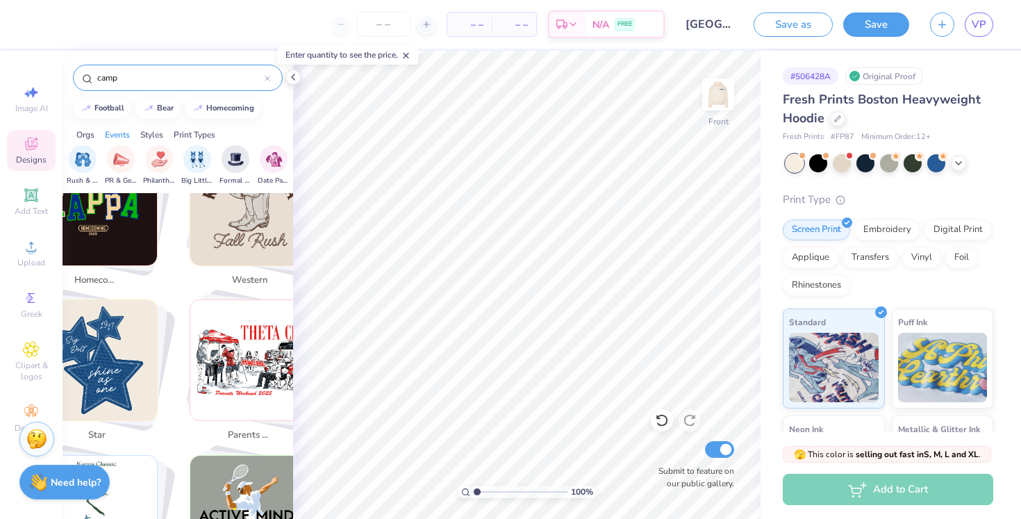
click at [173, 85] on div "camp" at bounding box center [178, 78] width 210 height 26
click at [167, 81] on input "camp" at bounding box center [180, 78] width 169 height 14
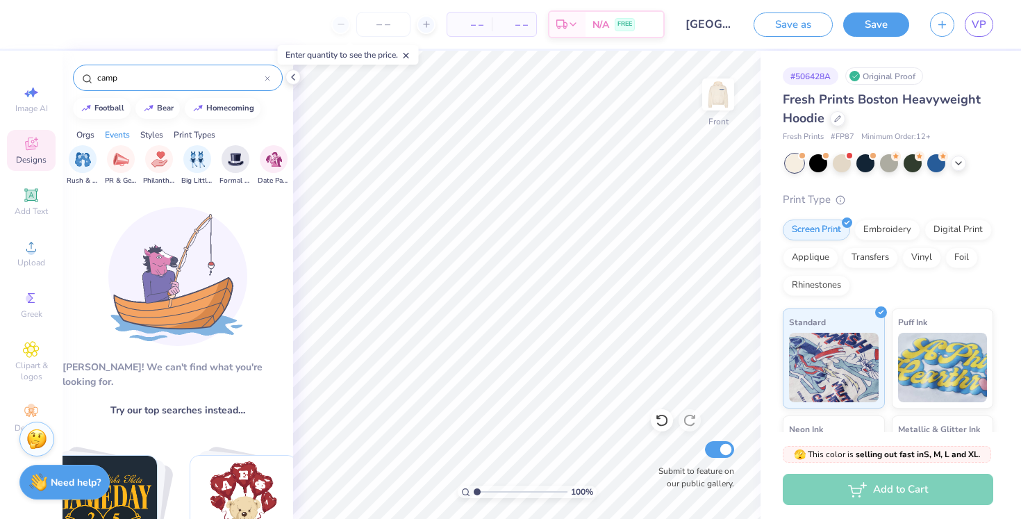
click at [168, 77] on input "camp" at bounding box center [180, 78] width 169 height 14
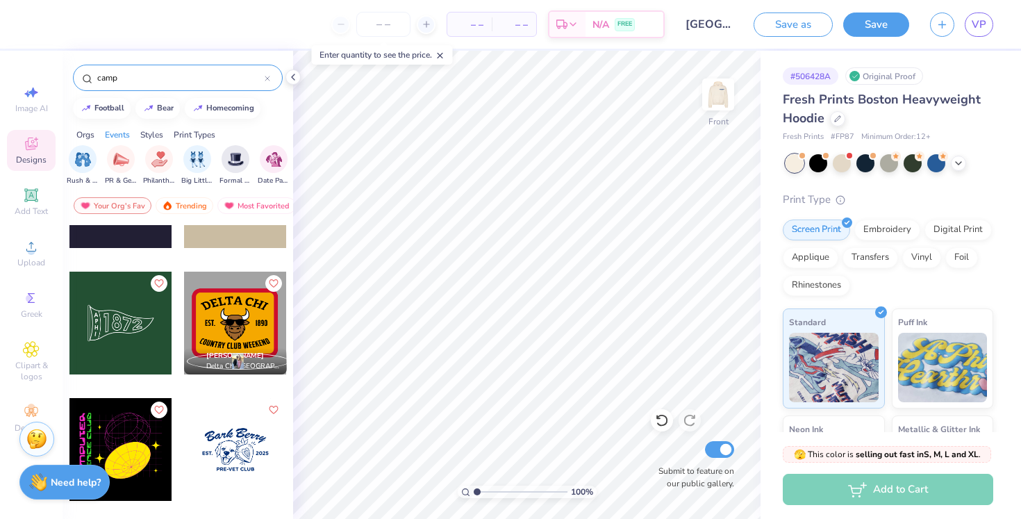
scroll to position [4631, 0]
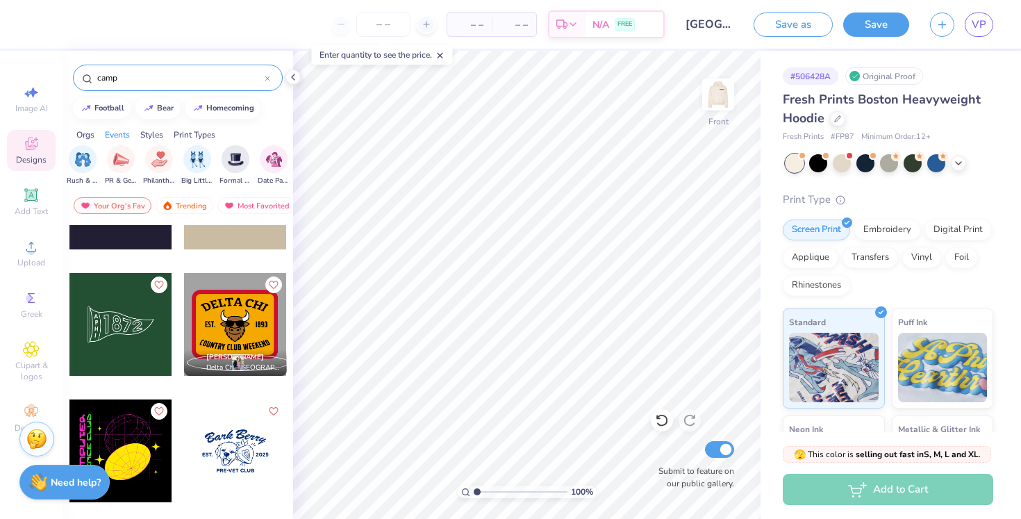
click at [149, 84] on input "camp" at bounding box center [180, 78] width 169 height 14
type input "c"
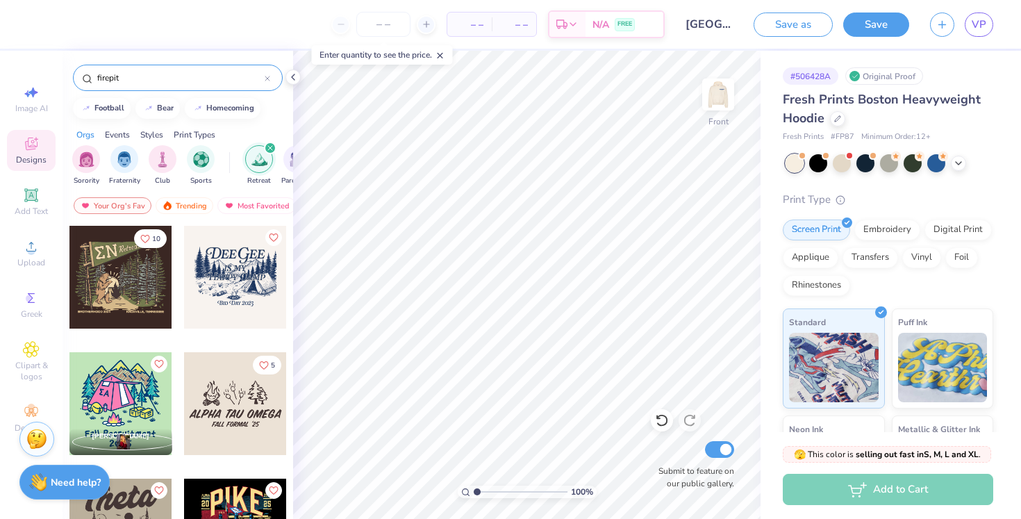
type input "firepit"
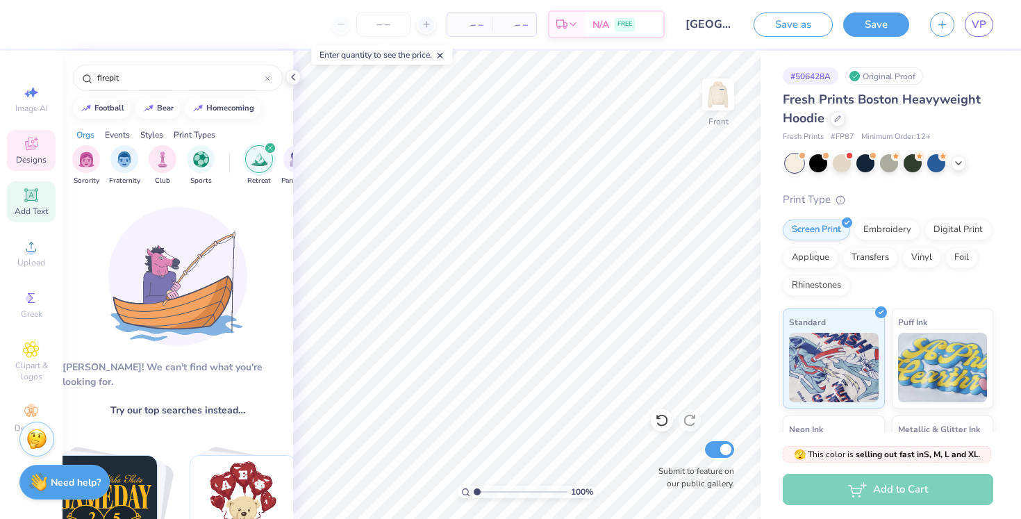
click at [29, 213] on span "Add Text" at bounding box center [31, 211] width 33 height 11
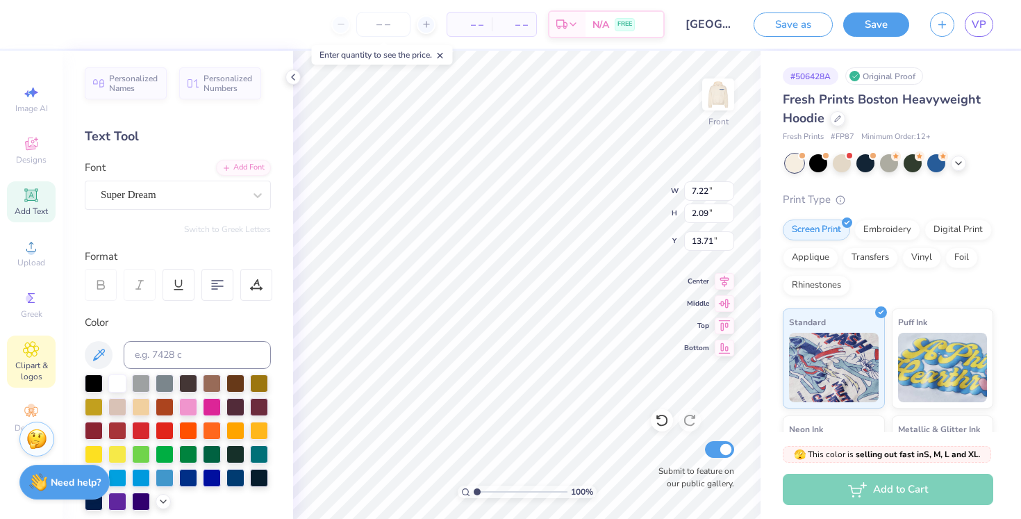
click at [27, 361] on span "Clipart & logos" at bounding box center [31, 371] width 49 height 22
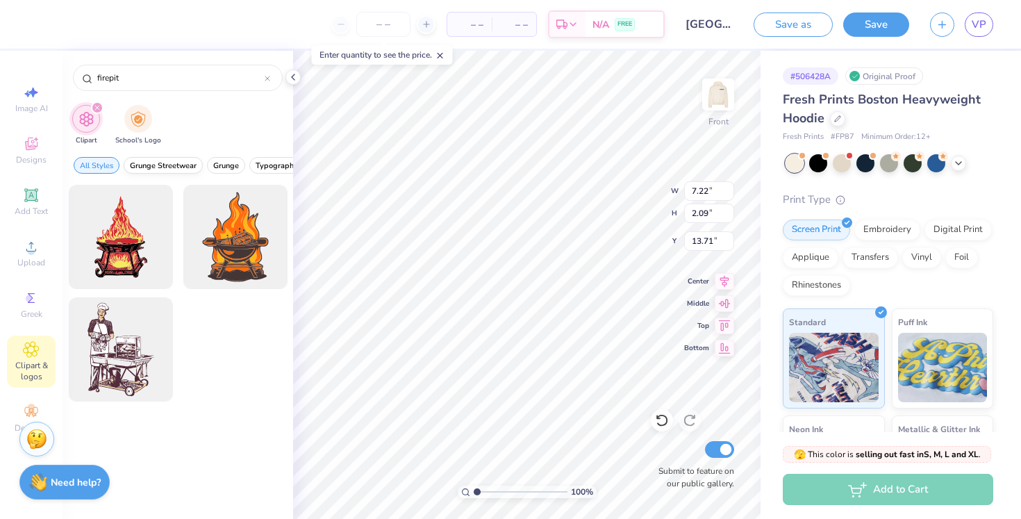
click at [168, 168] on span "Grunge Streetwear" at bounding box center [163, 165] width 67 height 10
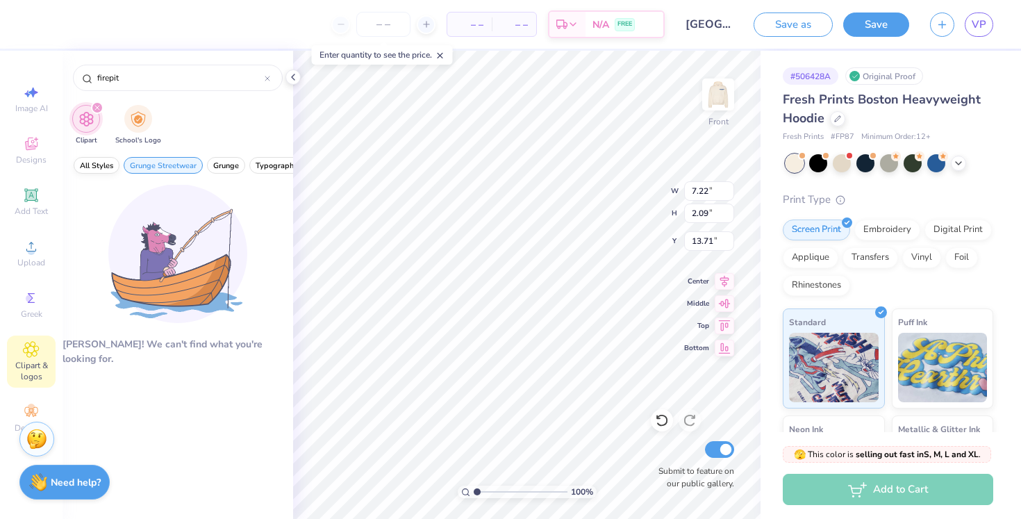
click at [92, 160] on span "All Styles" at bounding box center [96, 165] width 33 height 10
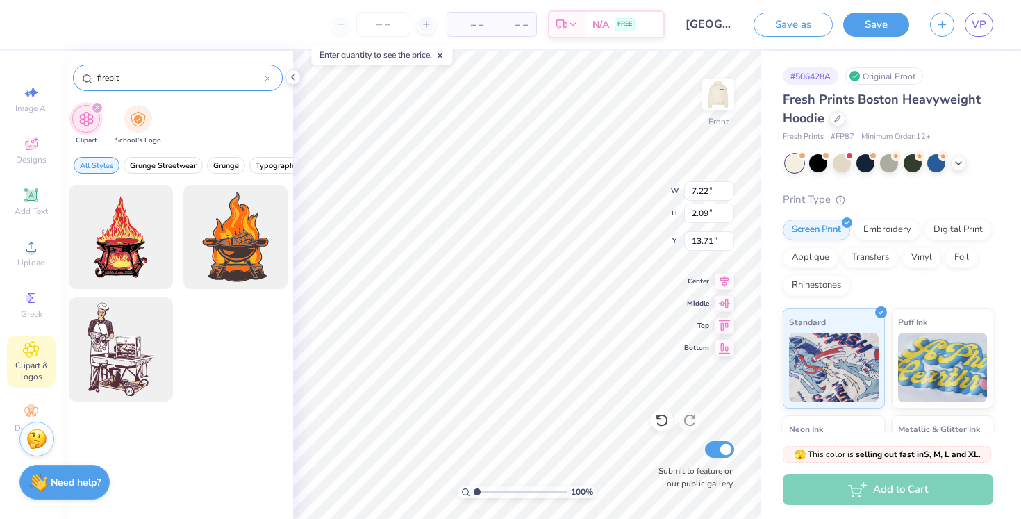
click at [132, 79] on input "firepit" at bounding box center [180, 78] width 169 height 14
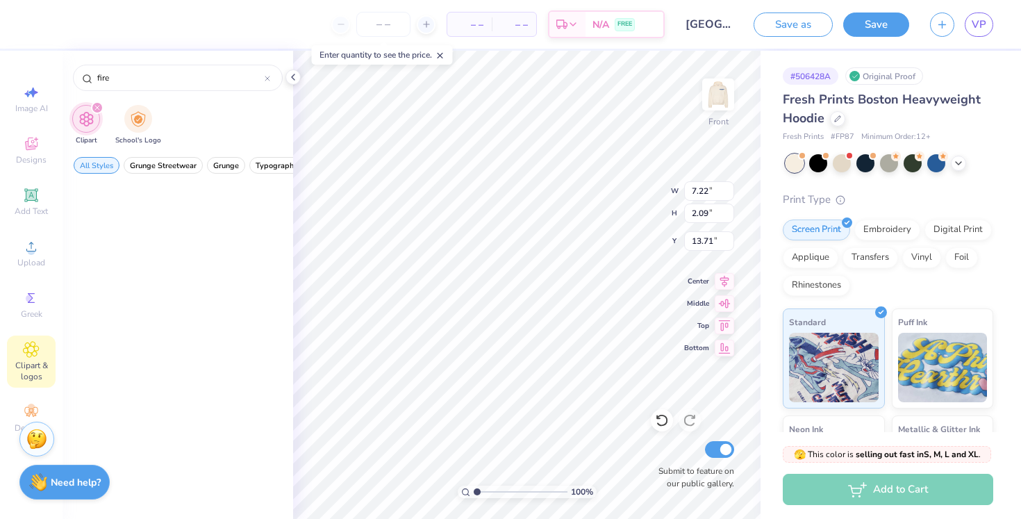
scroll to position [0, 0]
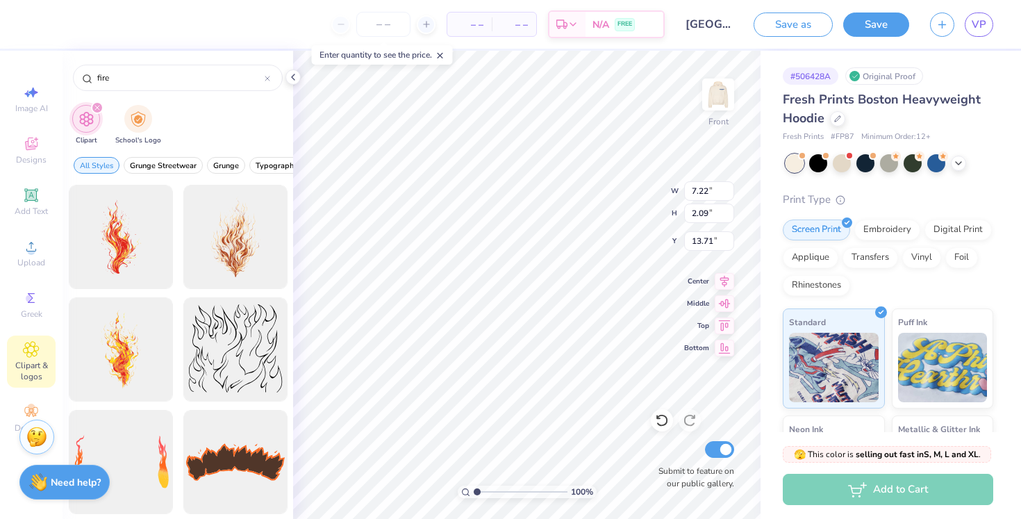
type input "fire"
click at [33, 198] on icon at bounding box center [31, 195] width 10 height 10
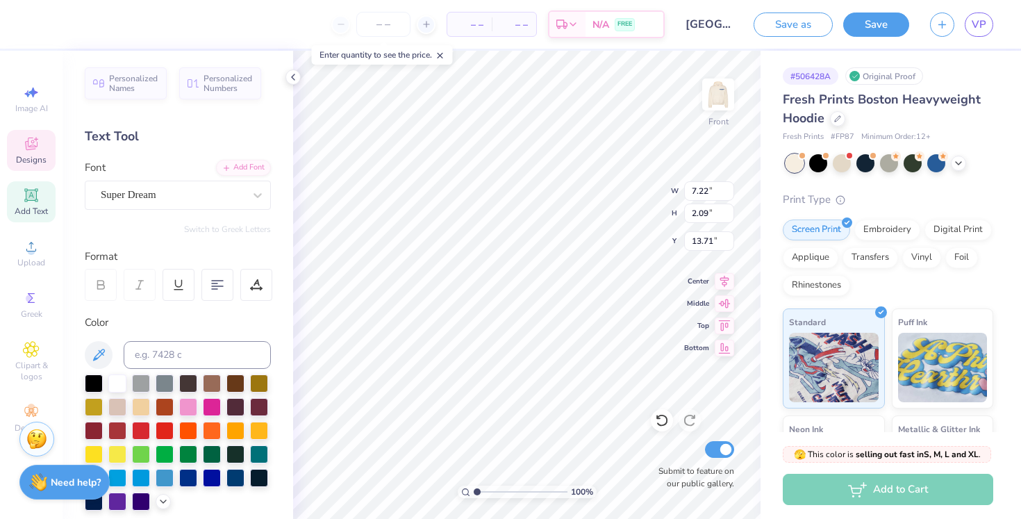
click at [33, 143] on icon at bounding box center [31, 144] width 13 height 13
click at [33, 140] on icon at bounding box center [31, 143] width 17 height 17
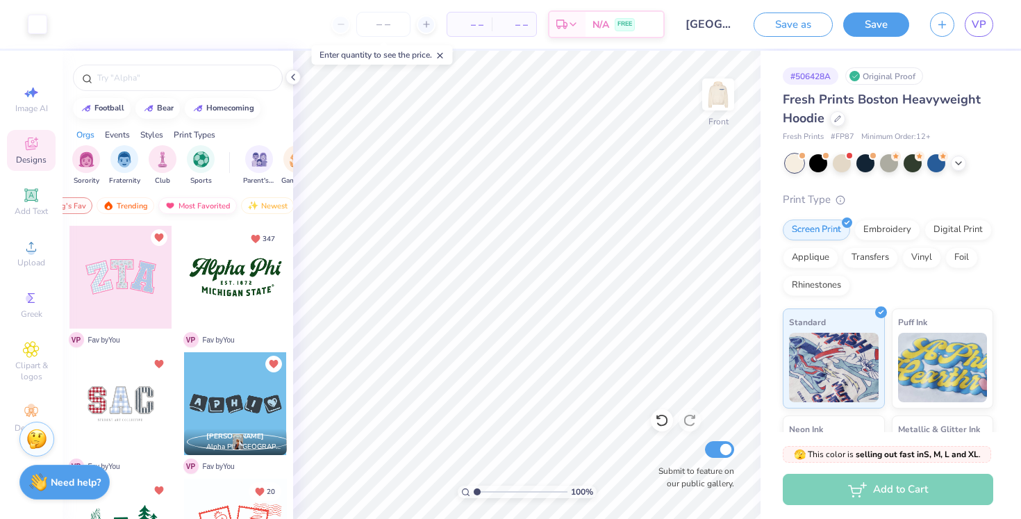
scroll to position [0, 81]
click at [254, 204] on div "Newest" at bounding box center [246, 205] width 53 height 17
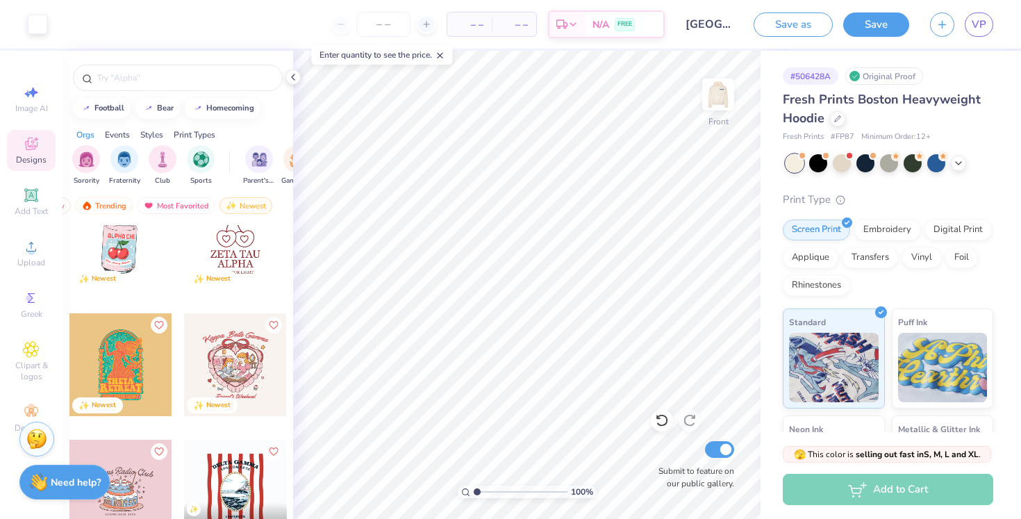
scroll to position [5011, 0]
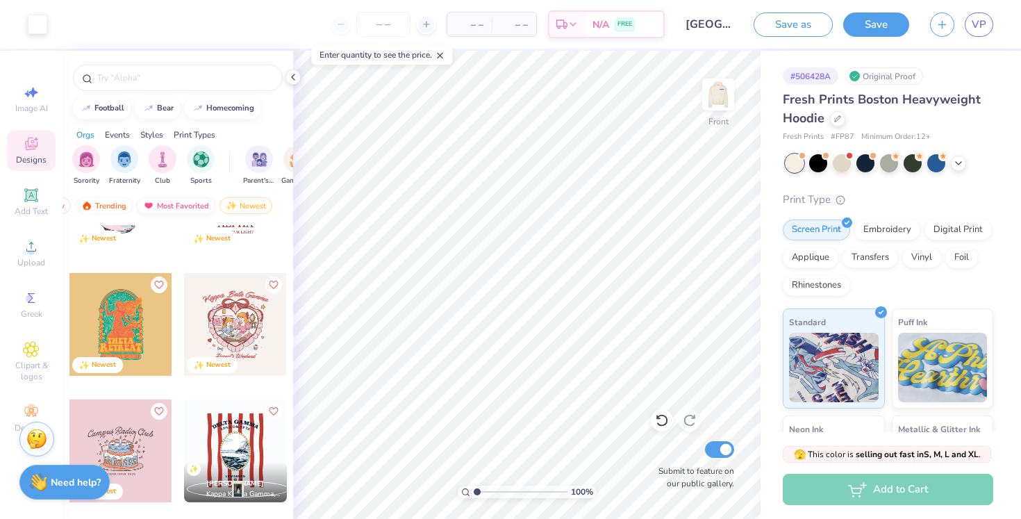
click at [199, 205] on div "Most Favorited" at bounding box center [176, 205] width 79 height 17
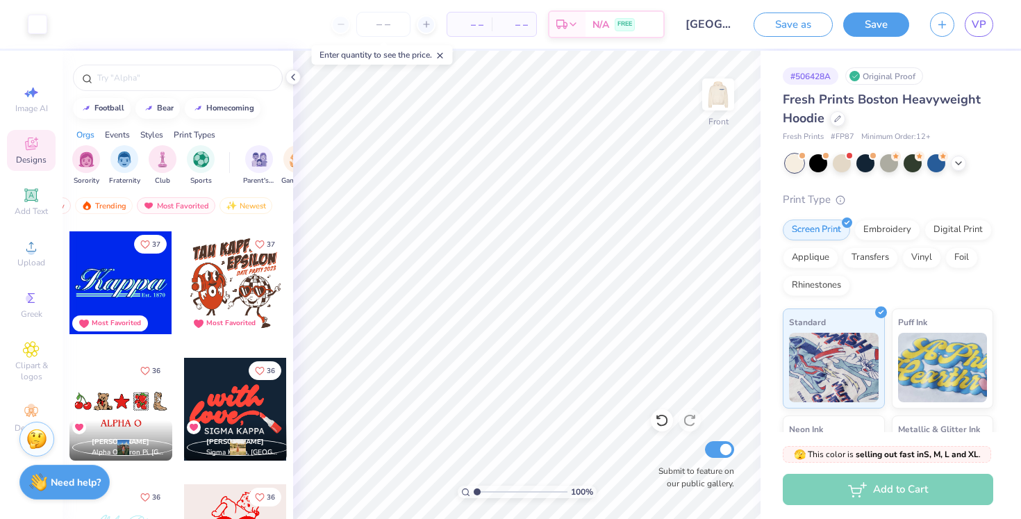
scroll to position [9605, 0]
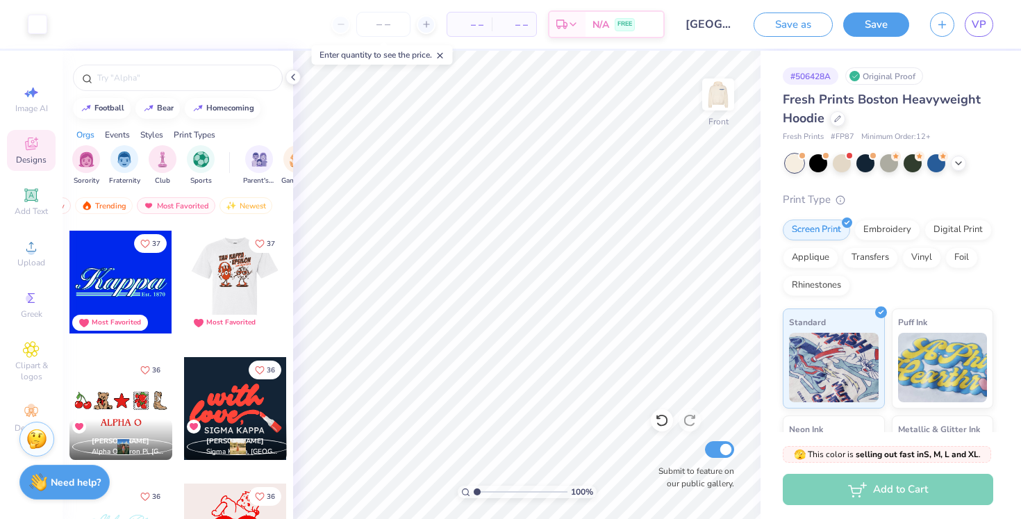
click at [233, 276] on div at bounding box center [234, 282] width 103 height 103
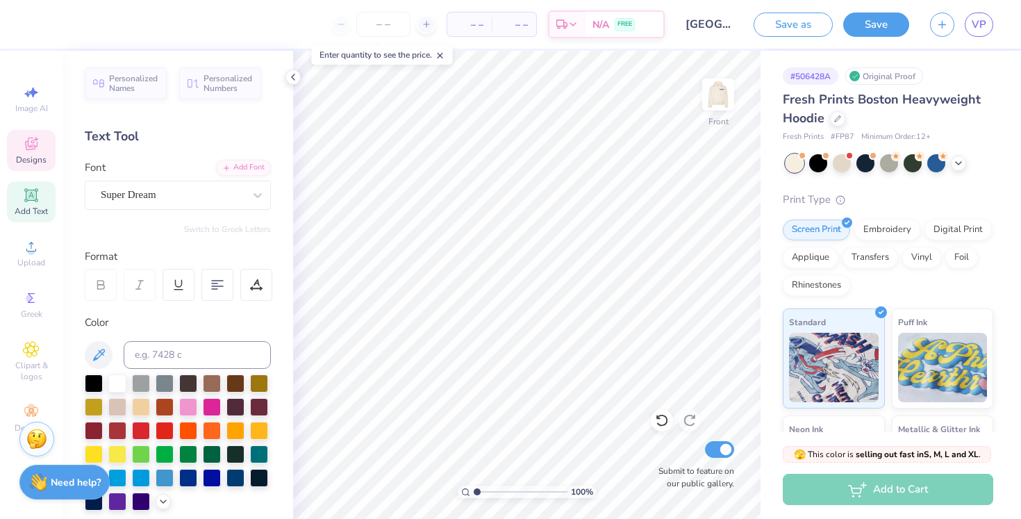
click at [37, 163] on span "Designs" at bounding box center [31, 159] width 31 height 11
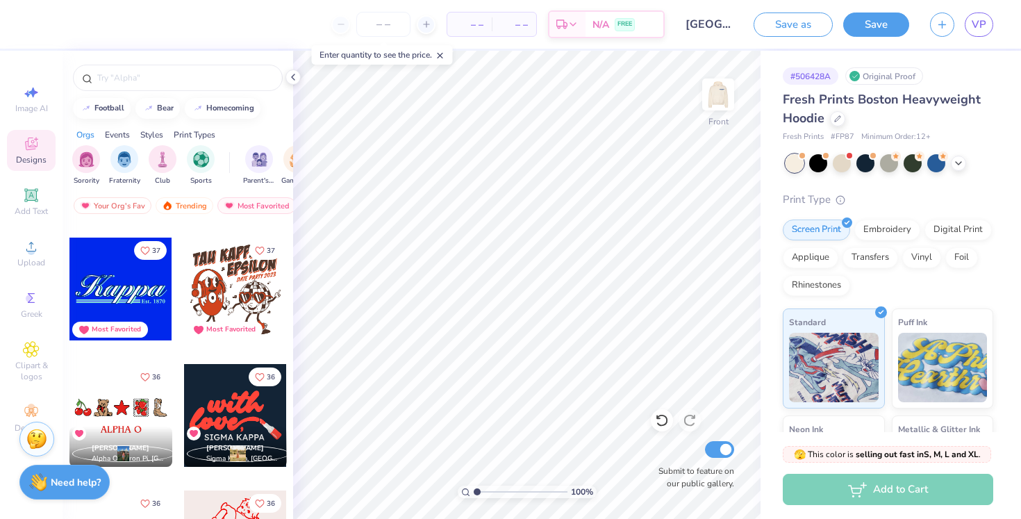
scroll to position [9597, 0]
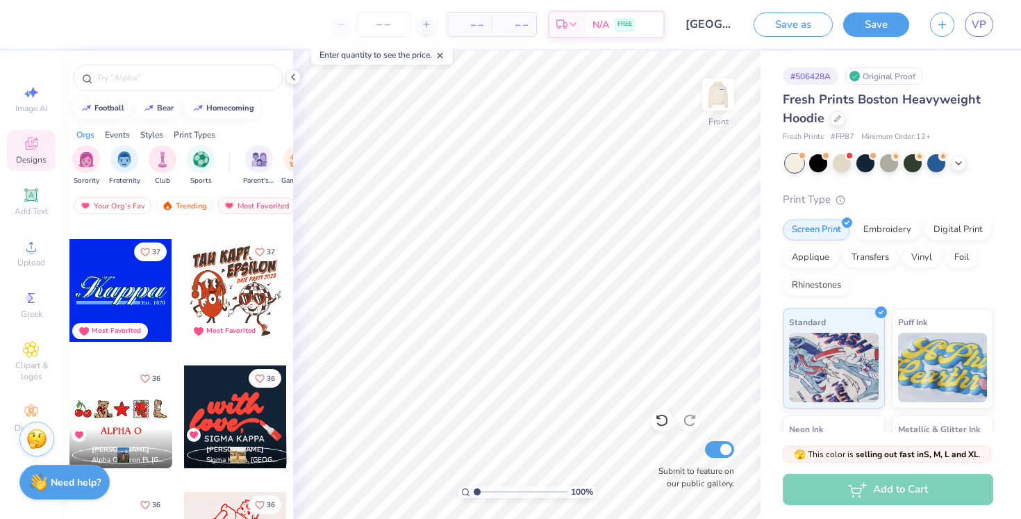
click at [243, 277] on div at bounding box center [235, 290] width 103 height 103
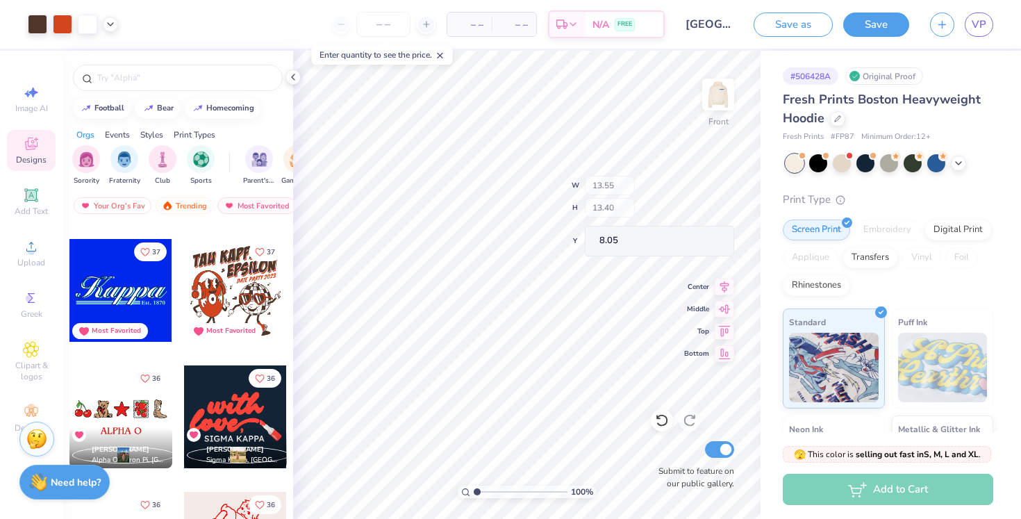
type input "7.83"
type input "3.05"
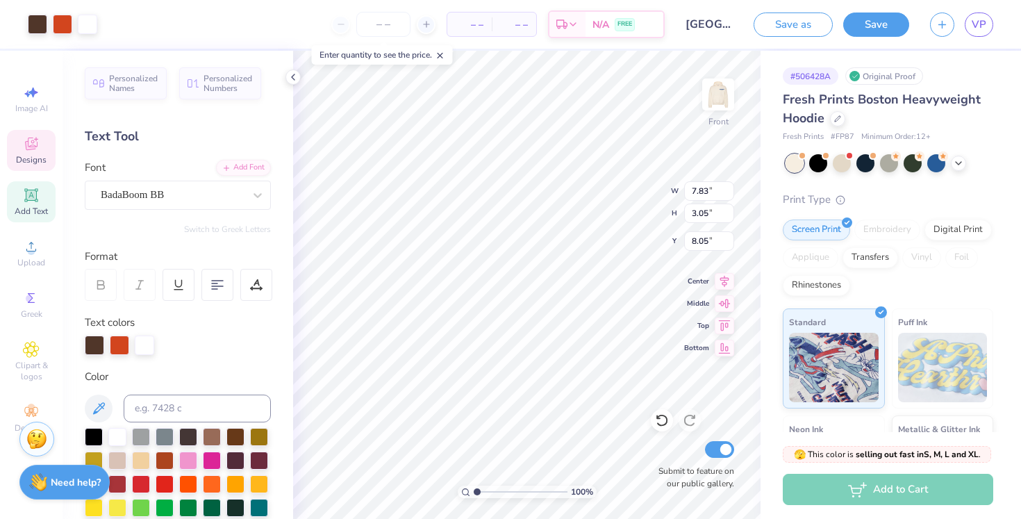
type input "8.09"
type textarea "T"
type textarea "NOVADANCE"
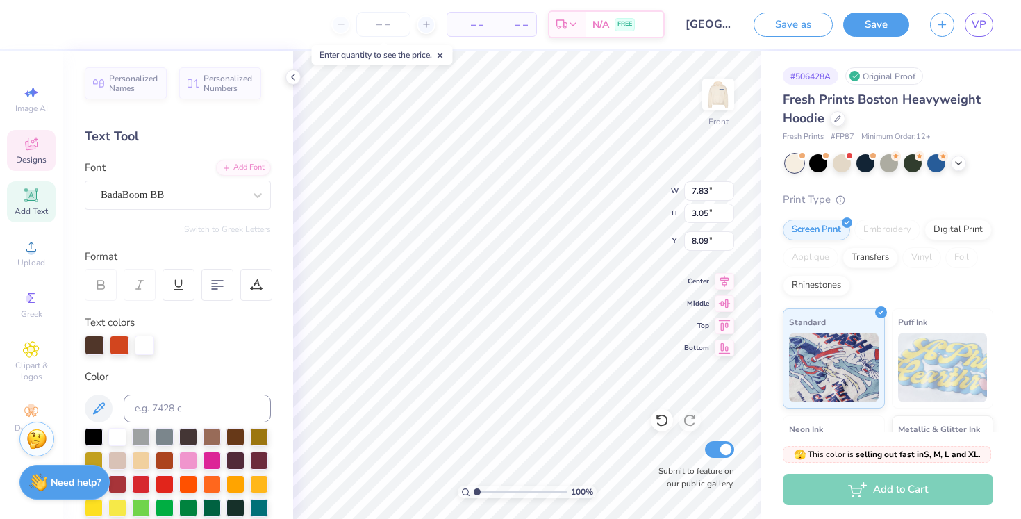
type input "6.19"
type input "2.77"
type input "9.60"
type textarea "COMMITTEE"
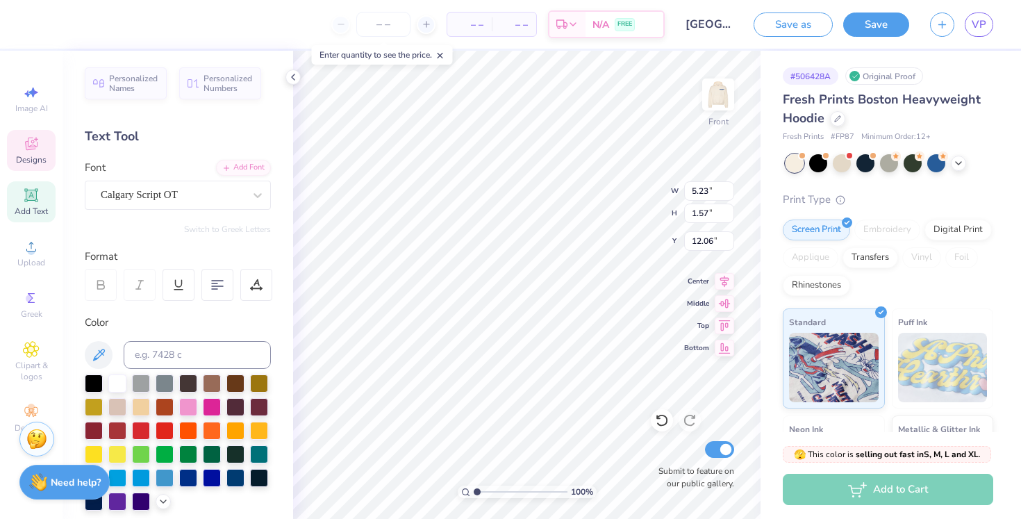
scroll to position [0, 3]
type textarea "2026"
click at [40, 22] on div at bounding box center [37, 22] width 19 height 19
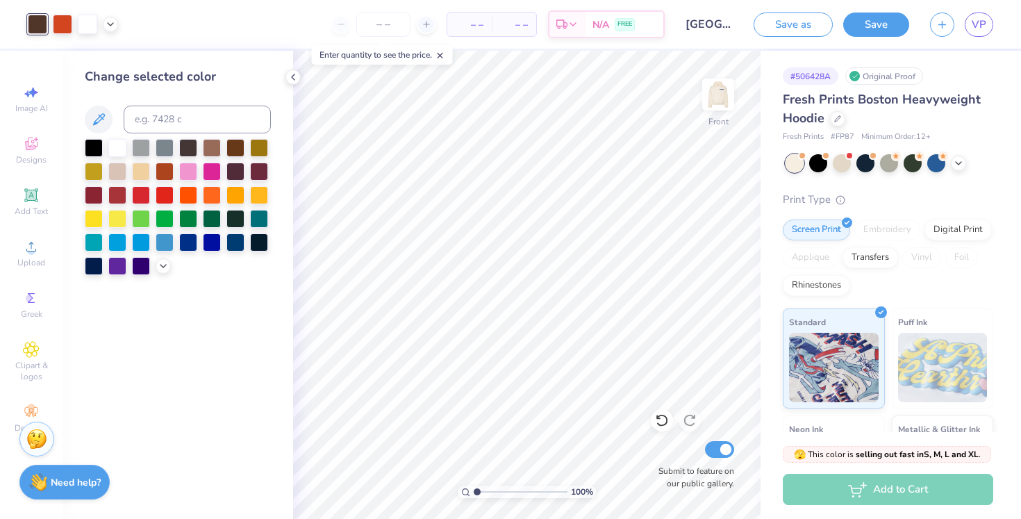
click at [140, 238] on div at bounding box center [141, 242] width 18 height 18
click at [64, 27] on div at bounding box center [62, 22] width 19 height 19
click at [119, 218] on div at bounding box center [117, 217] width 18 height 18
click at [99, 218] on div at bounding box center [94, 217] width 18 height 18
click at [90, 22] on div at bounding box center [87, 22] width 19 height 19
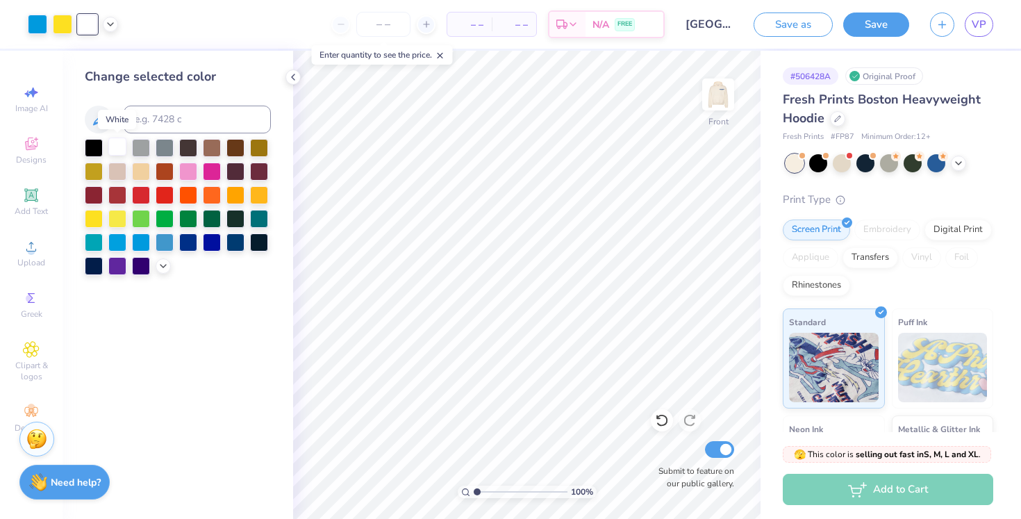
click at [120, 142] on div at bounding box center [117, 147] width 18 height 18
click at [31, 18] on div at bounding box center [37, 22] width 19 height 19
click at [215, 217] on div at bounding box center [212, 217] width 18 height 18
click at [63, 26] on div at bounding box center [62, 22] width 19 height 19
click at [161, 220] on div at bounding box center [165, 217] width 18 height 18
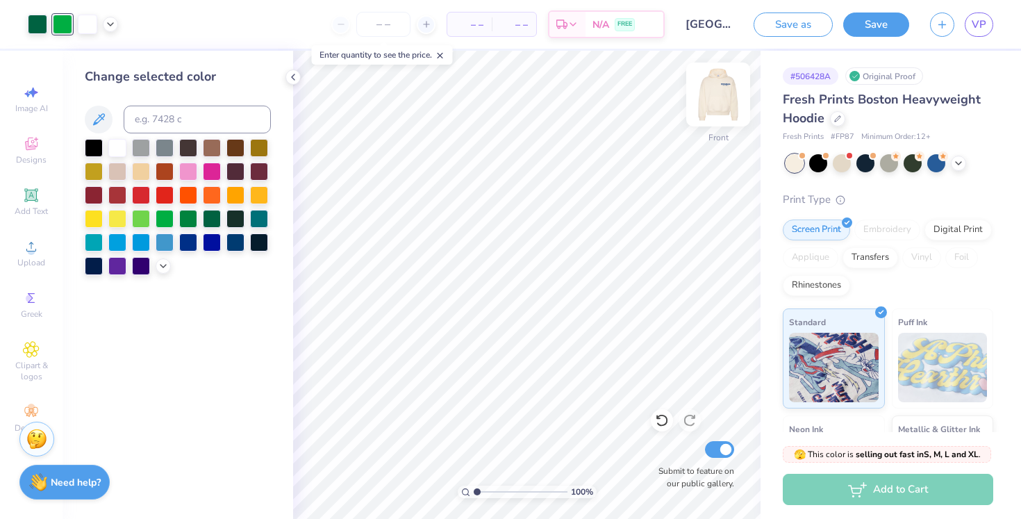
click at [724, 97] on img at bounding box center [719, 95] width 56 height 56
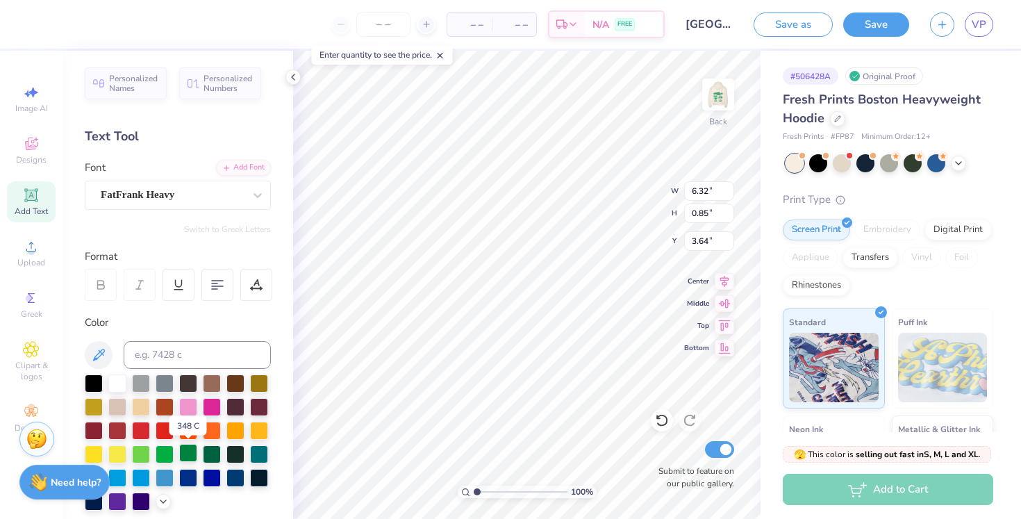
click at [195, 451] on div at bounding box center [188, 453] width 18 height 18
type input "3.99"
type input "0.37"
type input "4.82"
click at [165, 454] on div at bounding box center [165, 453] width 18 height 18
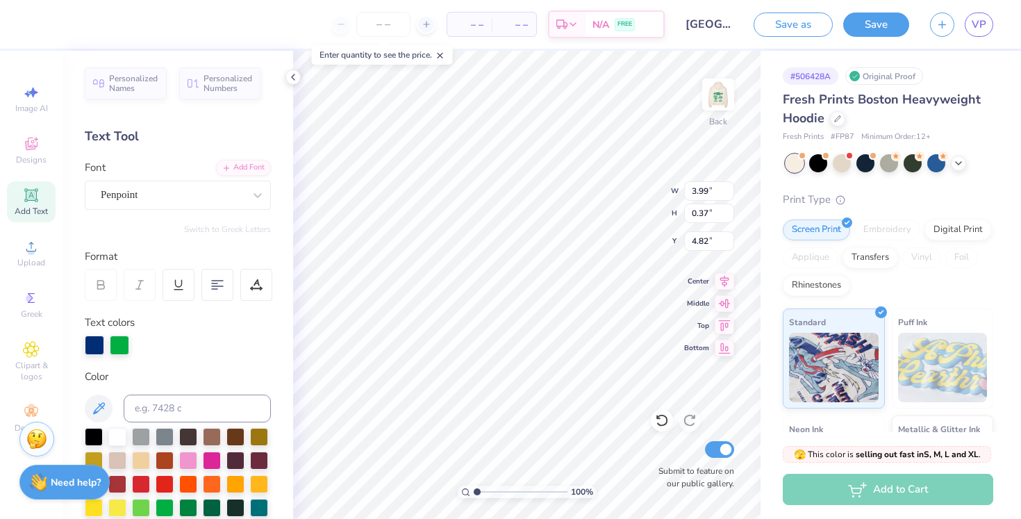
scroll to position [0, 3]
click at [166, 504] on div at bounding box center [165, 506] width 18 height 18
click at [233, 367] on div "Personalized Names Personalized Numbers Text Tool Add Font Font Penpoint Switch…" at bounding box center [178, 285] width 231 height 468
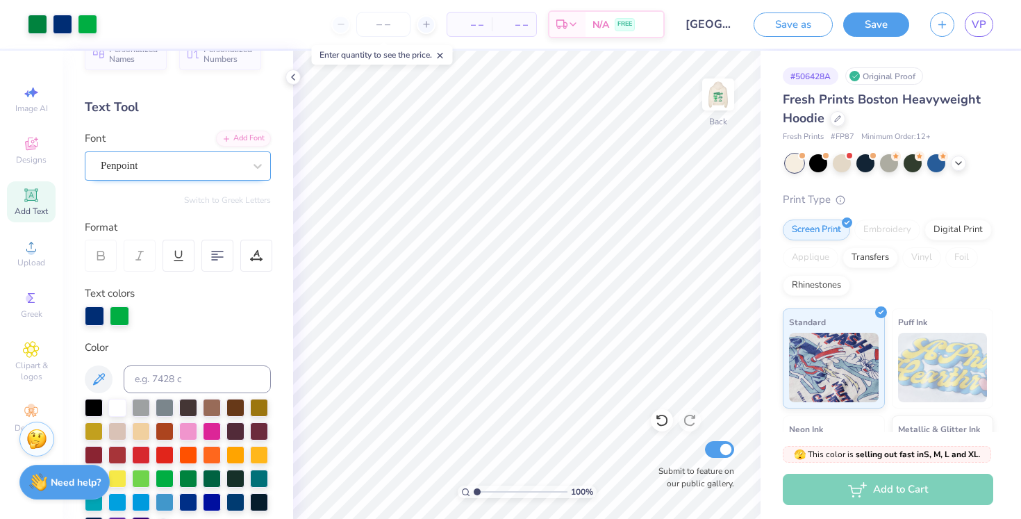
scroll to position [30, 0]
click at [961, 163] on icon at bounding box center [958, 161] width 11 height 11
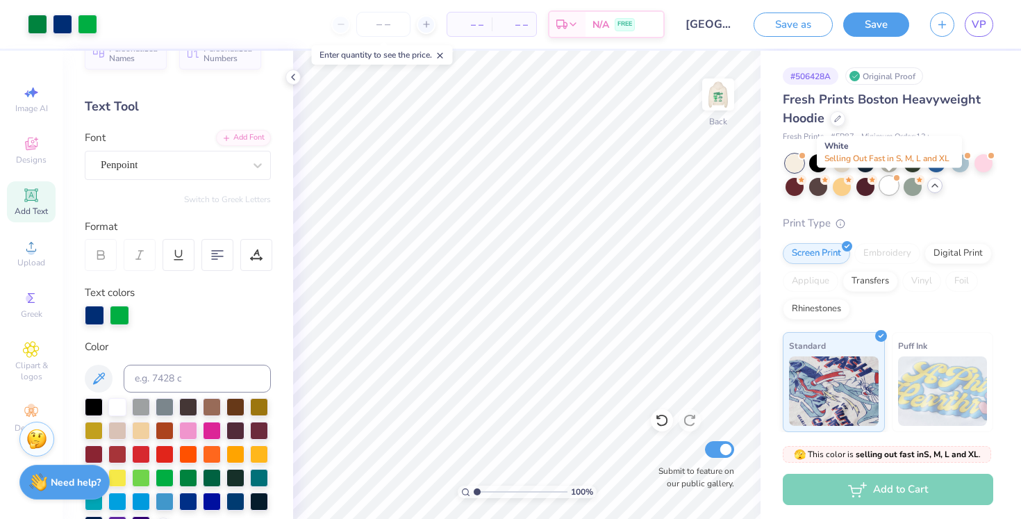
click at [895, 185] on div at bounding box center [889, 185] width 18 height 18
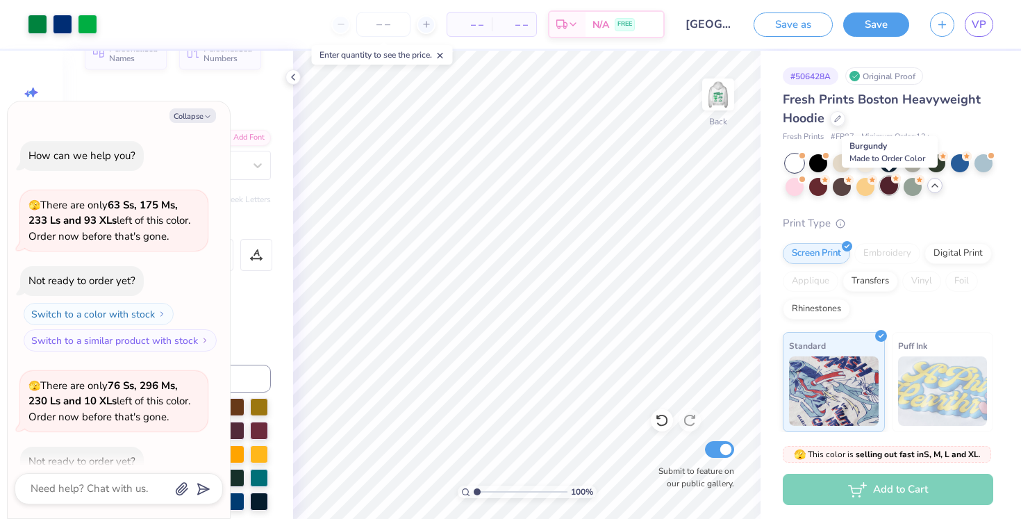
scroll to position [76, 0]
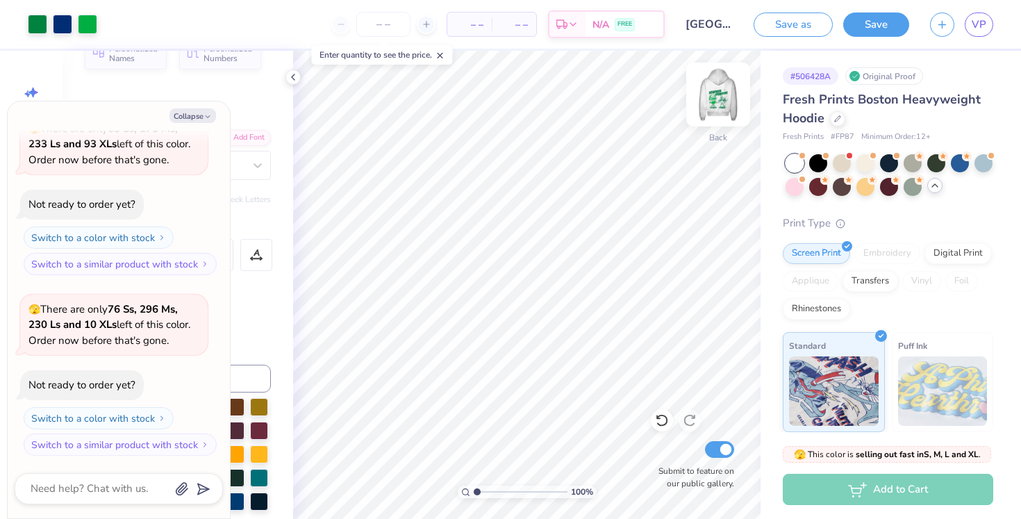
click at [722, 89] on img at bounding box center [719, 95] width 56 height 56
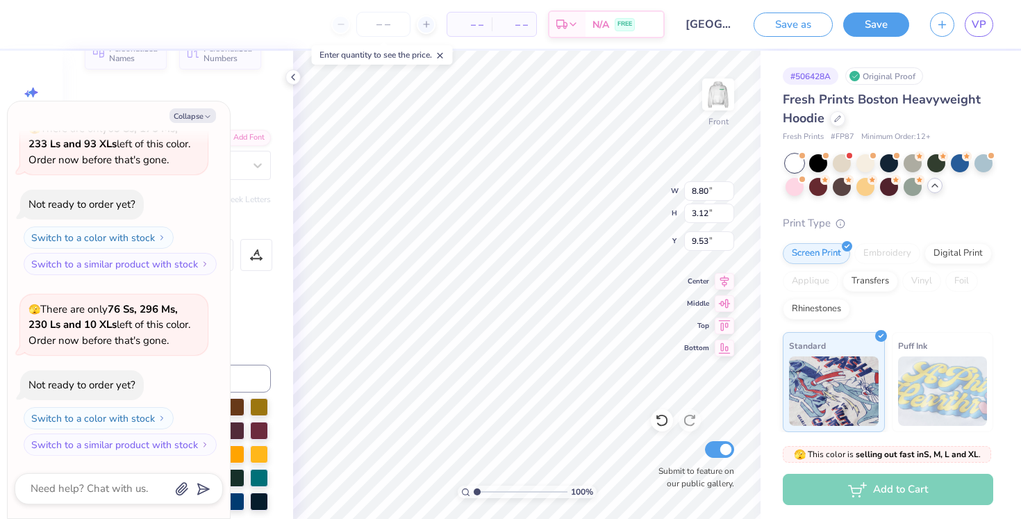
type textarea "x"
type input "9.31"
click at [913, 185] on div at bounding box center [913, 185] width 18 height 18
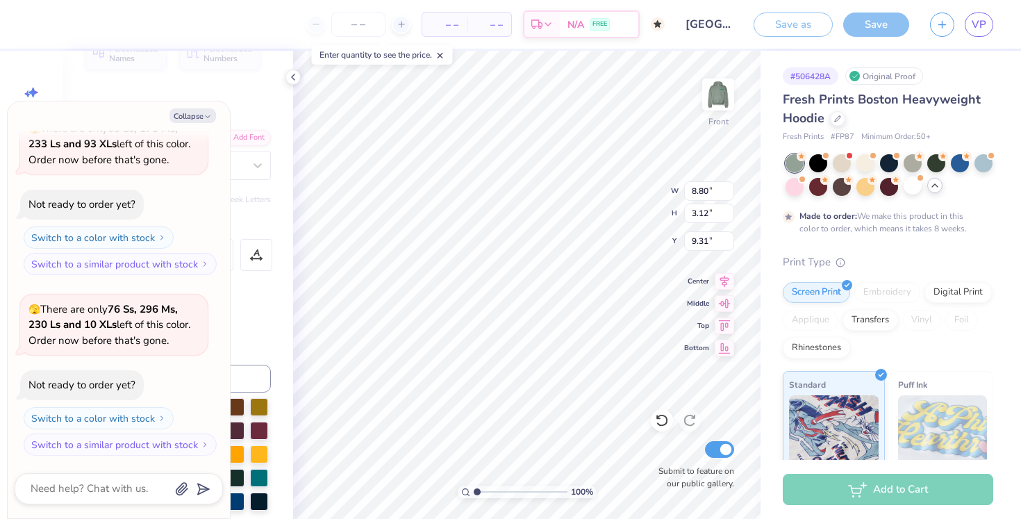
scroll to position [192, 0]
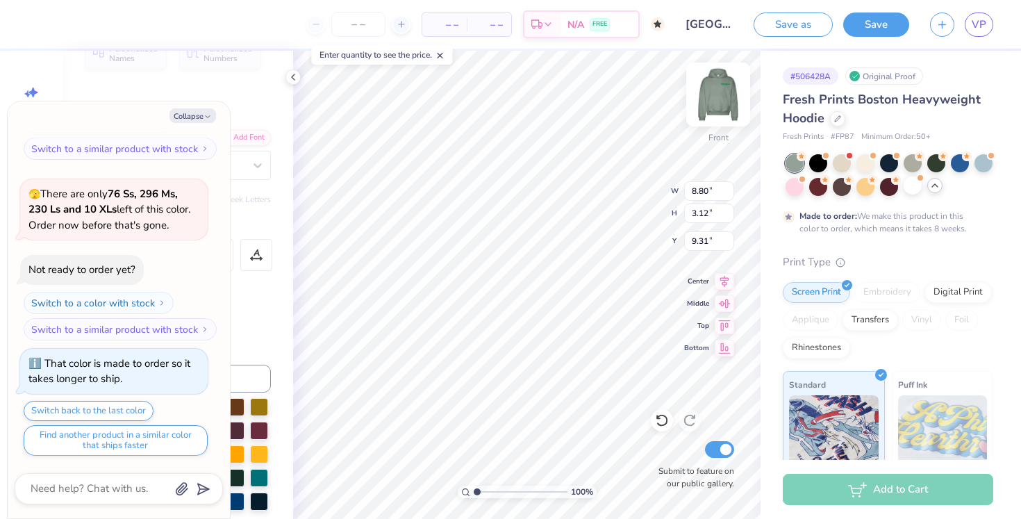
click at [720, 92] on img at bounding box center [719, 95] width 56 height 56
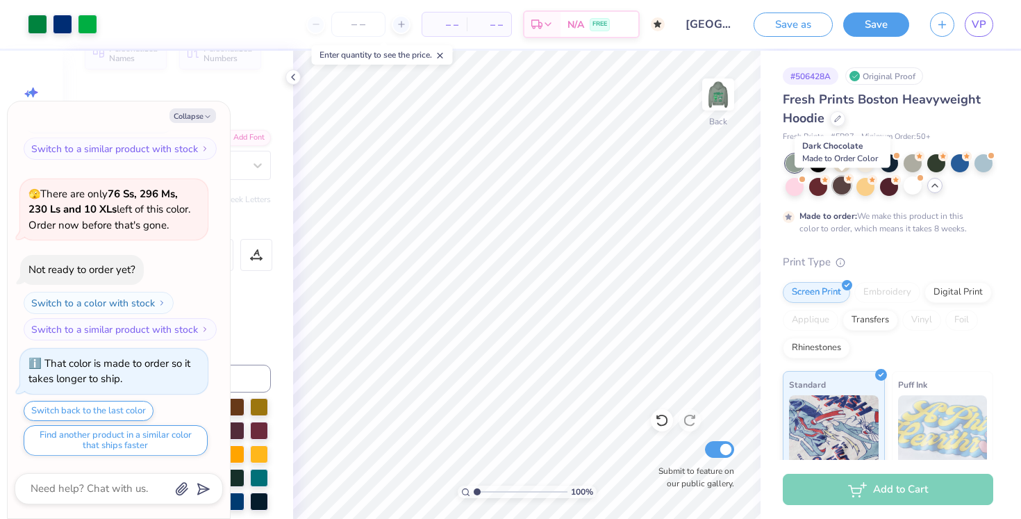
click at [844, 185] on div at bounding box center [842, 185] width 18 height 18
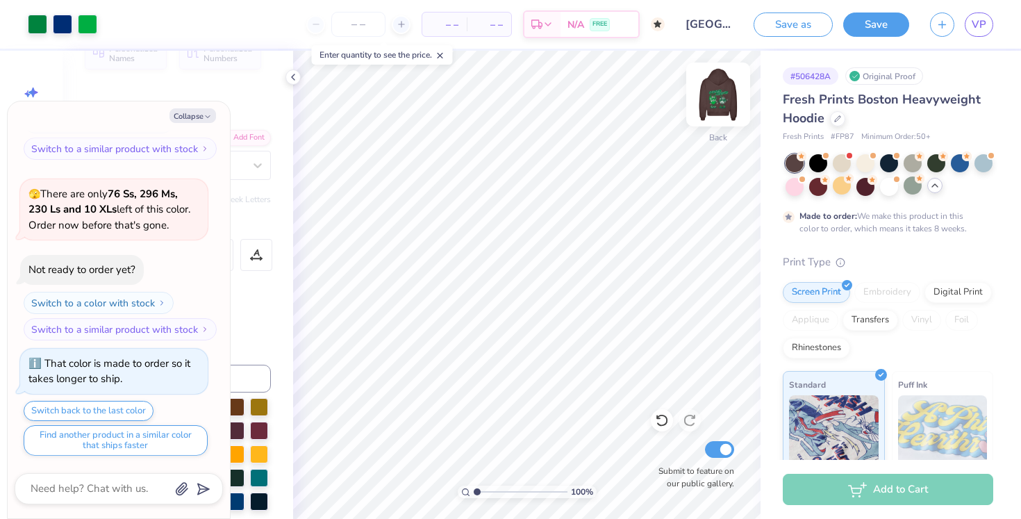
click at [720, 95] on img at bounding box center [719, 95] width 56 height 56
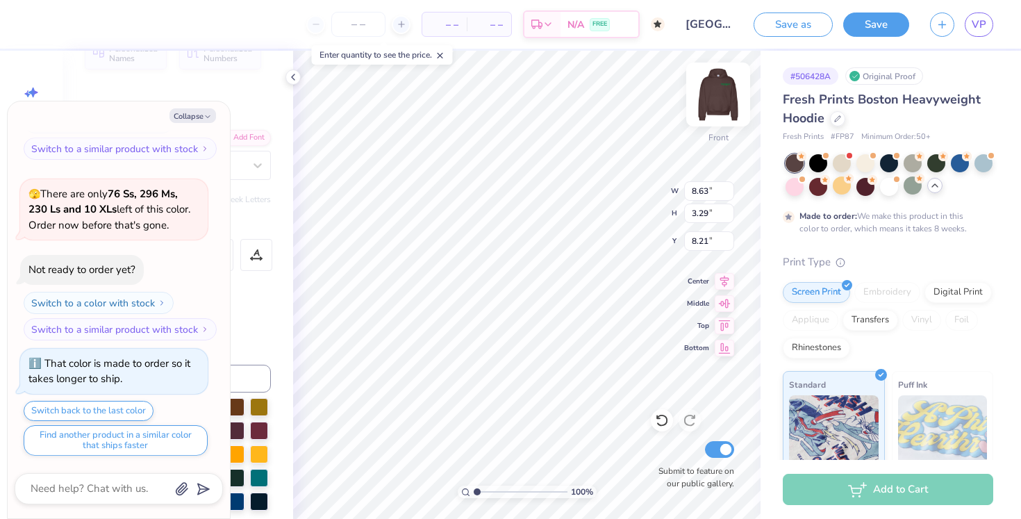
type textarea "x"
type input "7.18"
type textarea "x"
type input "8.83"
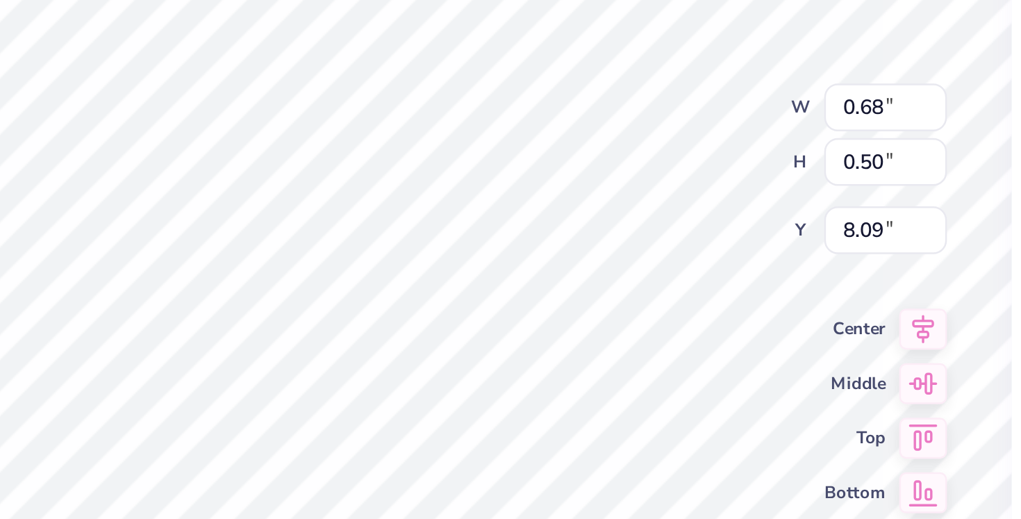
type textarea "x"
type input "7.18"
type textarea "x"
type input "9.68"
type textarea "x"
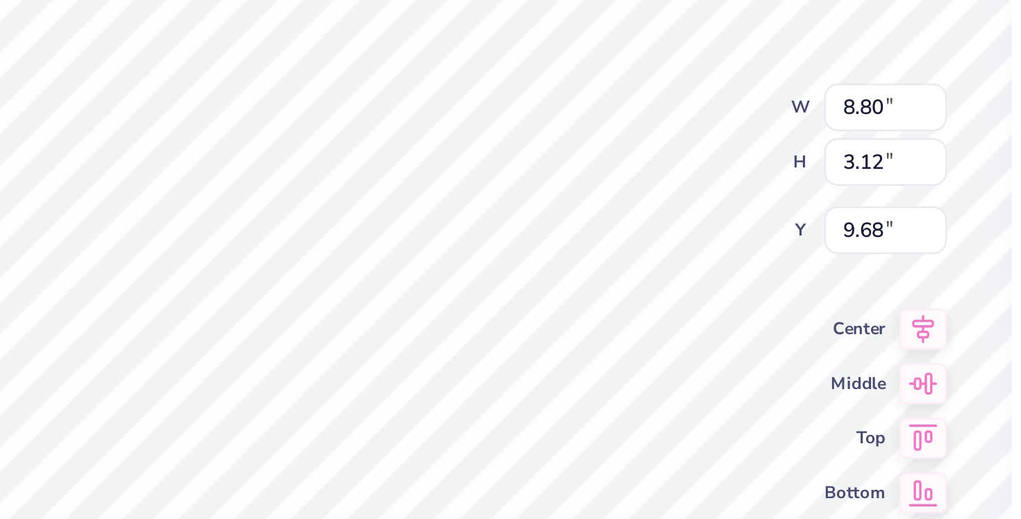
type input "12.16"
type input "7.86"
type input "8.83"
type textarea "x"
type input "8.14"
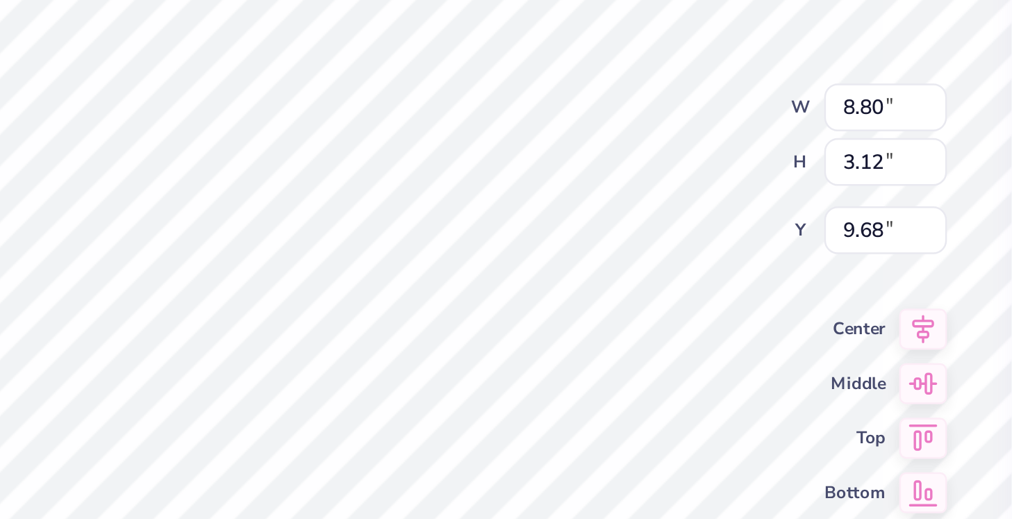
type textarea "x"
type input "8.95"
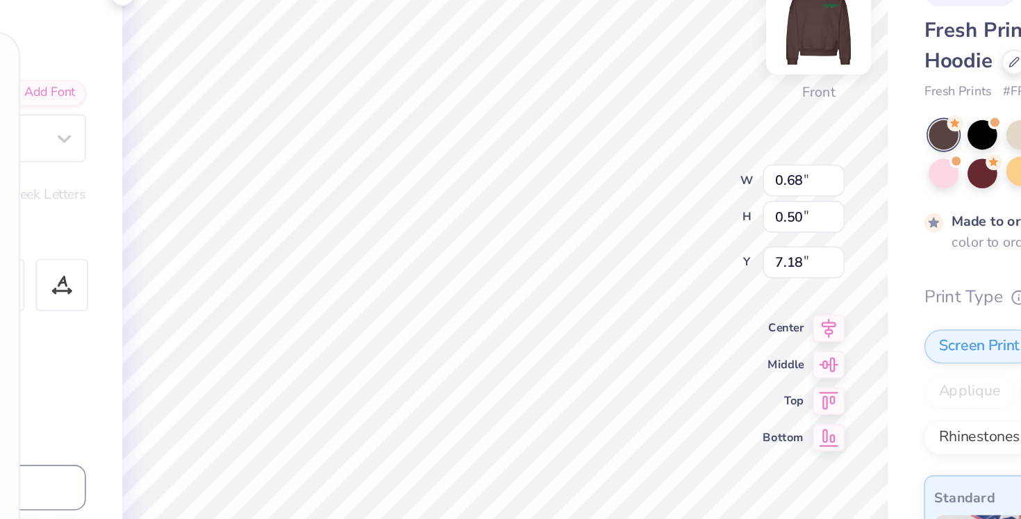
type textarea "x"
type input "8.45"
type textarea "x"
type input "0.69"
type textarea "x"
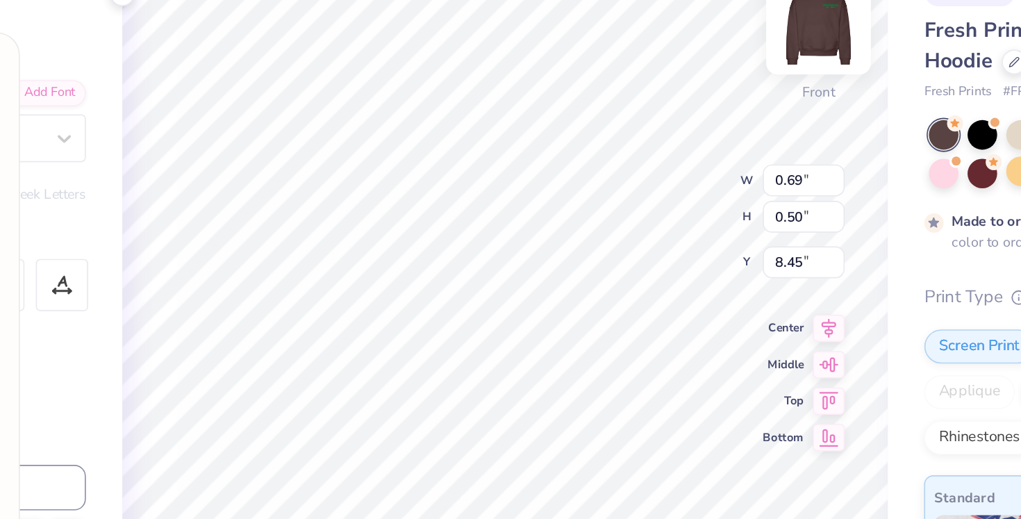
type input "13.31"
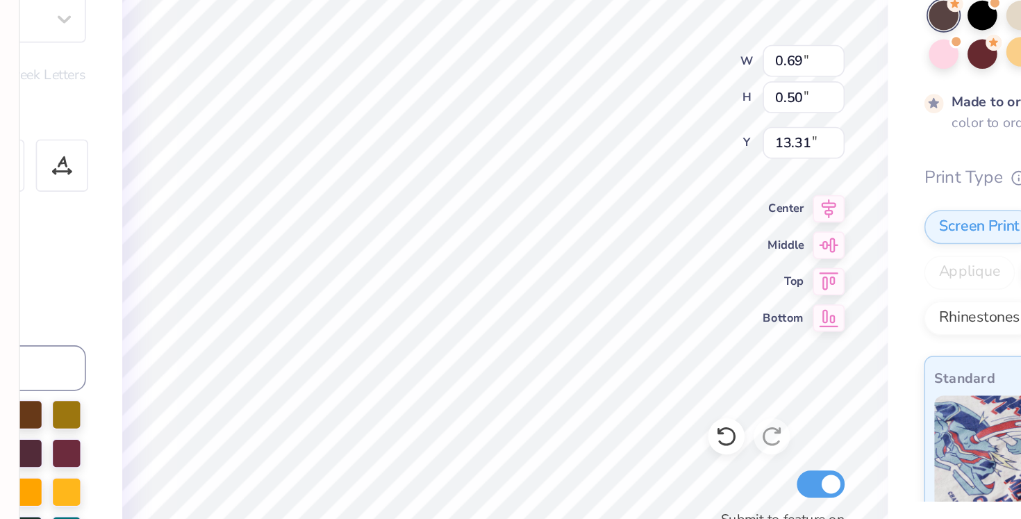
type textarea "x"
type input "0.47"
type input "0.34"
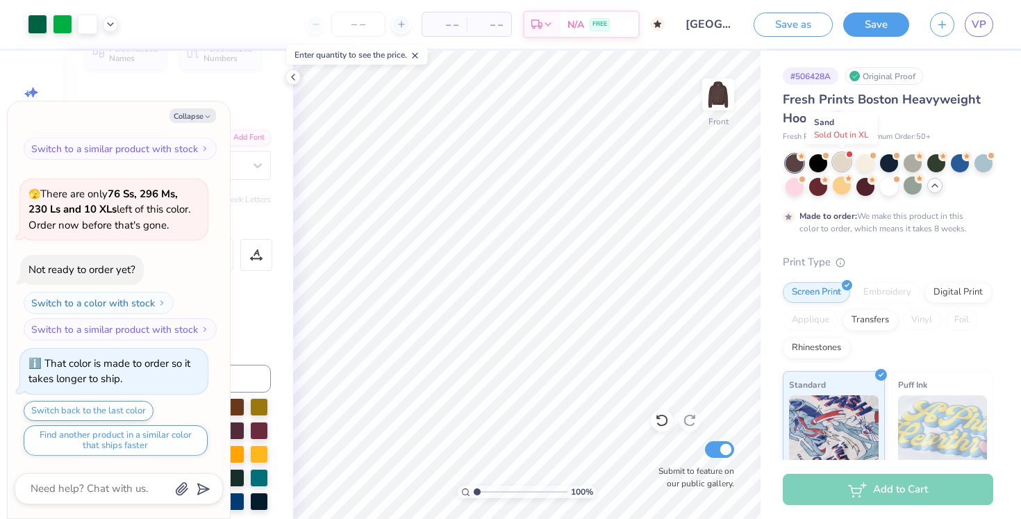
click at [843, 158] on div at bounding box center [842, 162] width 18 height 18
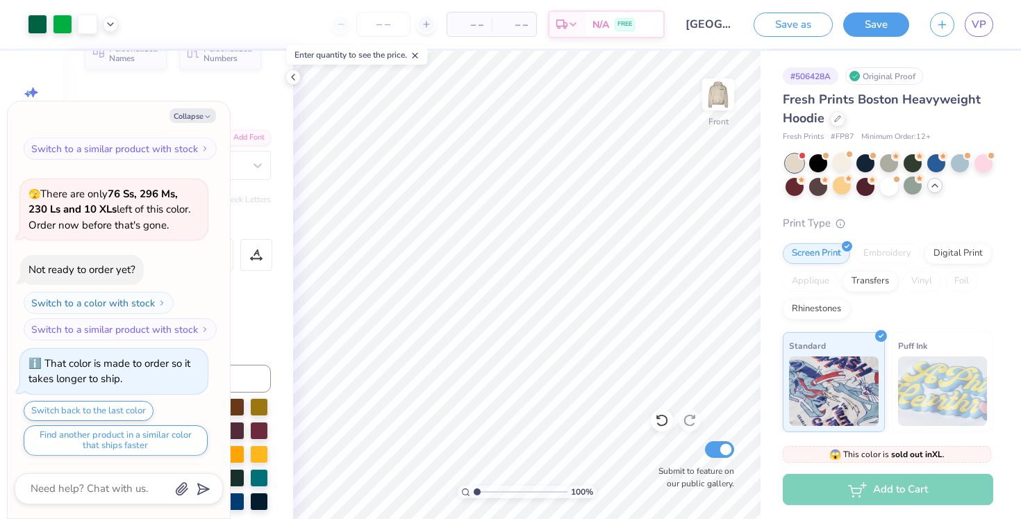
scroll to position [457, 0]
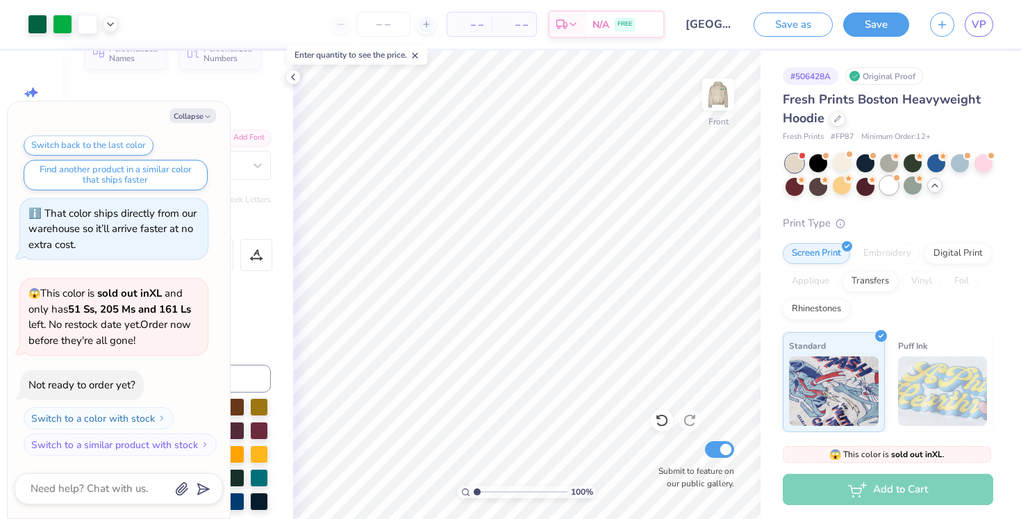
click at [889, 190] on div at bounding box center [889, 185] width 18 height 18
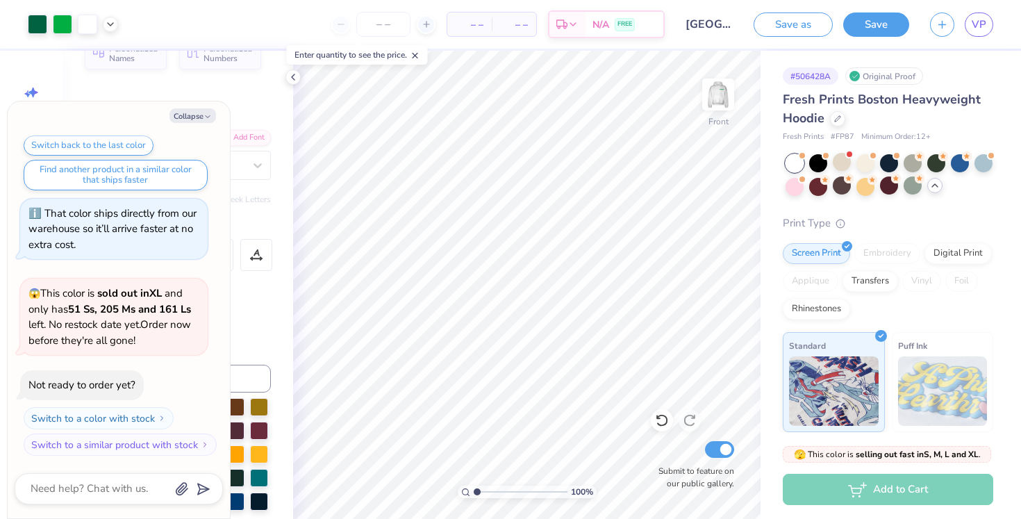
scroll to position [638, 0]
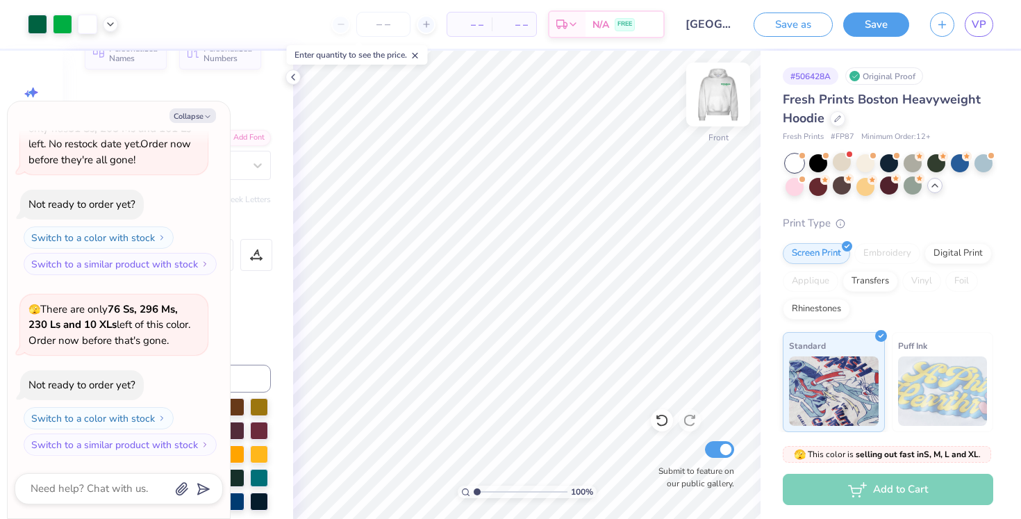
click at [708, 98] on img at bounding box center [719, 95] width 56 height 56
click at [721, 95] on img at bounding box center [719, 95] width 56 height 56
type textarea "x"
type textarea "B"
type textarea "x"
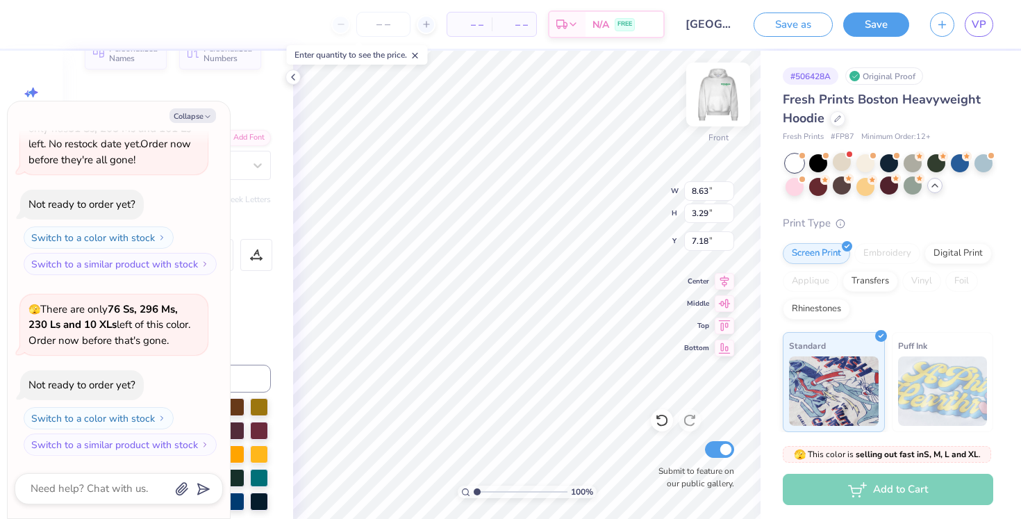
type textarea "BA"
type textarea "x"
type textarea "BAD"
type textarea "x"
type textarea "BAD"
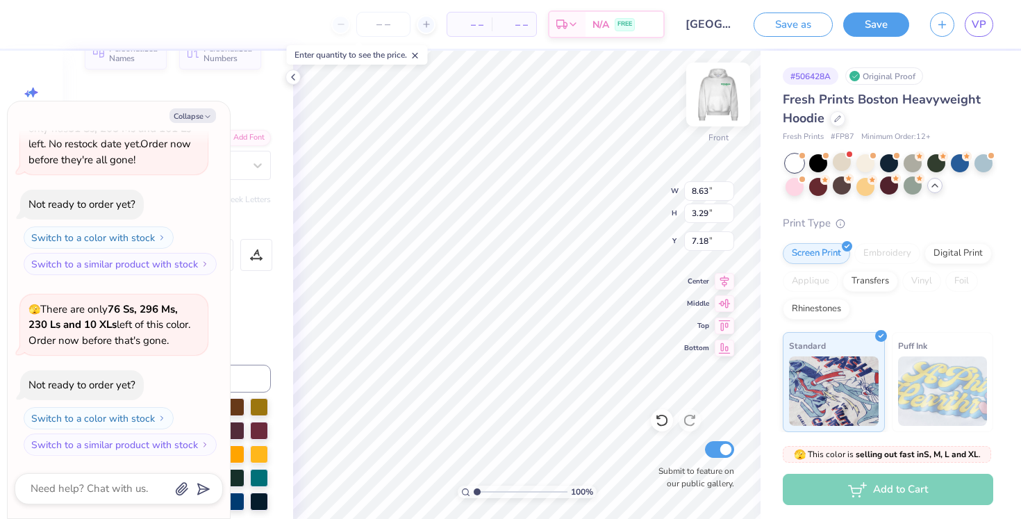
scroll to position [0, 0]
type textarea "x"
type textarea "BAD D"
type textarea "x"
type textarea "BAD DA"
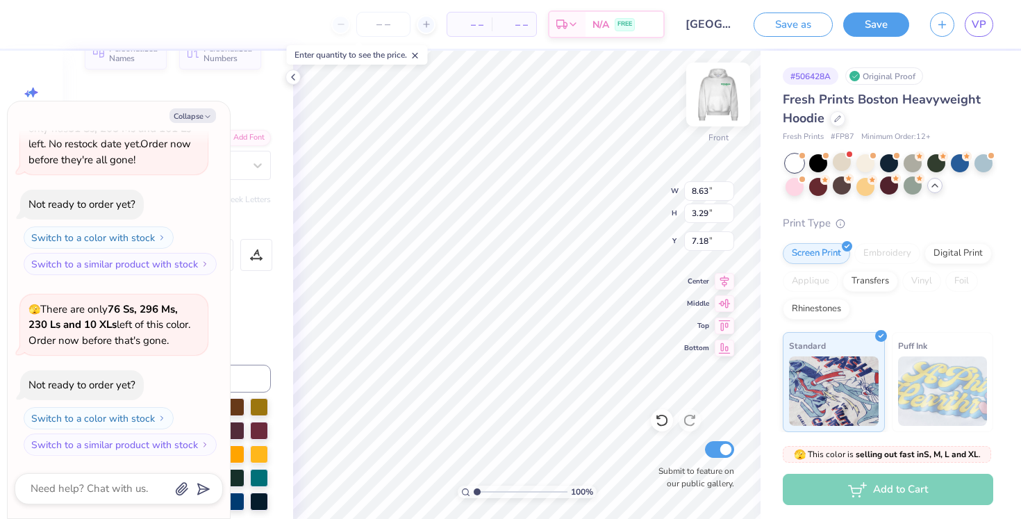
type textarea "x"
type textarea "BAD DANC"
type textarea "x"
type textarea "BAD DANCI"
type textarea "x"
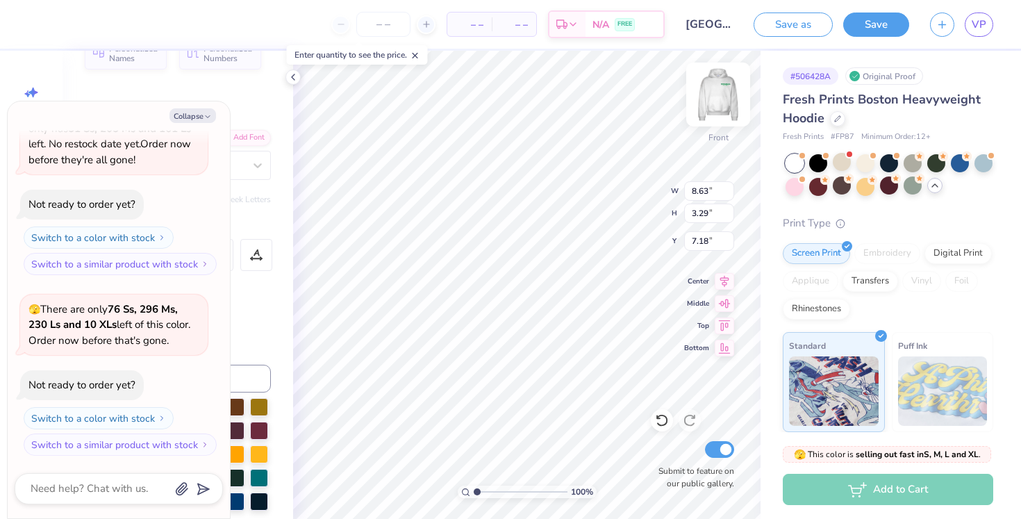
type textarea "BAD DANCIN"
type textarea "x"
type textarea "BAD DANCING"
type textarea "x"
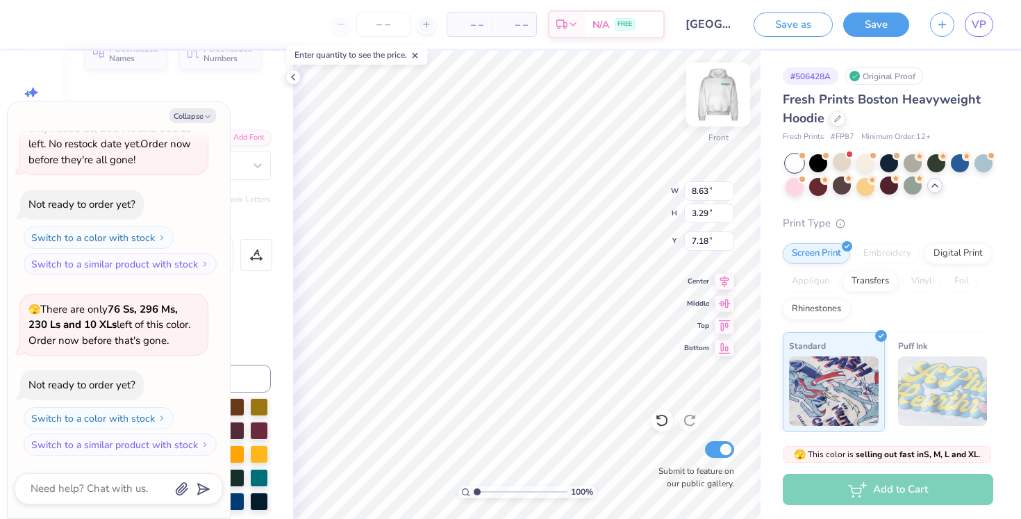
type input "8.80"
type input "3.12"
type input "8.95"
type textarea "x"
type textarea "S"
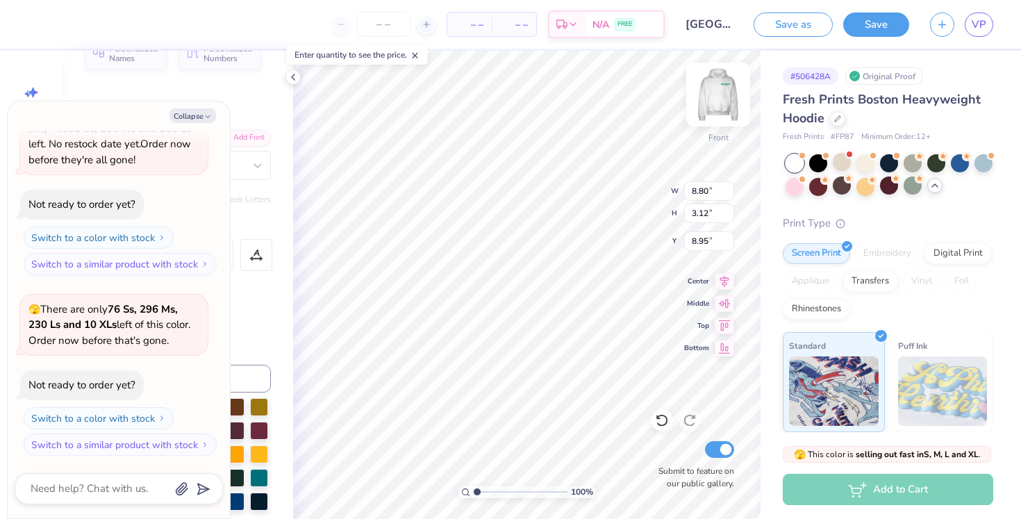
type textarea "x"
type textarea "SA"
type textarea "x"
type textarea "SAV"
type textarea "x"
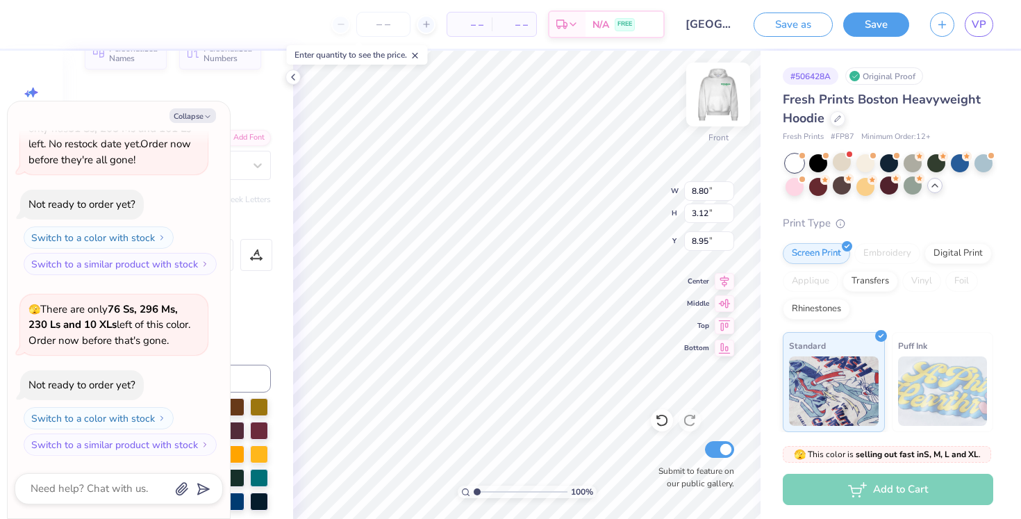
type textarea "SAVE"
type textarea "x"
type textarea "SAVES"
type textarea "x"
type textarea "SAVES L"
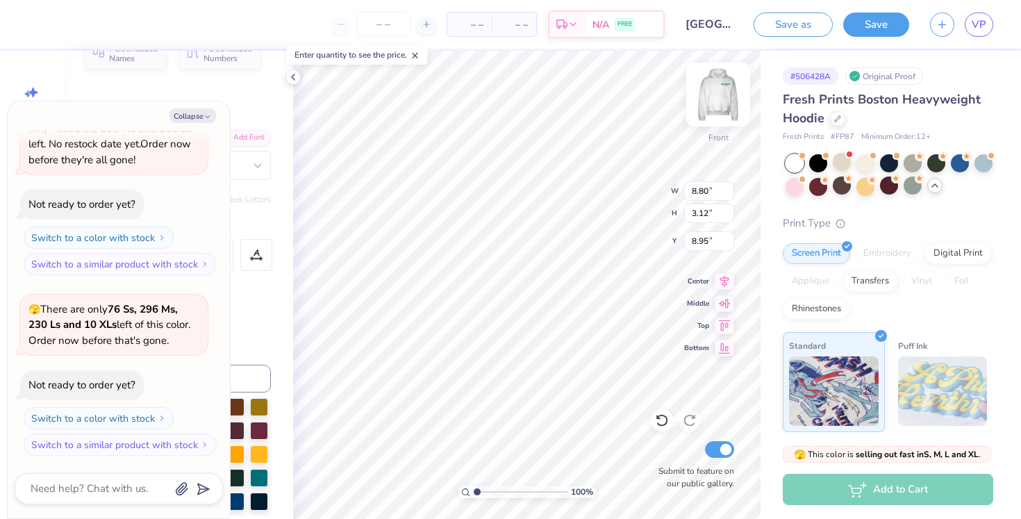
type textarea "x"
type textarea "SAVES LI"
type textarea "x"
type textarea "SAVES LIV"
type textarea "x"
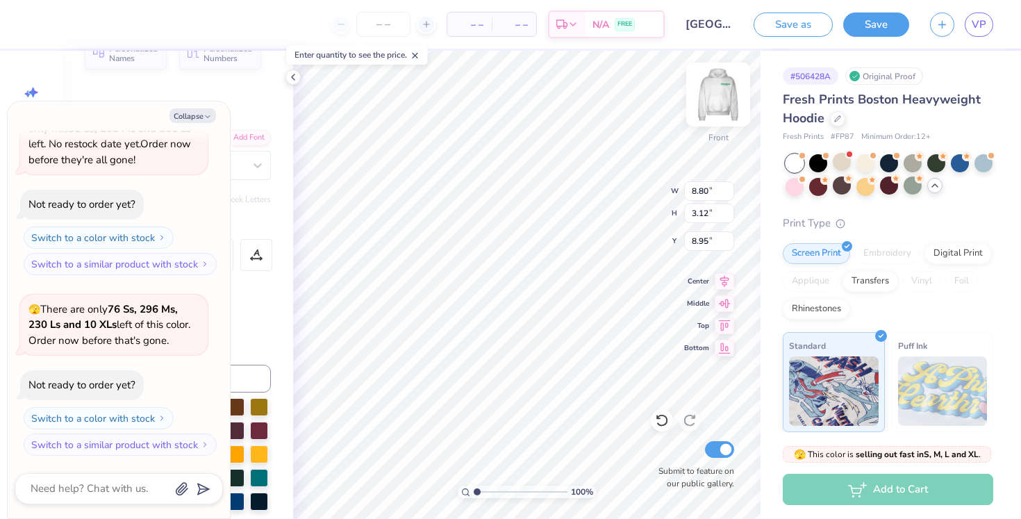
type textarea "SAVES LIVE"
type textarea "x"
type textarea "SAVES LIVES"
click at [626, 215] on div "100 % Front W 8.80 8.80 " H 3.12 3.12 " Y 8.95 8.95 " Center Middle Top Bottom …" at bounding box center [527, 285] width 468 height 468
click at [720, 85] on img at bounding box center [719, 95] width 56 height 56
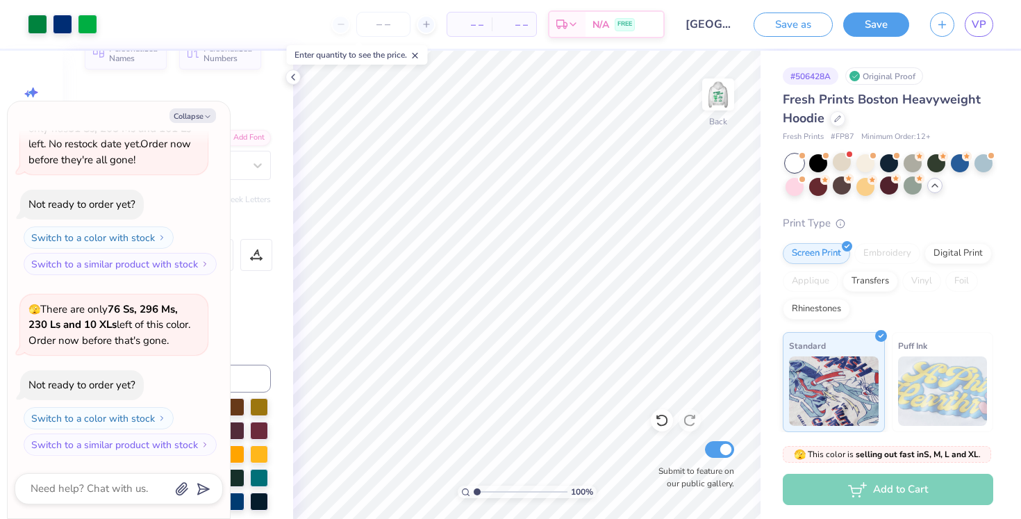
click at [720, 85] on img at bounding box center [718, 95] width 28 height 28
click at [874, 17] on button "Save" at bounding box center [876, 22] width 66 height 24
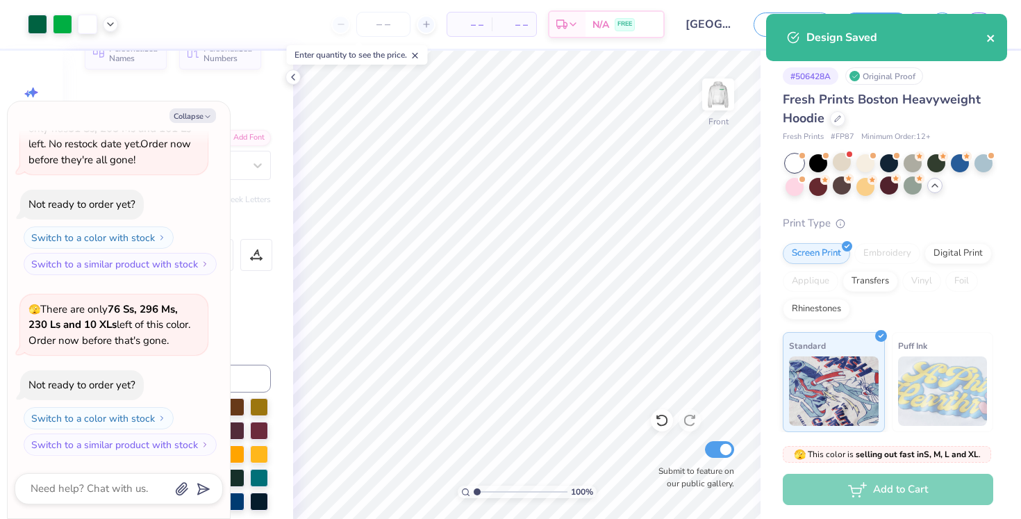
click at [993, 38] on icon "close" at bounding box center [992, 38] width 10 height 11
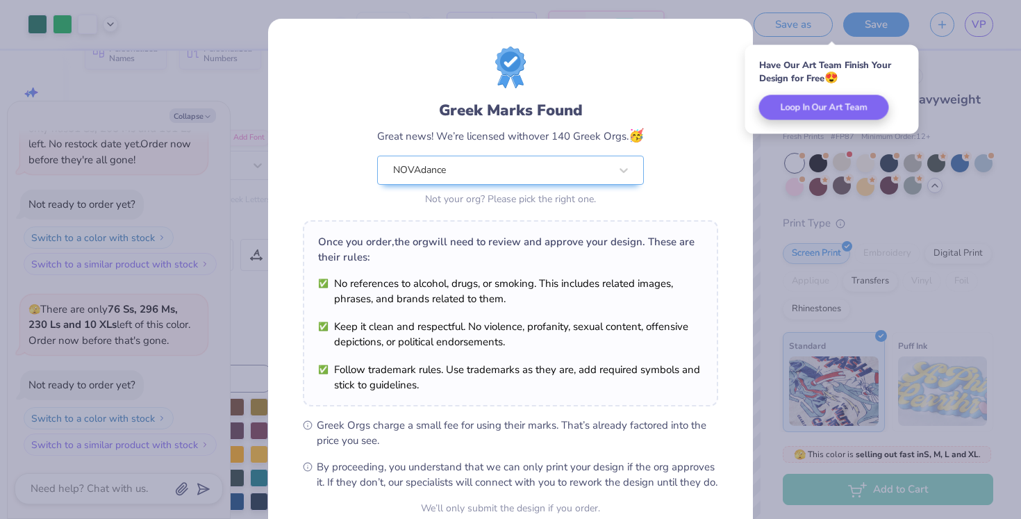
scroll to position [131, 0]
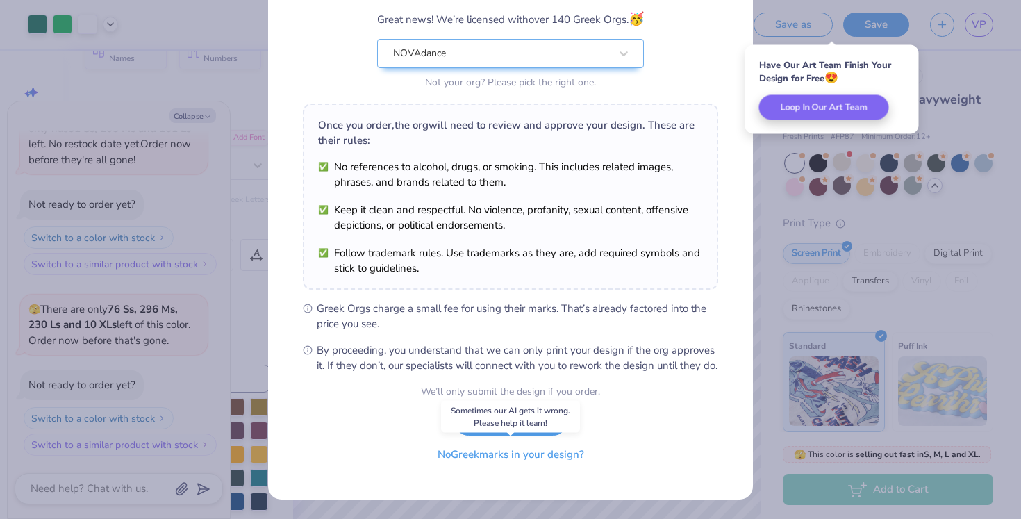
click at [536, 465] on button "No Greek marks in your design?" at bounding box center [511, 454] width 170 height 28
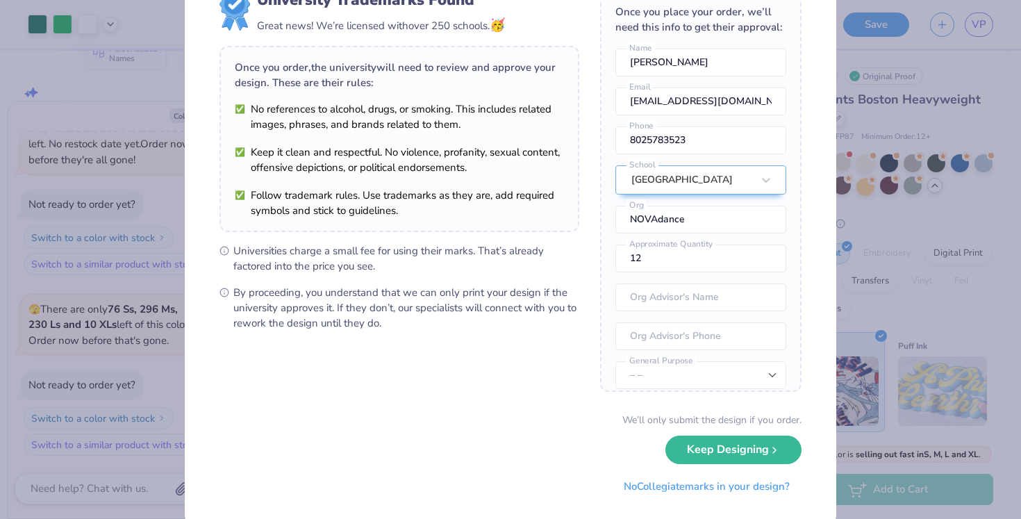
scroll to position [85, 0]
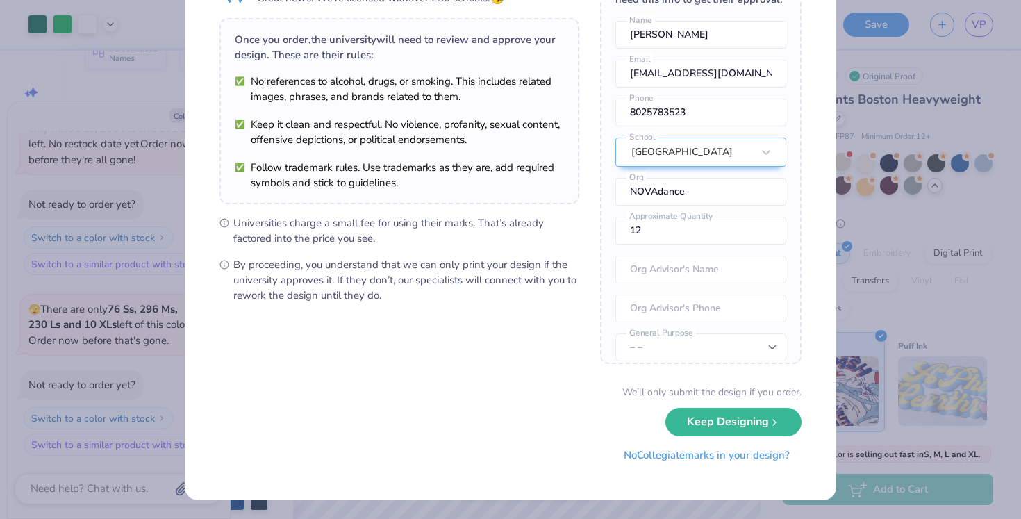
click at [651, 462] on button "No Collegiate marks in your design?" at bounding box center [707, 455] width 190 height 28
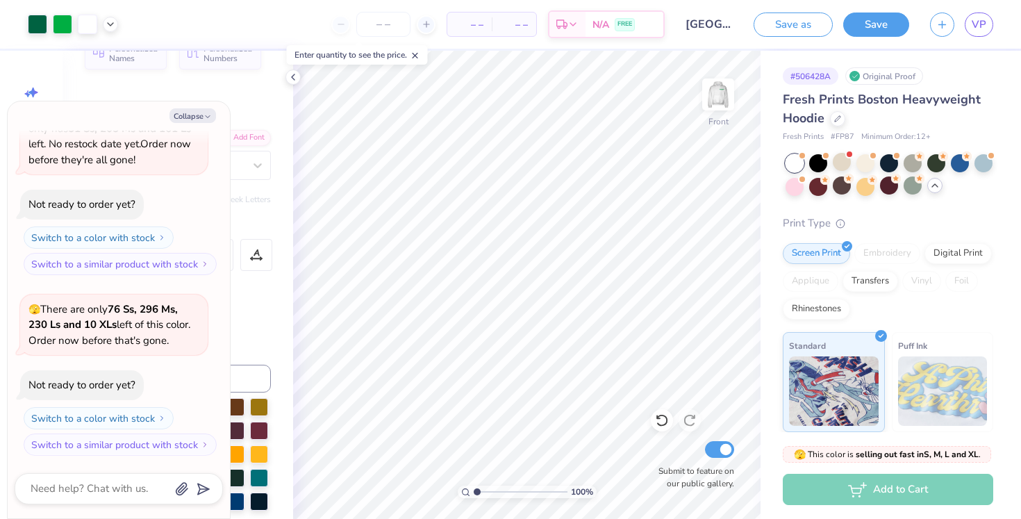
type textarea "x"
click at [984, 17] on span "VP" at bounding box center [979, 25] width 15 height 16
